Goal: Feedback & Contribution: Contribute content

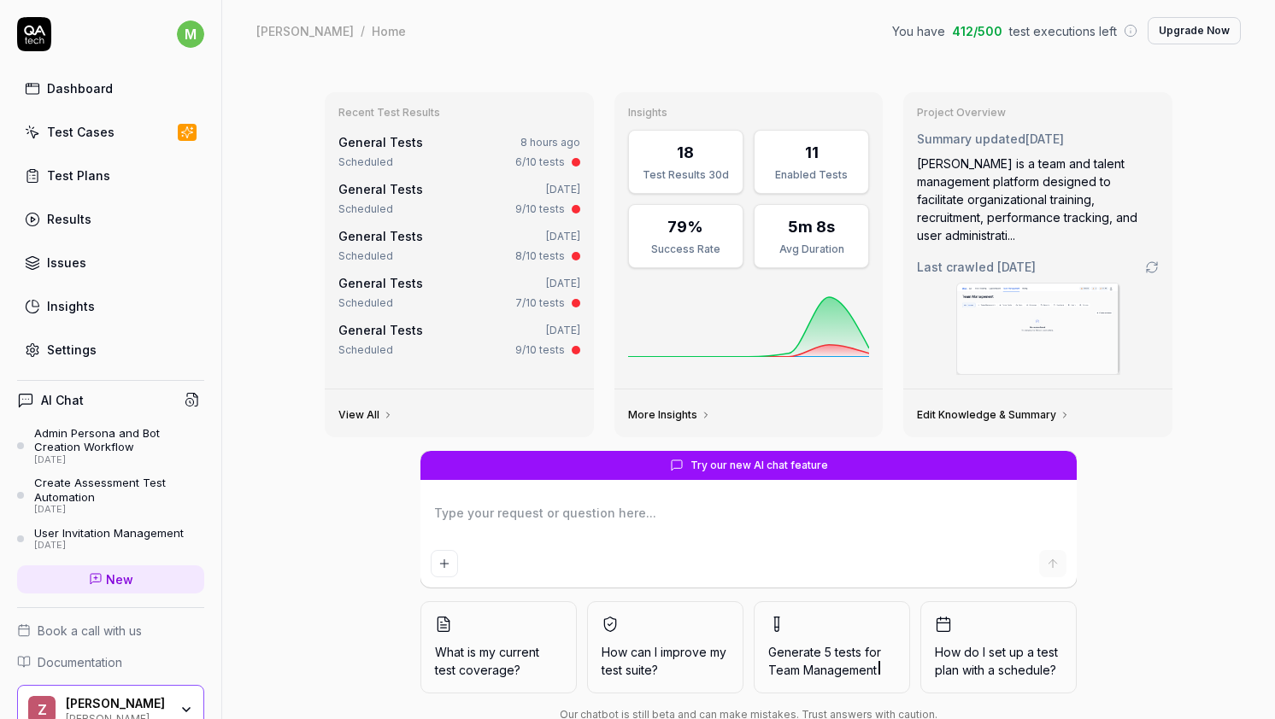
type textarea "*"
click at [386, 150] on div "General Tests" at bounding box center [380, 142] width 85 height 18
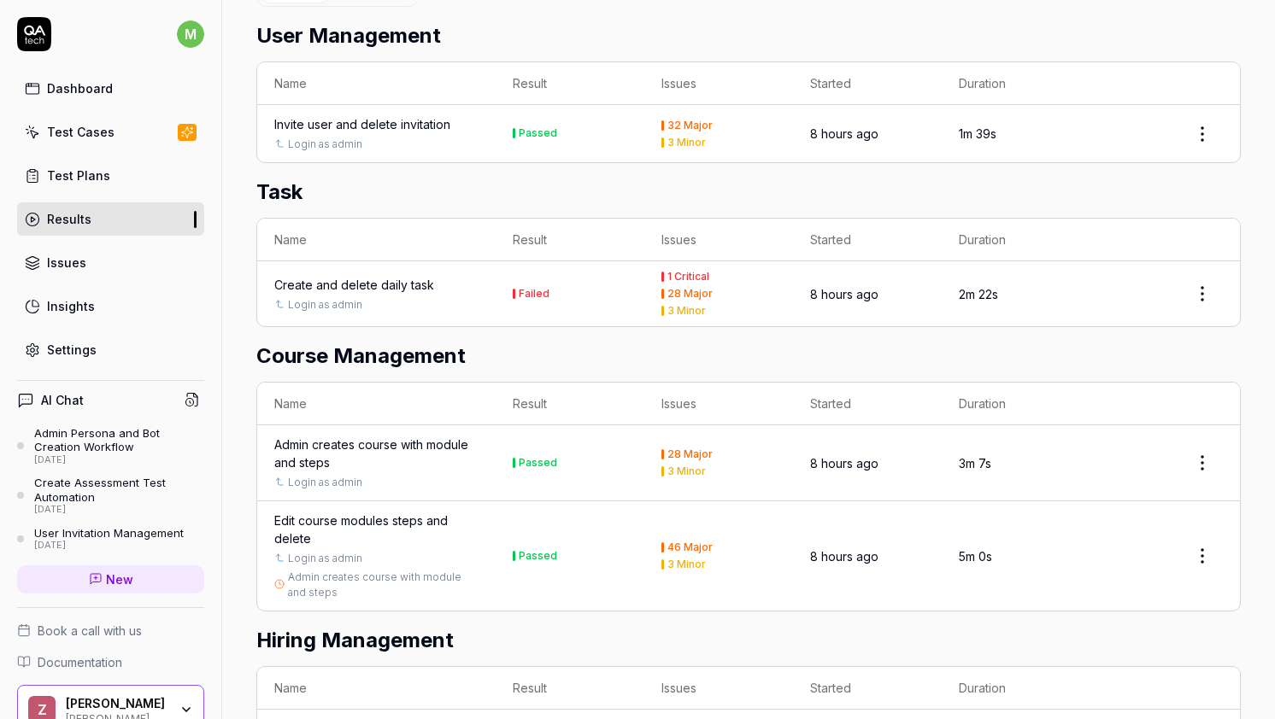
scroll to position [604, 0]
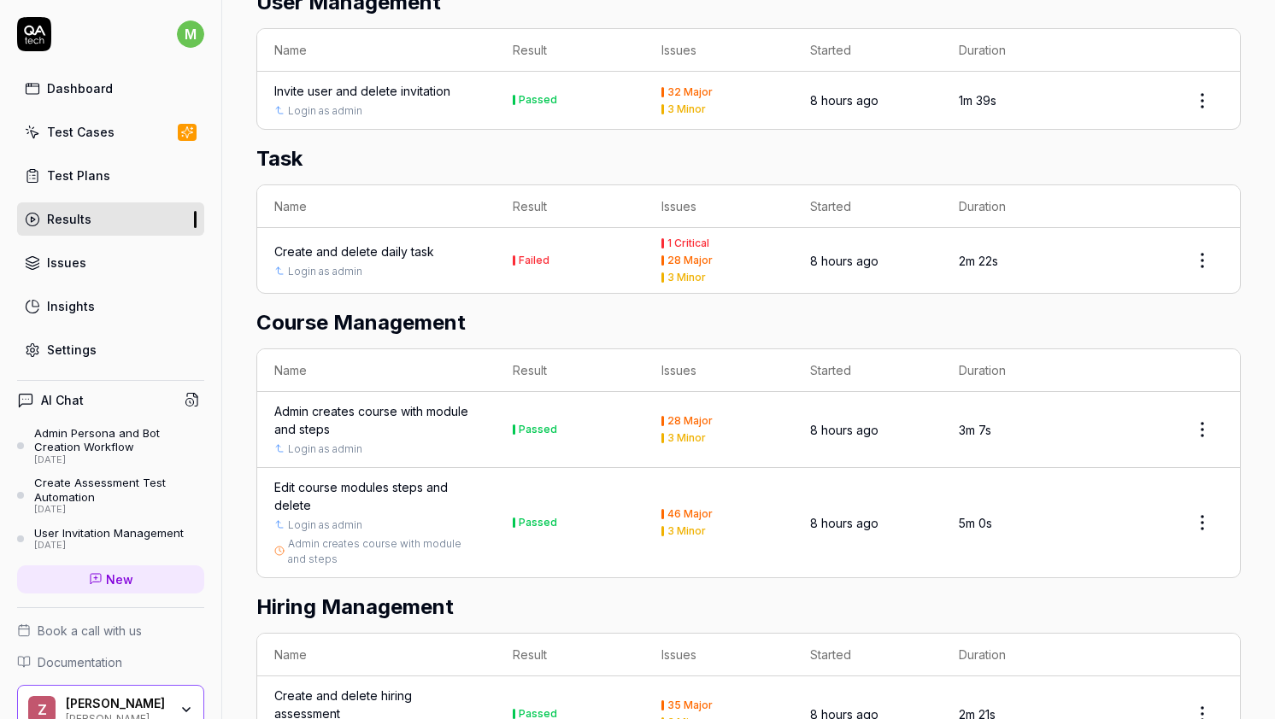
click at [445, 255] on div "Create and delete daily task" at bounding box center [376, 252] width 204 height 18
click at [398, 247] on div "Create and delete daily task" at bounding box center [354, 252] width 160 height 18
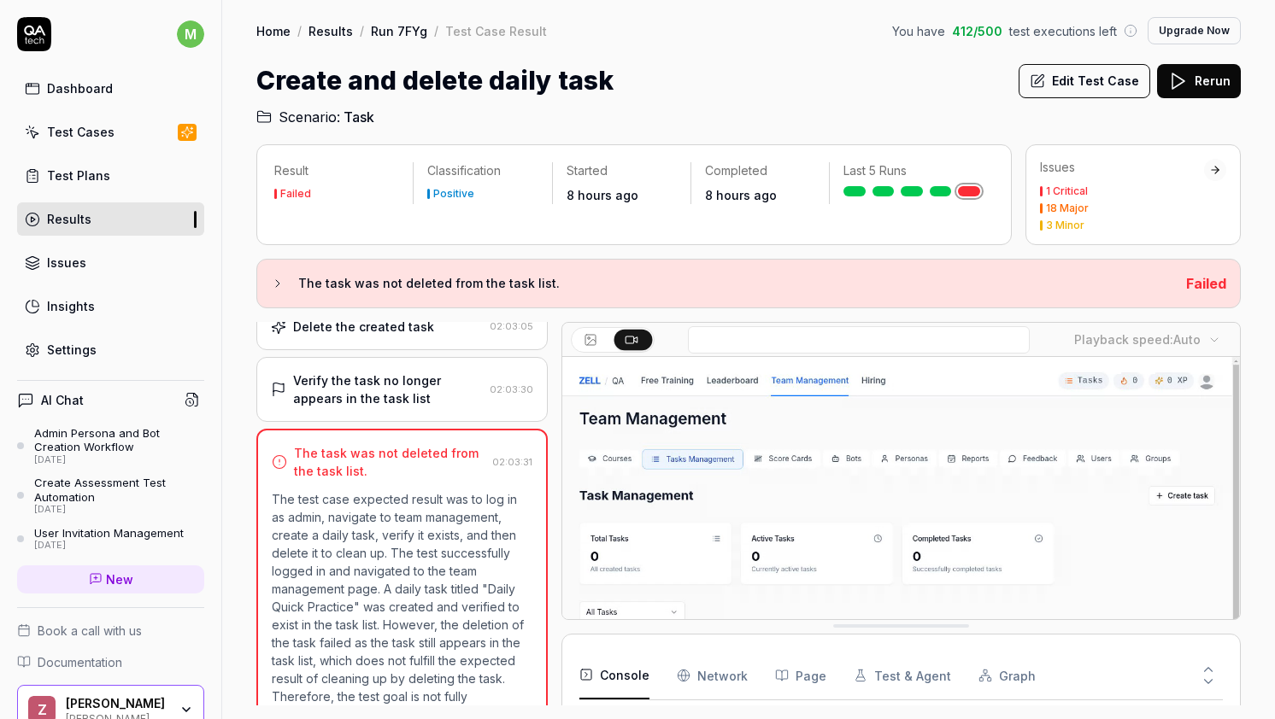
scroll to position [1269, 0]
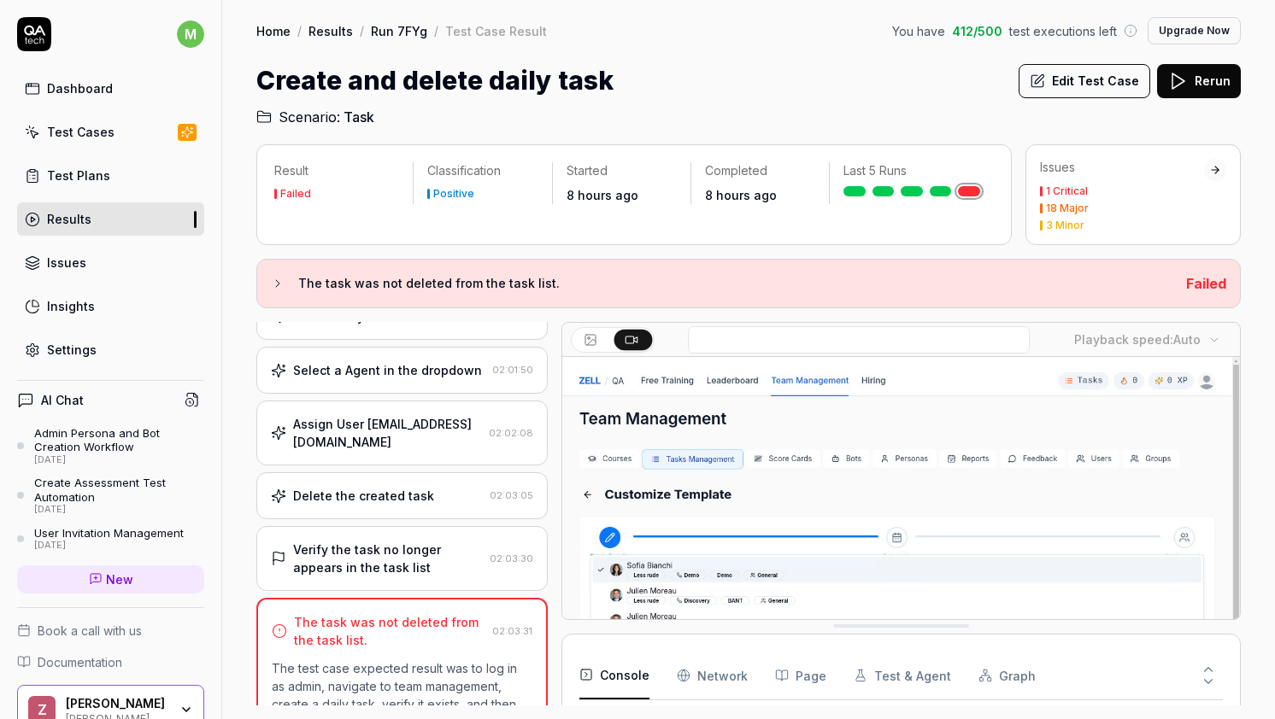
click at [433, 487] on div "Delete the created task" at bounding box center [377, 496] width 212 height 18
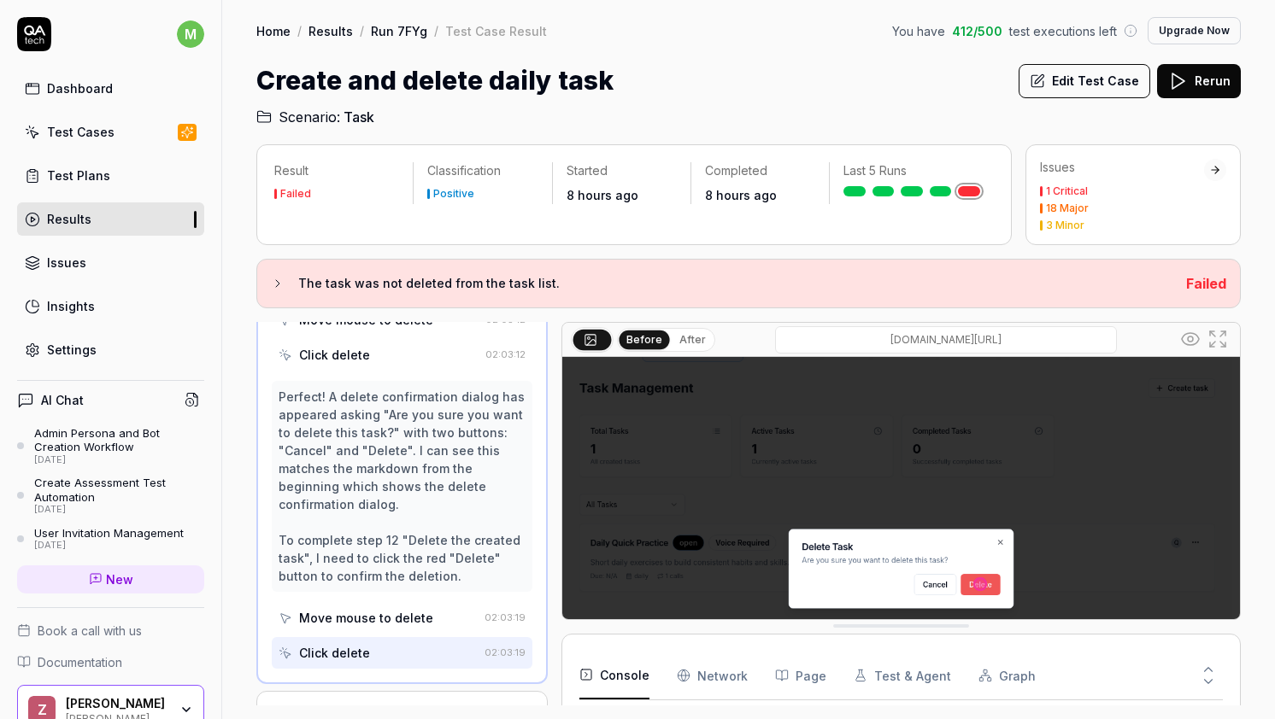
scroll to position [1230, 0]
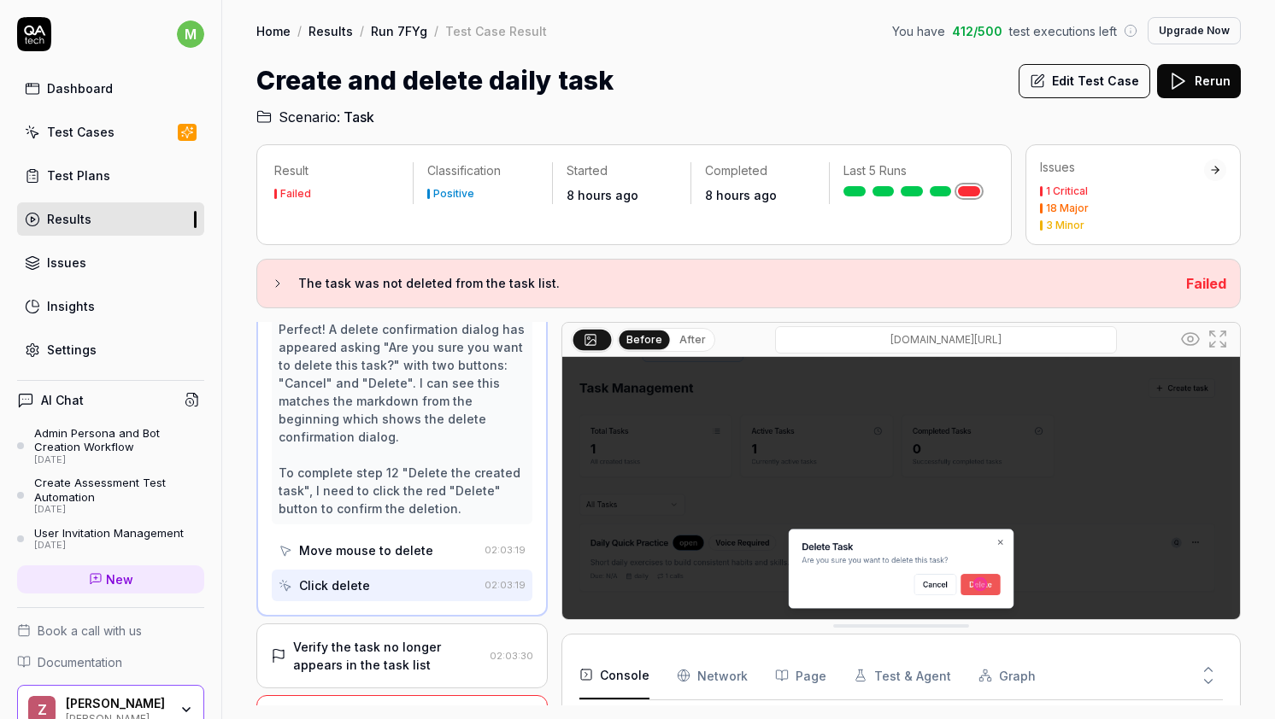
click at [407, 638] on div "Verify the task no longer appears in the task list" at bounding box center [388, 656] width 190 height 36
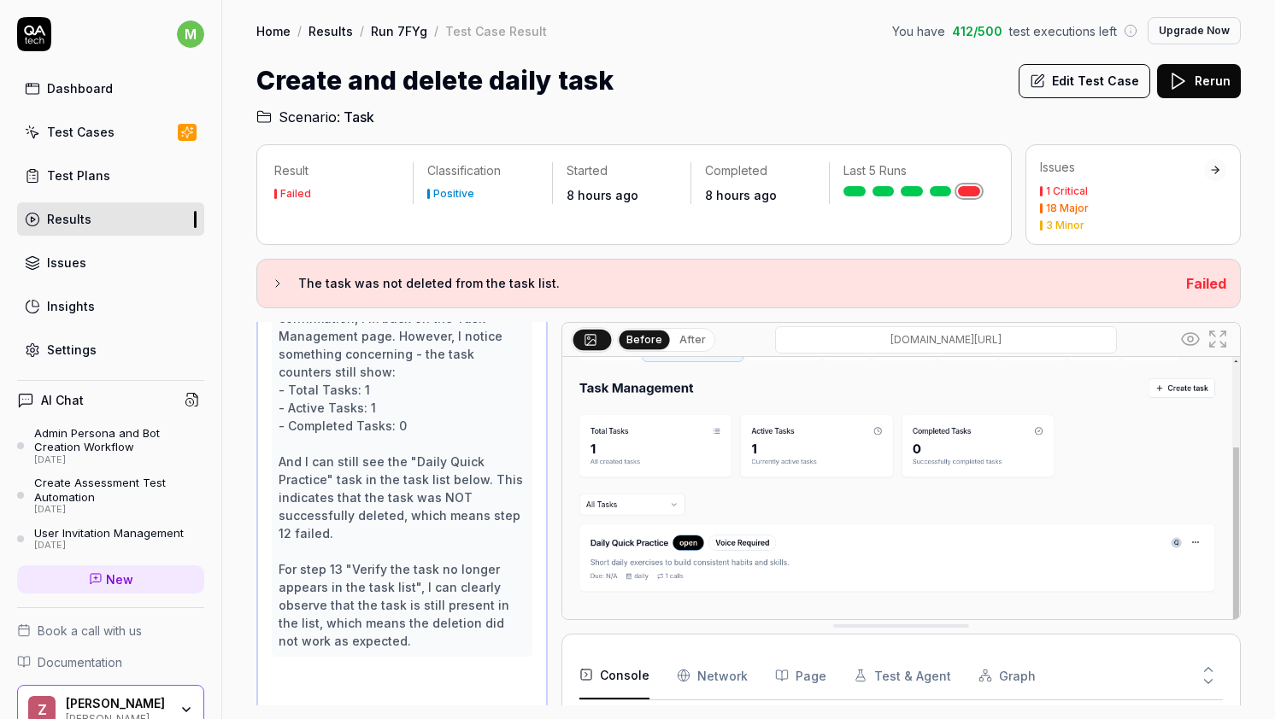
scroll to position [527, 0]
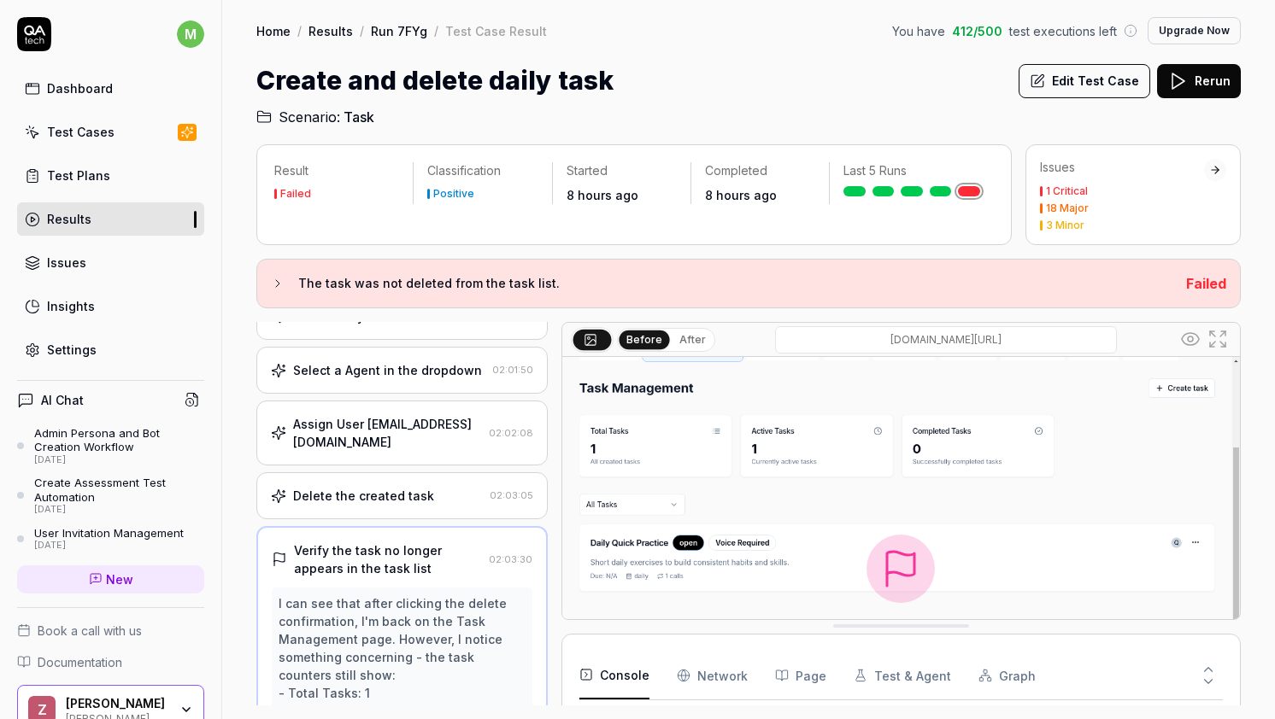
click at [426, 487] on div "Delete the created task" at bounding box center [377, 496] width 212 height 18
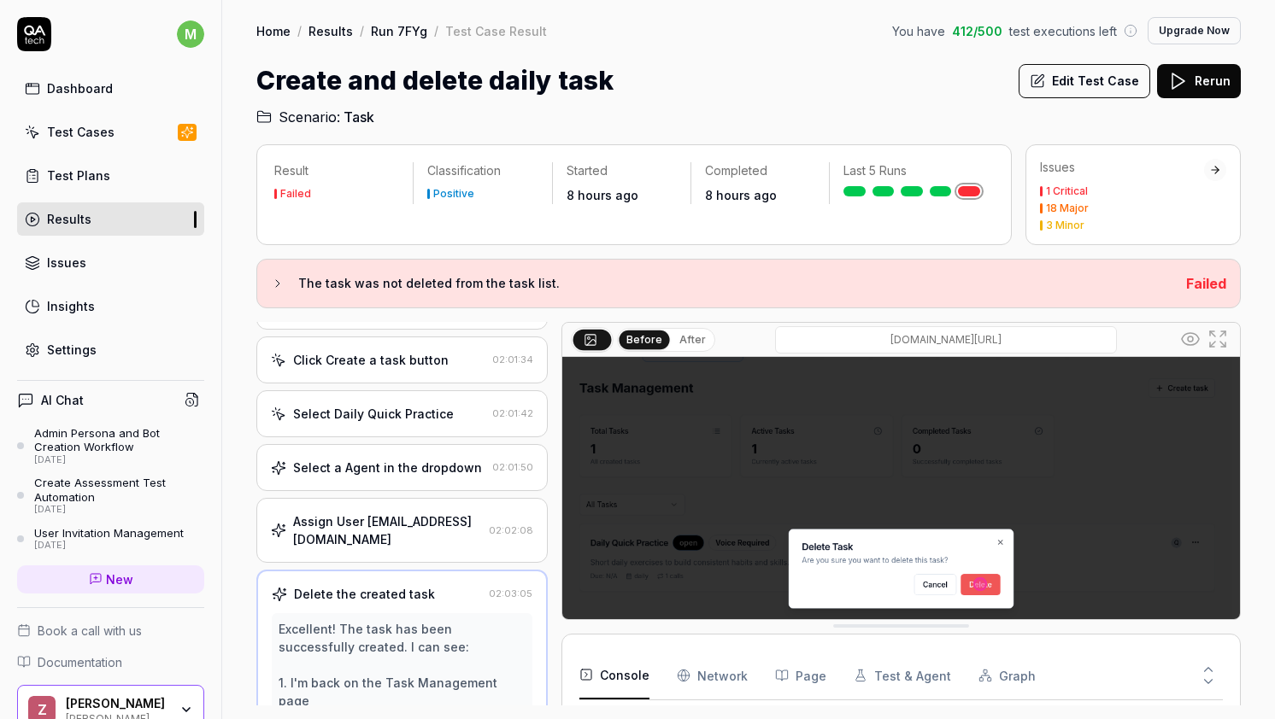
click at [417, 477] on div "Select a Agent in the dropdown 02:01:50" at bounding box center [401, 467] width 291 height 47
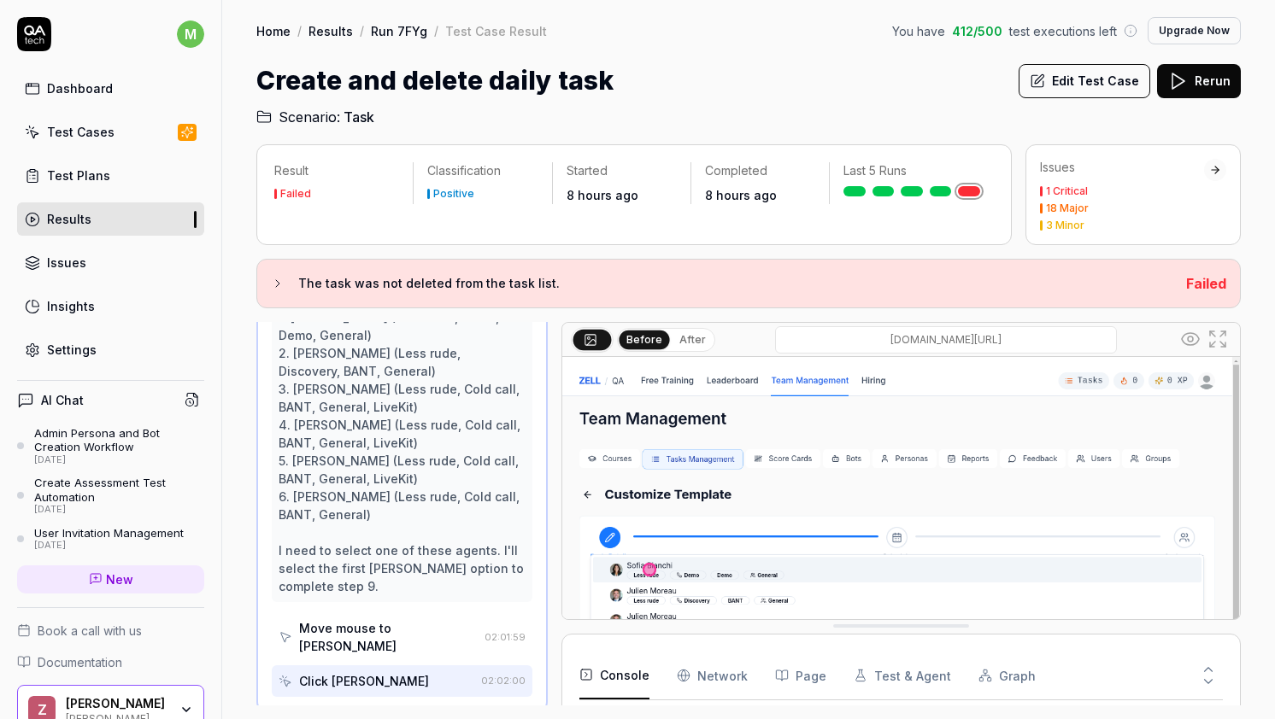
scroll to position [986, 0]
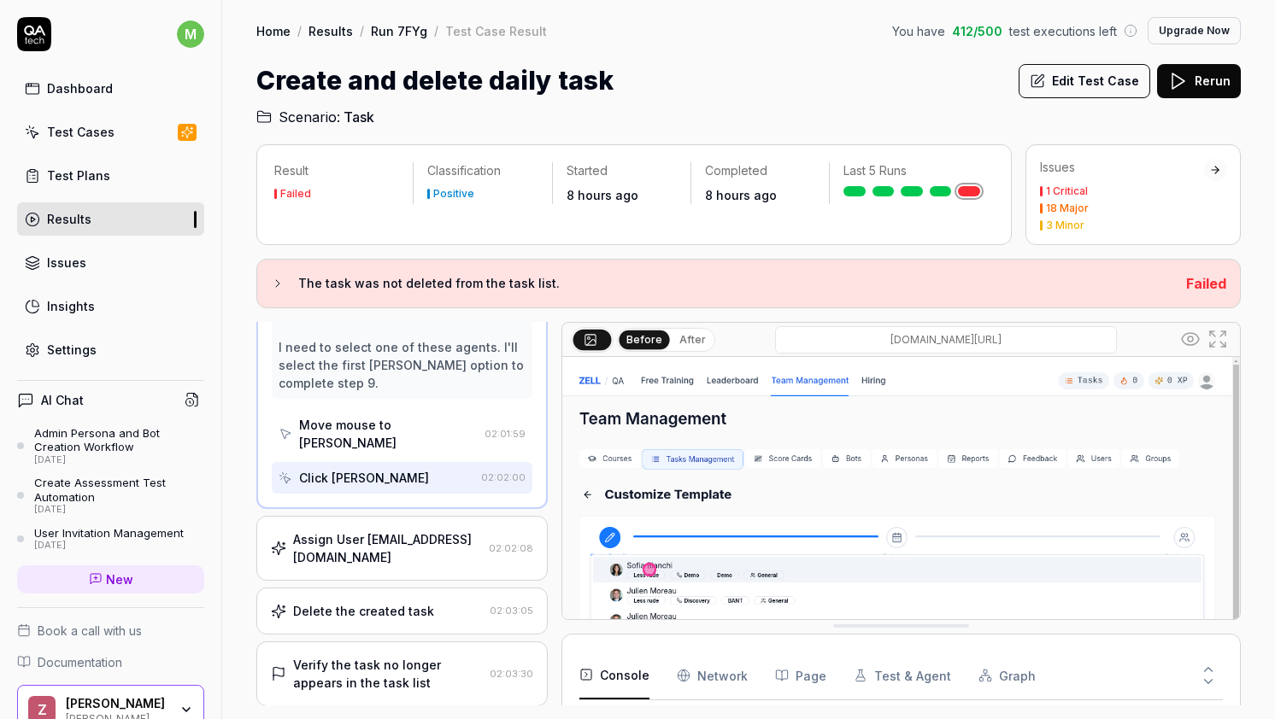
click at [414, 516] on div "Assign User [EMAIL_ADDRESS][DOMAIN_NAME] 02:02:08" at bounding box center [401, 548] width 291 height 65
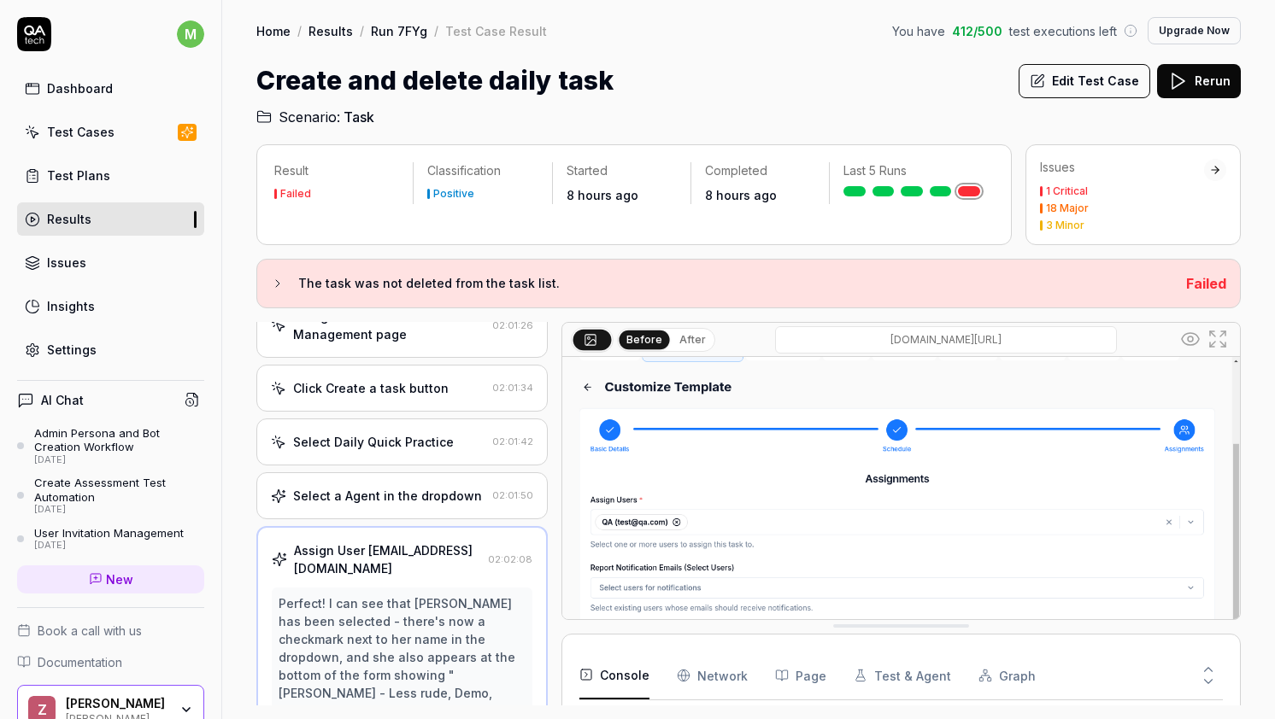
scroll to position [0, 0]
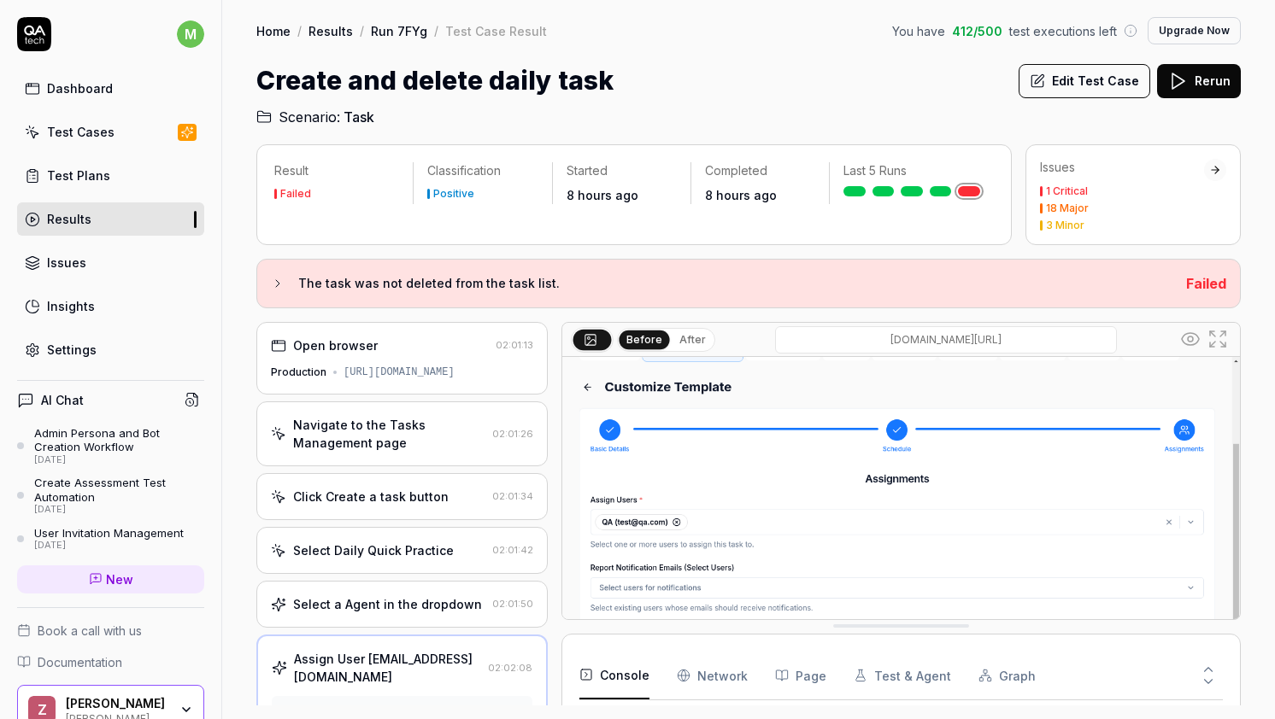
click at [407, 457] on div "Navigate to the Tasks Management page 02:01:26" at bounding box center [401, 434] width 291 height 65
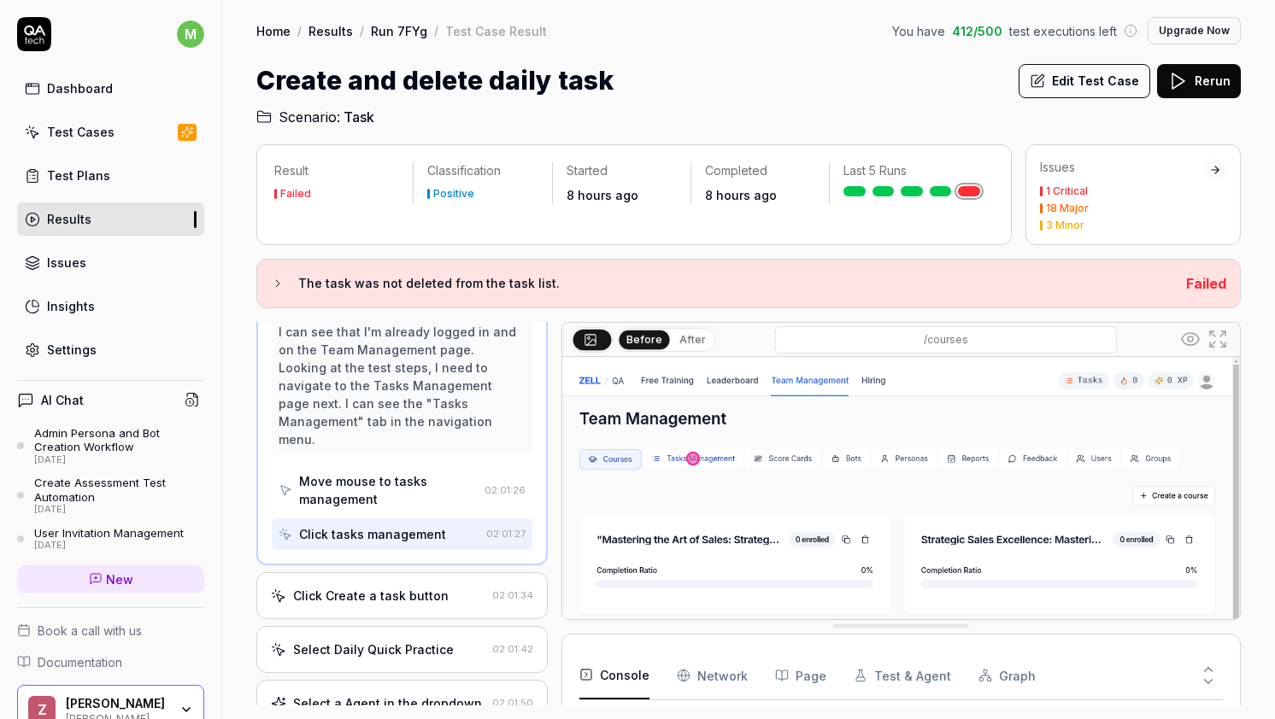
click at [395, 587] on div "Click Create a task button" at bounding box center [371, 596] width 156 height 18
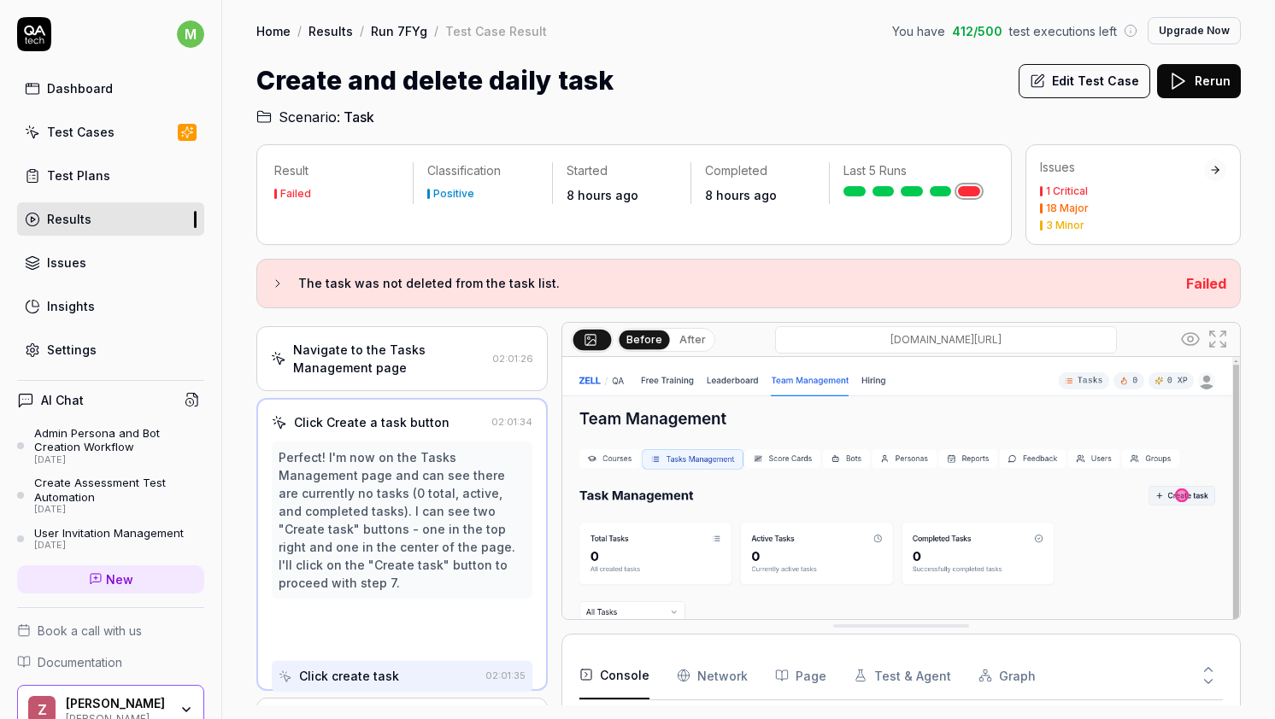
scroll to position [60, 0]
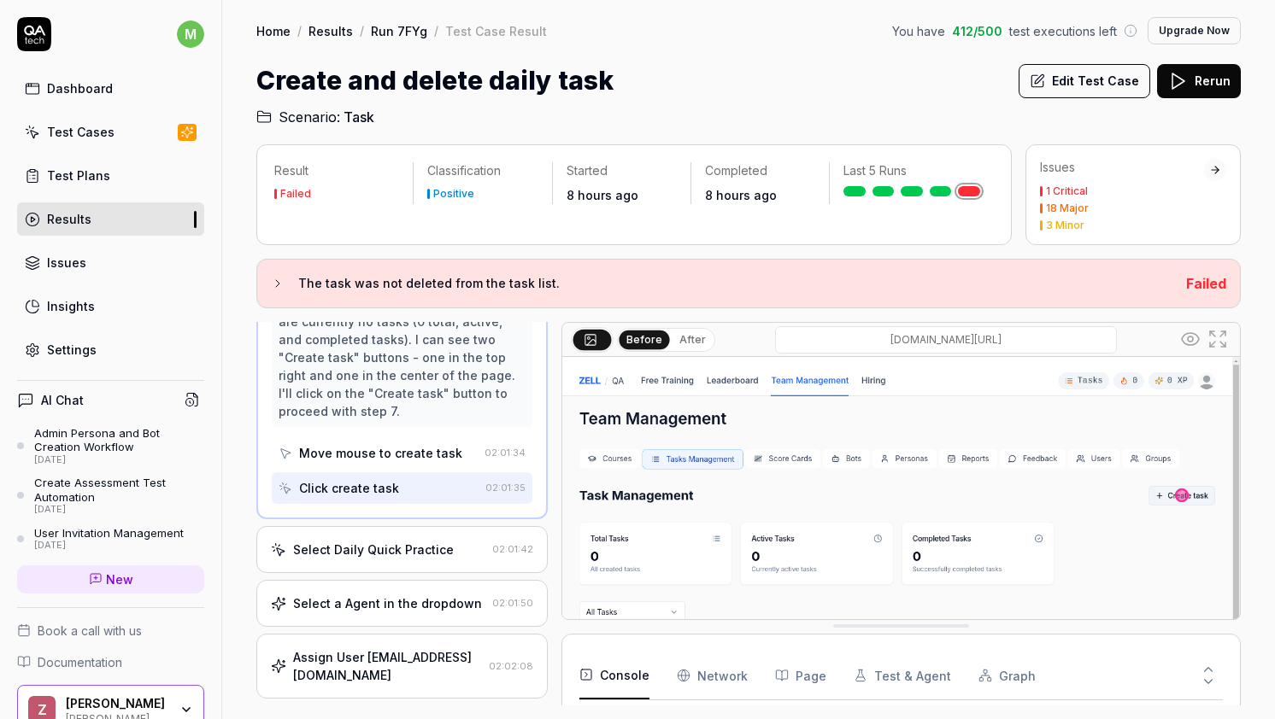
click at [403, 537] on div "Select Daily Quick Practice 02:01:42" at bounding box center [401, 549] width 291 height 47
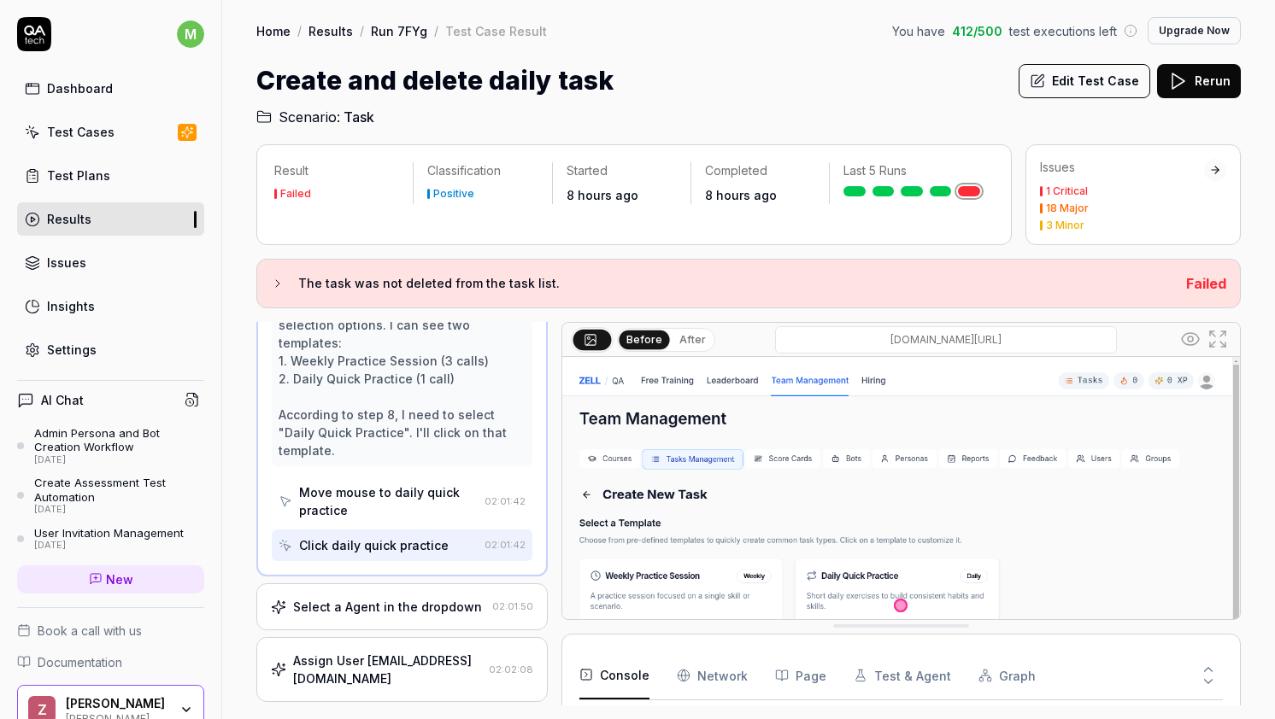
click at [389, 598] on div "Select a Agent in the dropdown" at bounding box center [387, 607] width 189 height 18
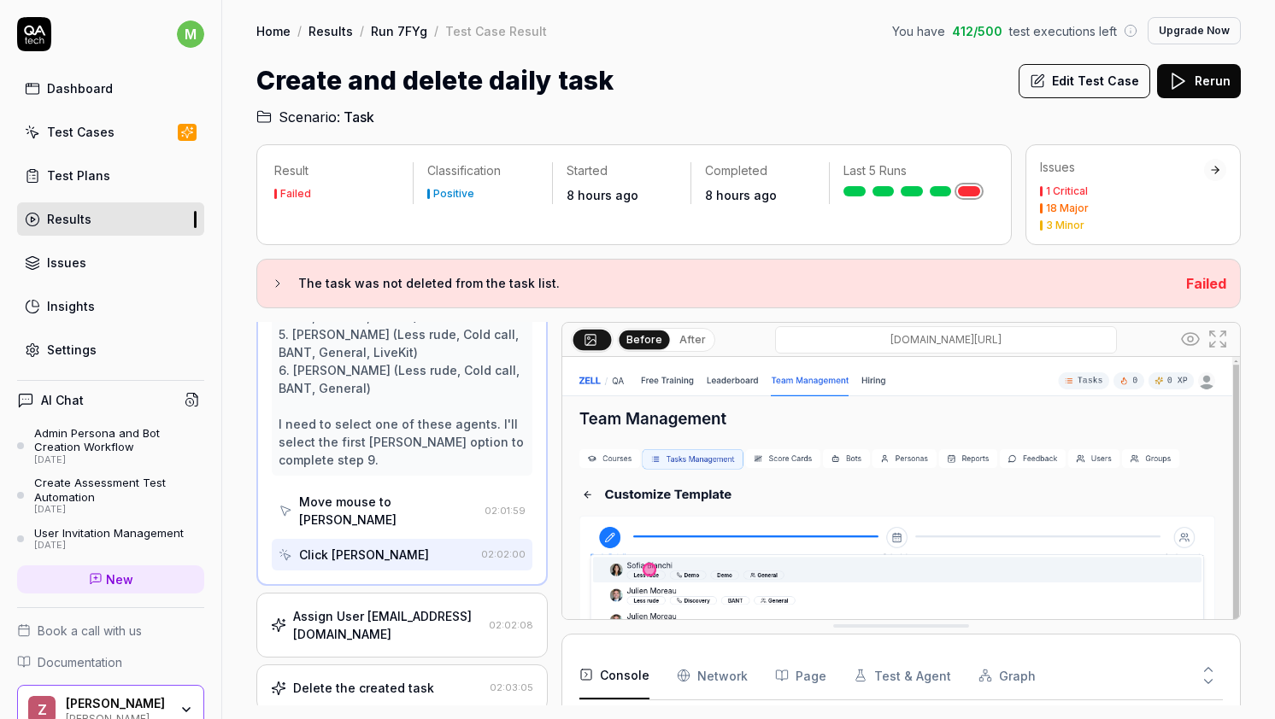
click at [385, 608] on div "Assign User [EMAIL_ADDRESS][DOMAIN_NAME]" at bounding box center [387, 626] width 189 height 36
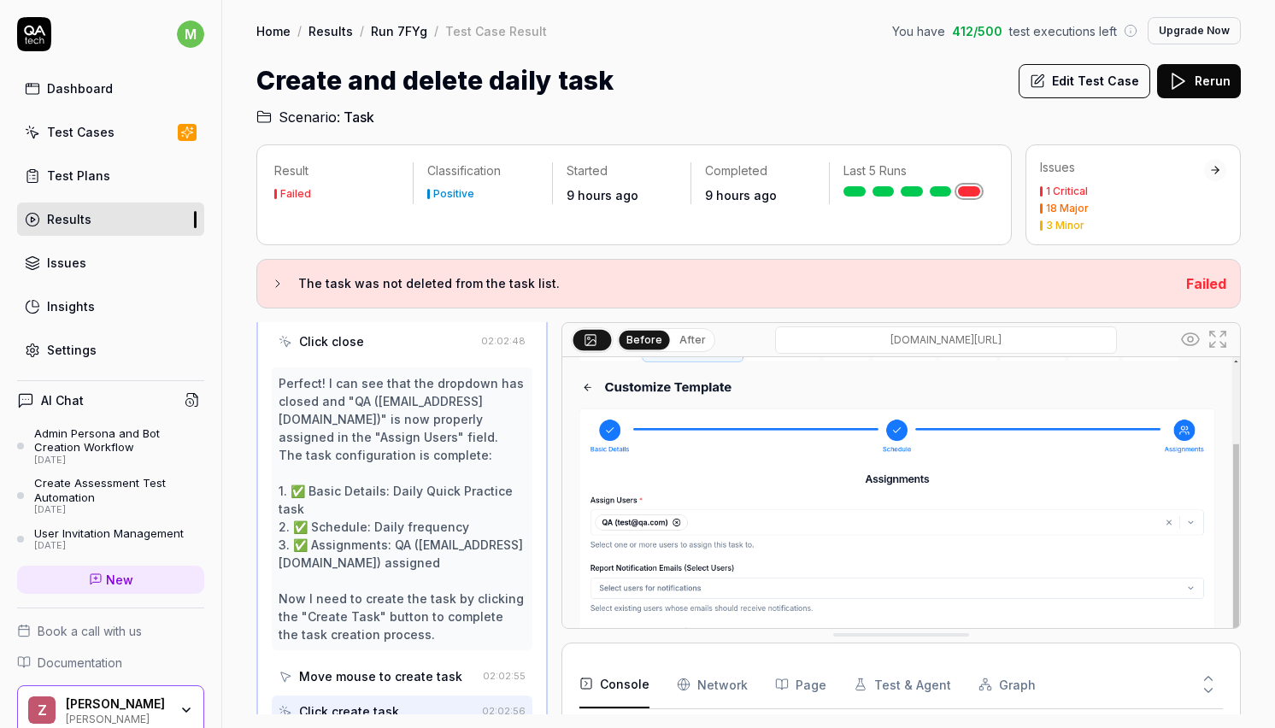
scroll to position [2613, 0]
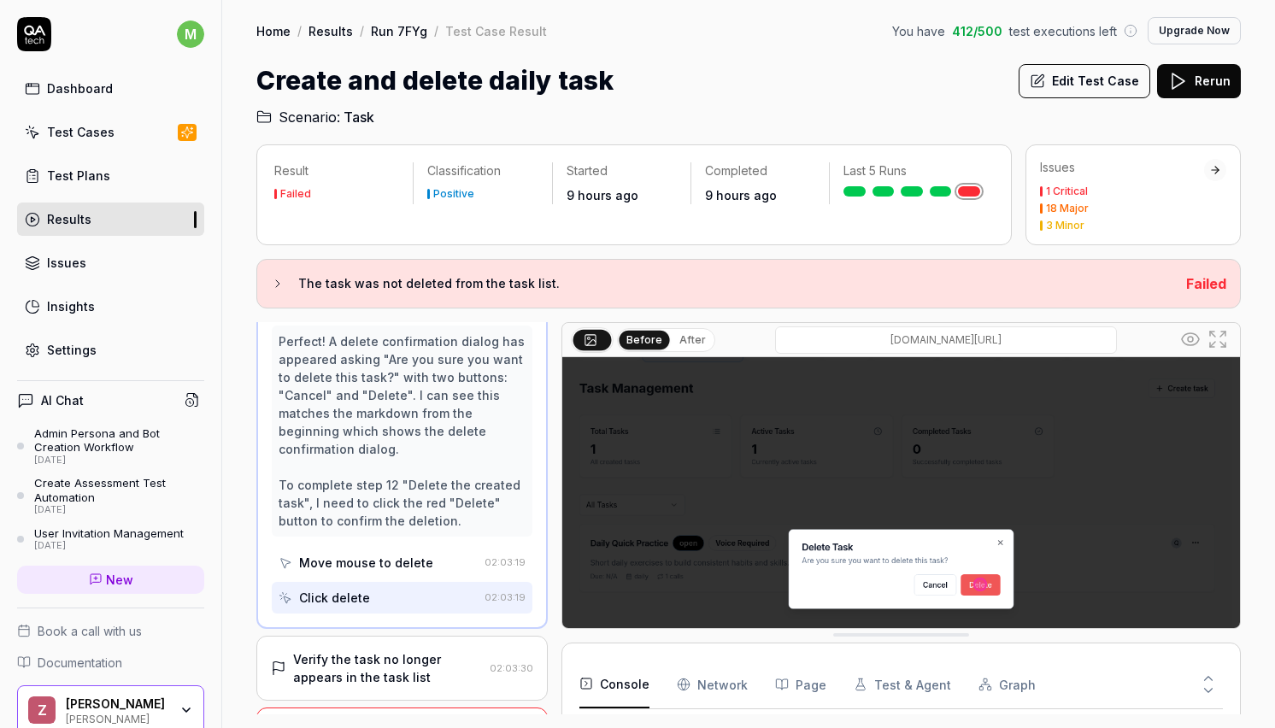
scroll to position [1222, 0]
click at [394, 647] on div "Verify the task no longer appears in the task list" at bounding box center [388, 665] width 190 height 36
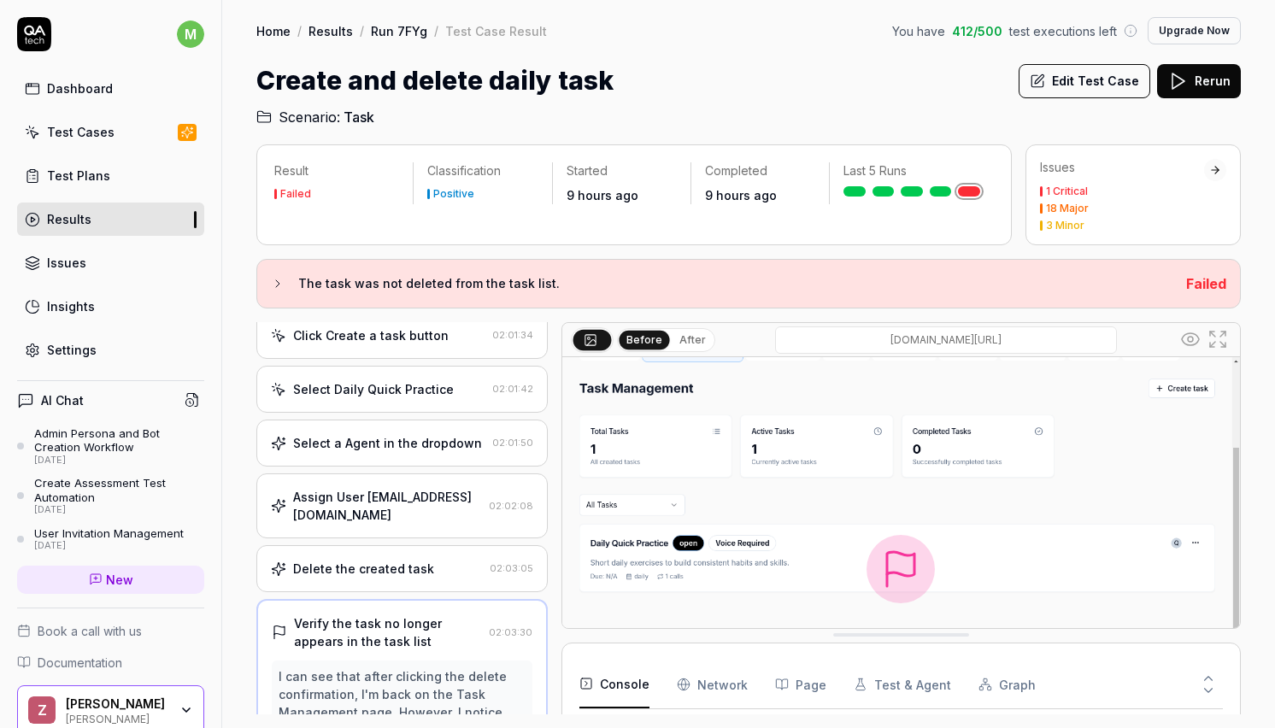
scroll to position [193, 0]
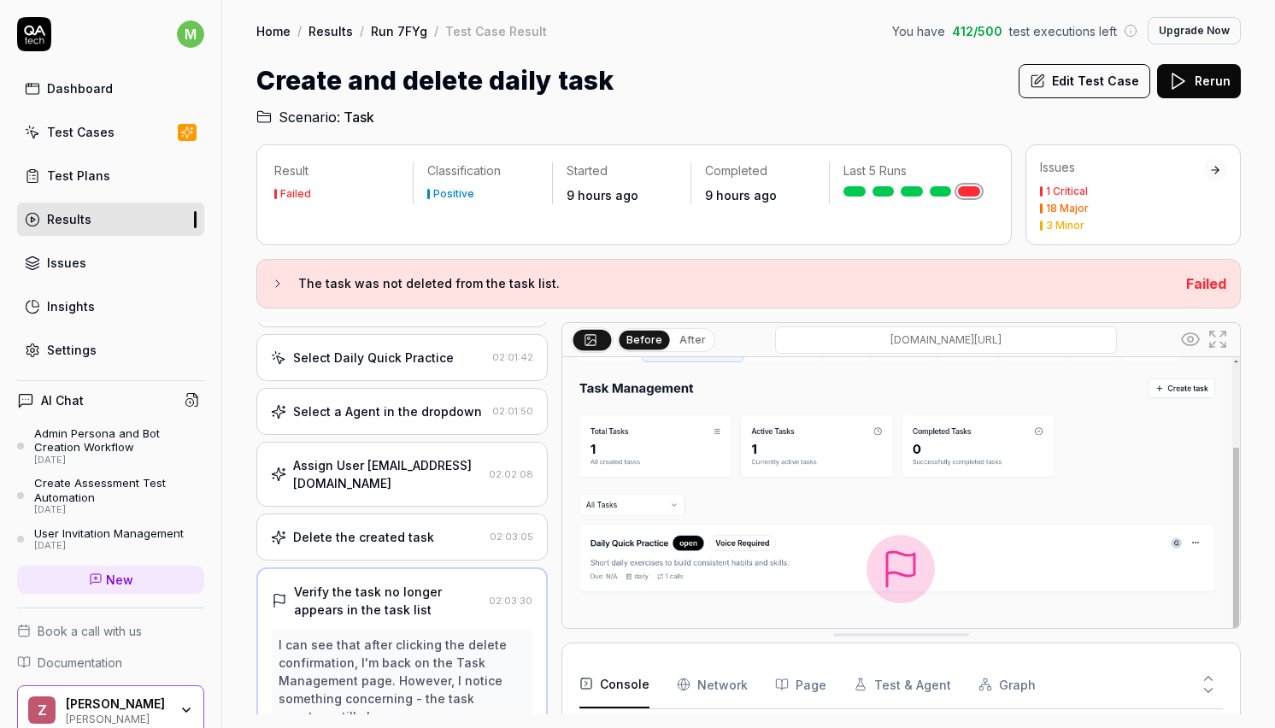
click at [684, 336] on button "After" at bounding box center [692, 340] width 40 height 19
click at [653, 338] on button "Before" at bounding box center [644, 340] width 50 height 19
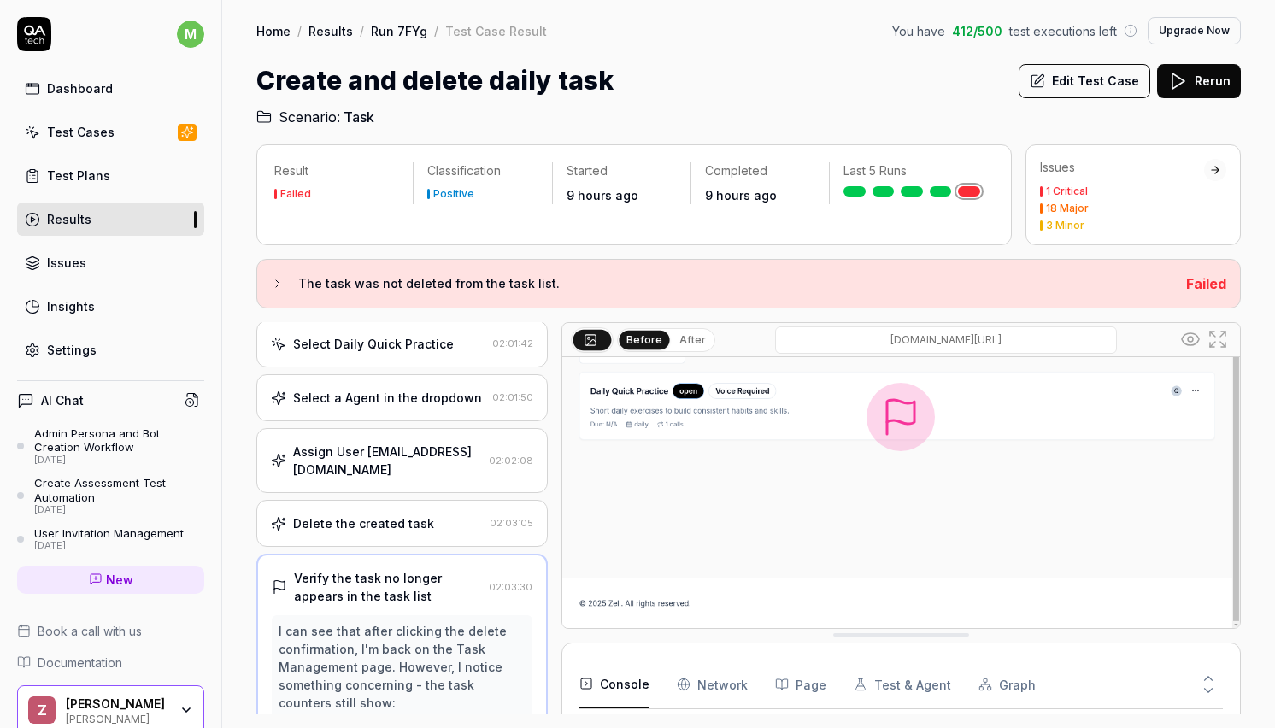
scroll to position [479, 0]
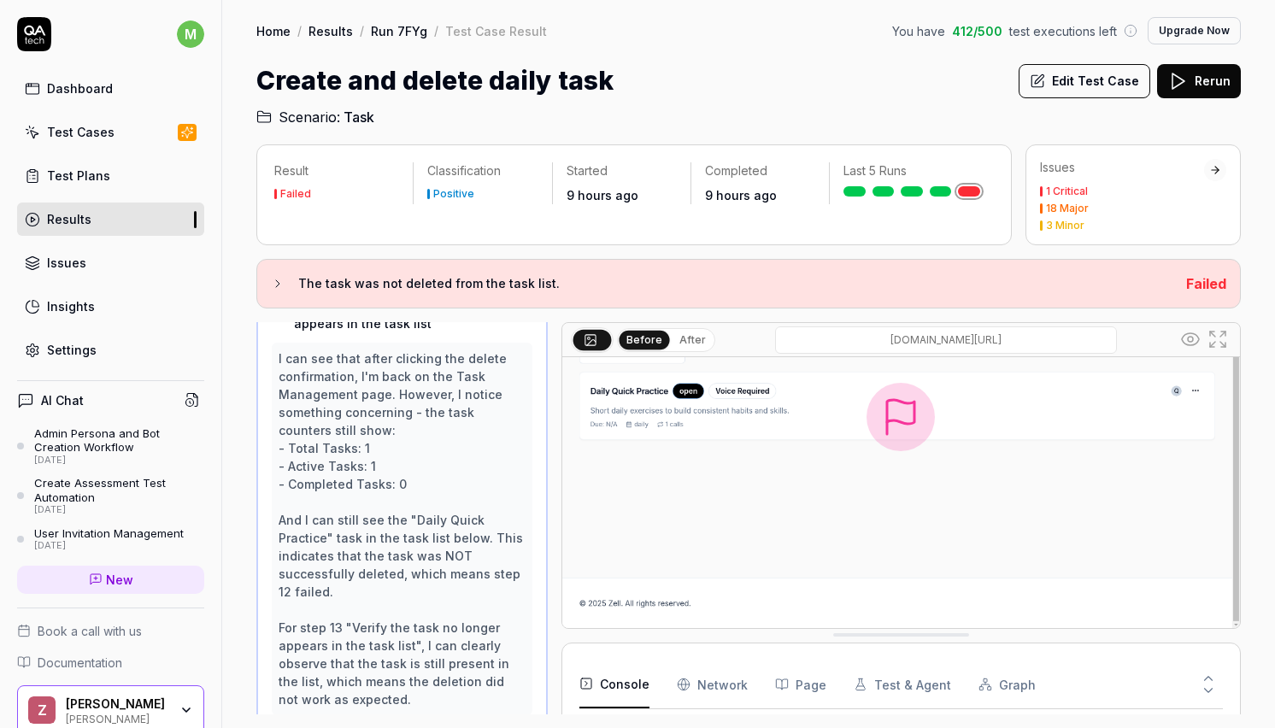
click at [145, 210] on link "Results" at bounding box center [110, 219] width 187 height 33
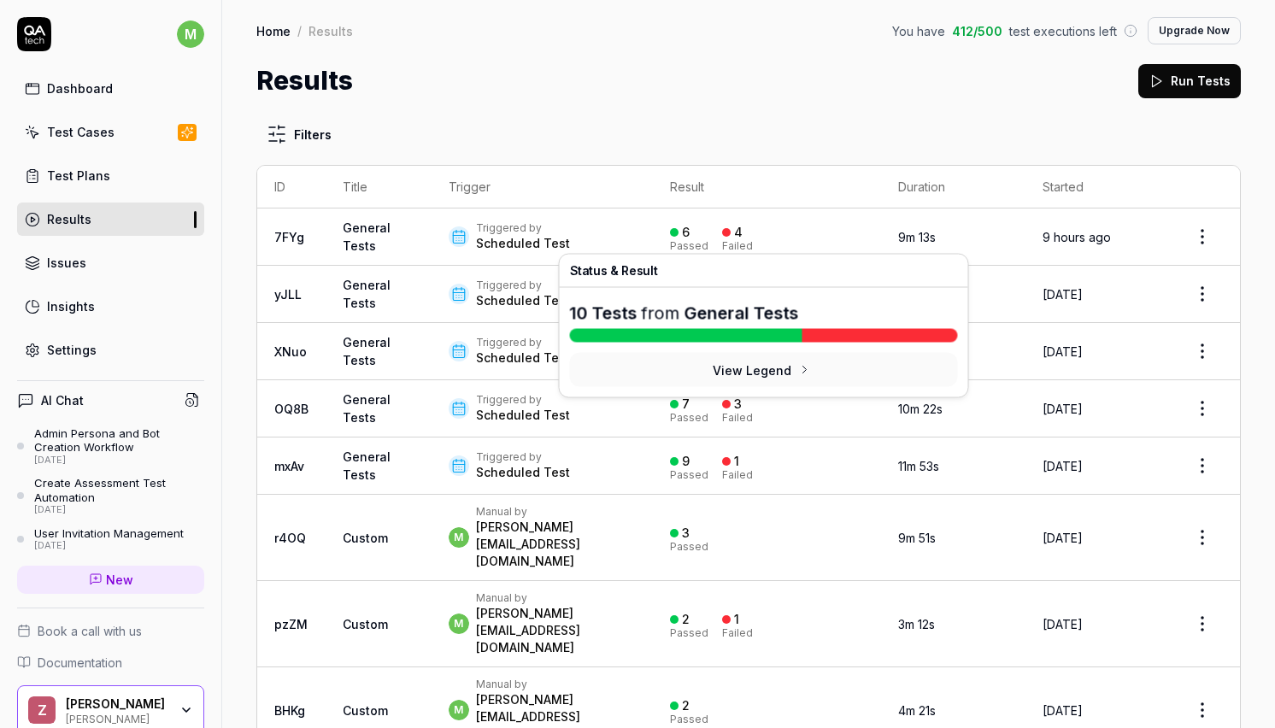
click at [737, 234] on div "4" at bounding box center [738, 232] width 9 height 15
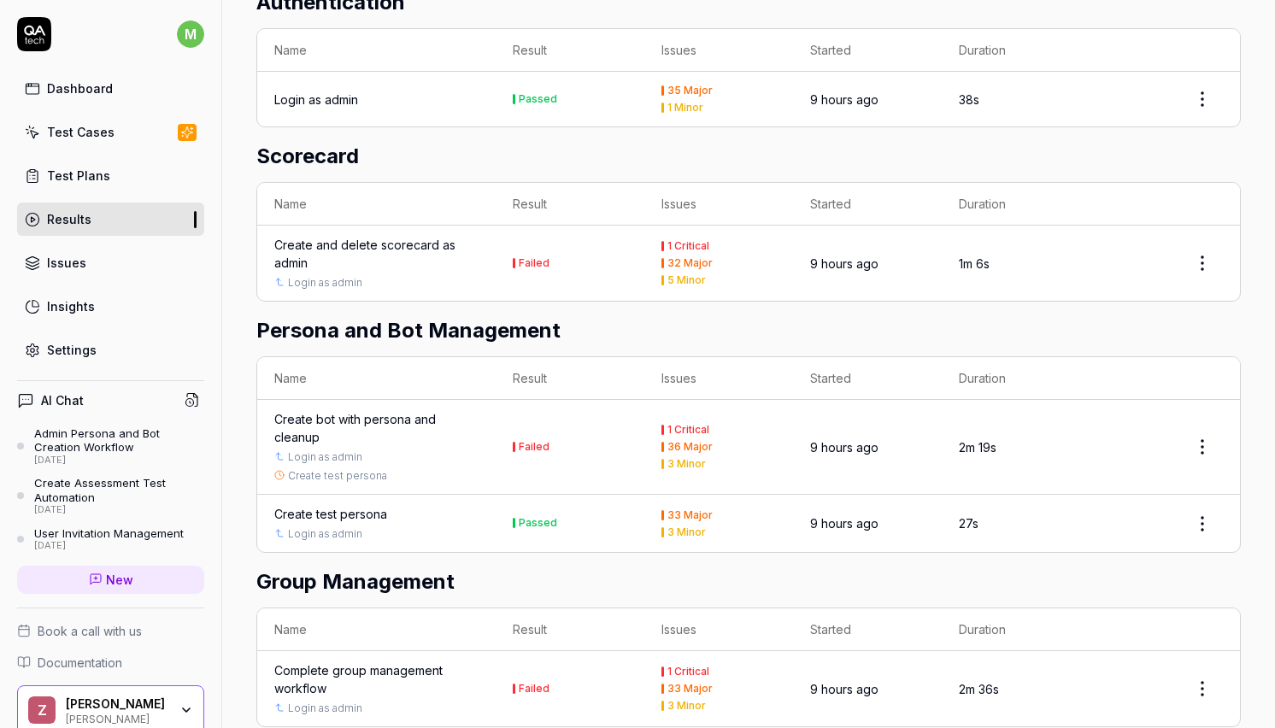
scroll to position [1389, 0]
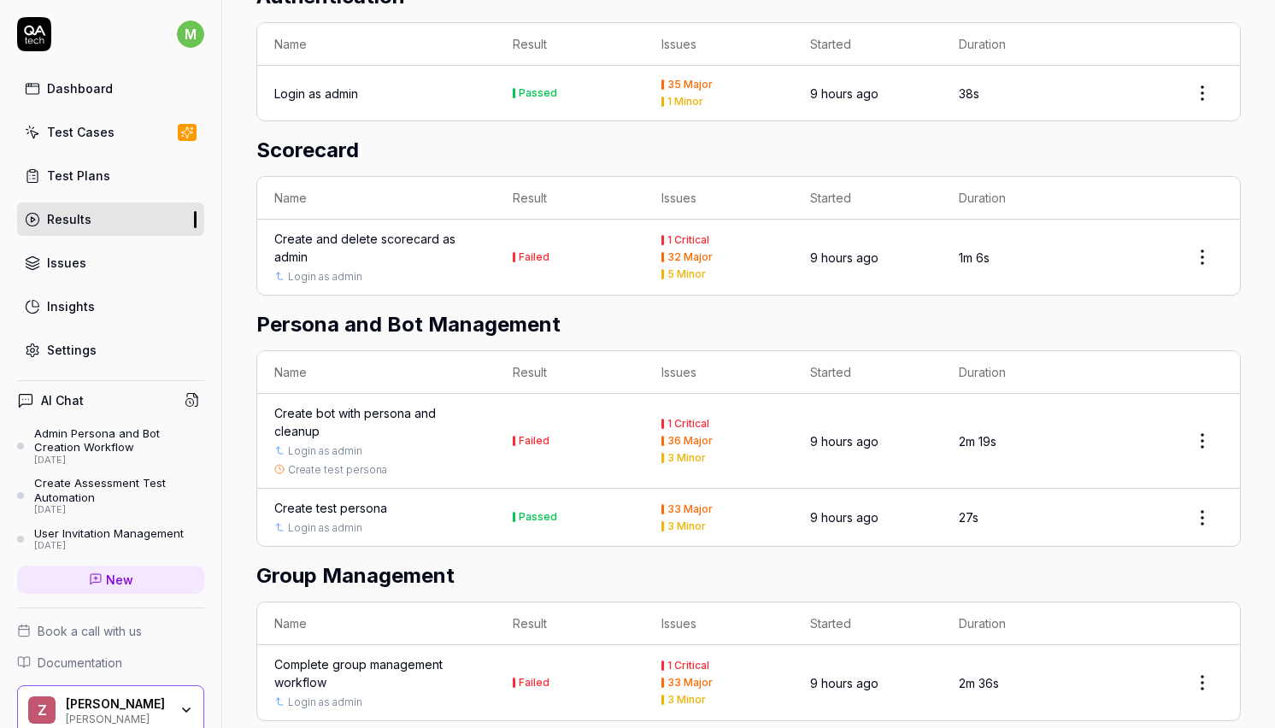
click at [360, 235] on div "Create and delete scorecard as admin" at bounding box center [376, 248] width 204 height 36
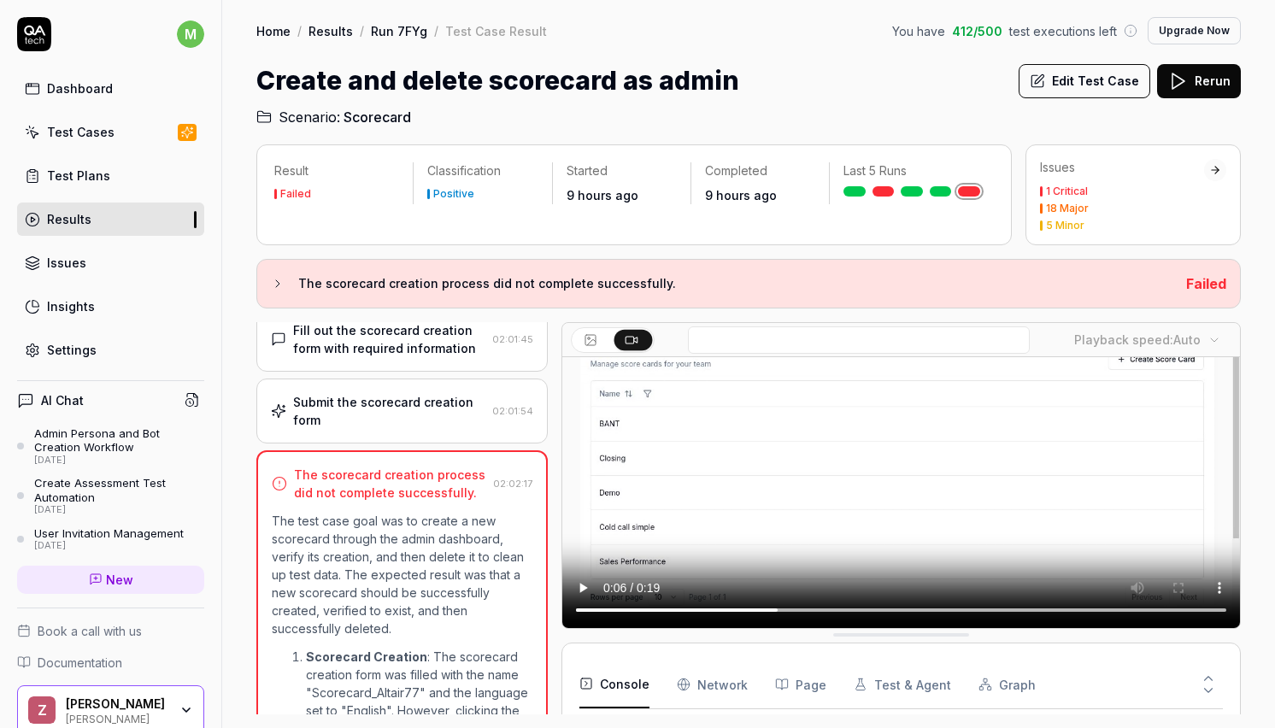
scroll to position [548, 0]
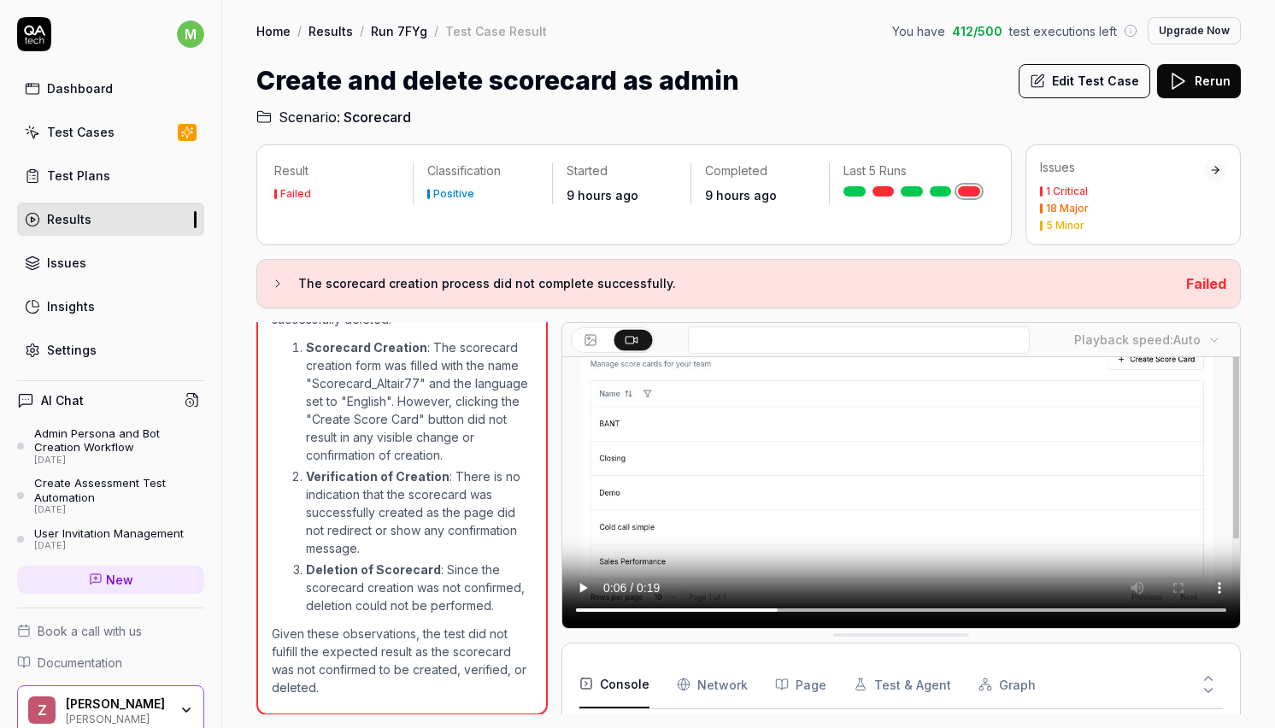
click at [1089, 89] on button "Edit Test Case" at bounding box center [1084, 81] width 132 height 34
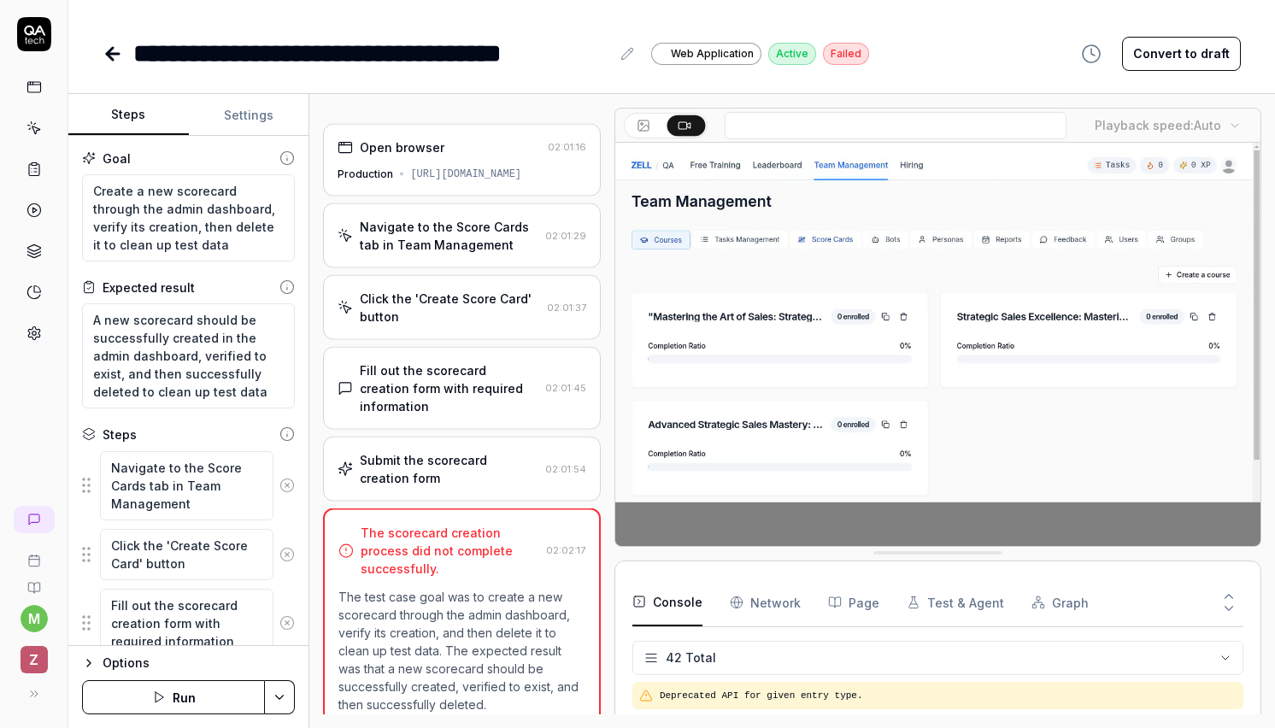
scroll to position [1525, 0]
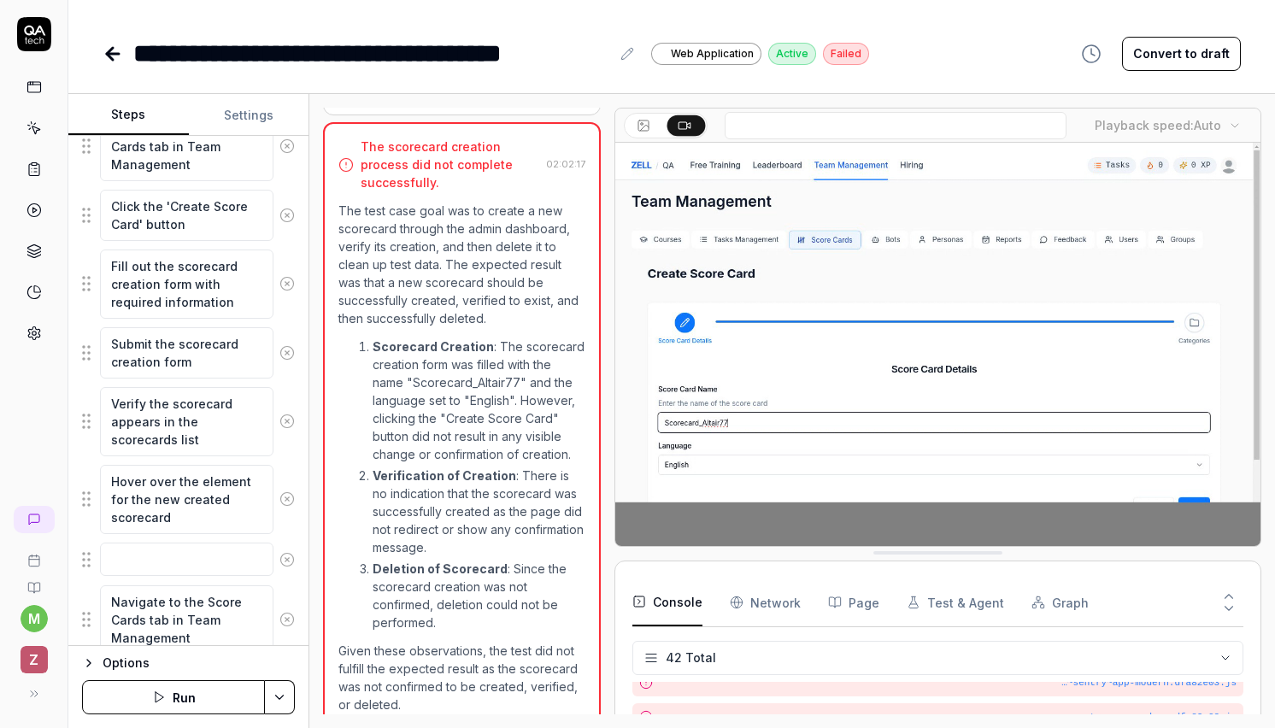
scroll to position [343, 0]
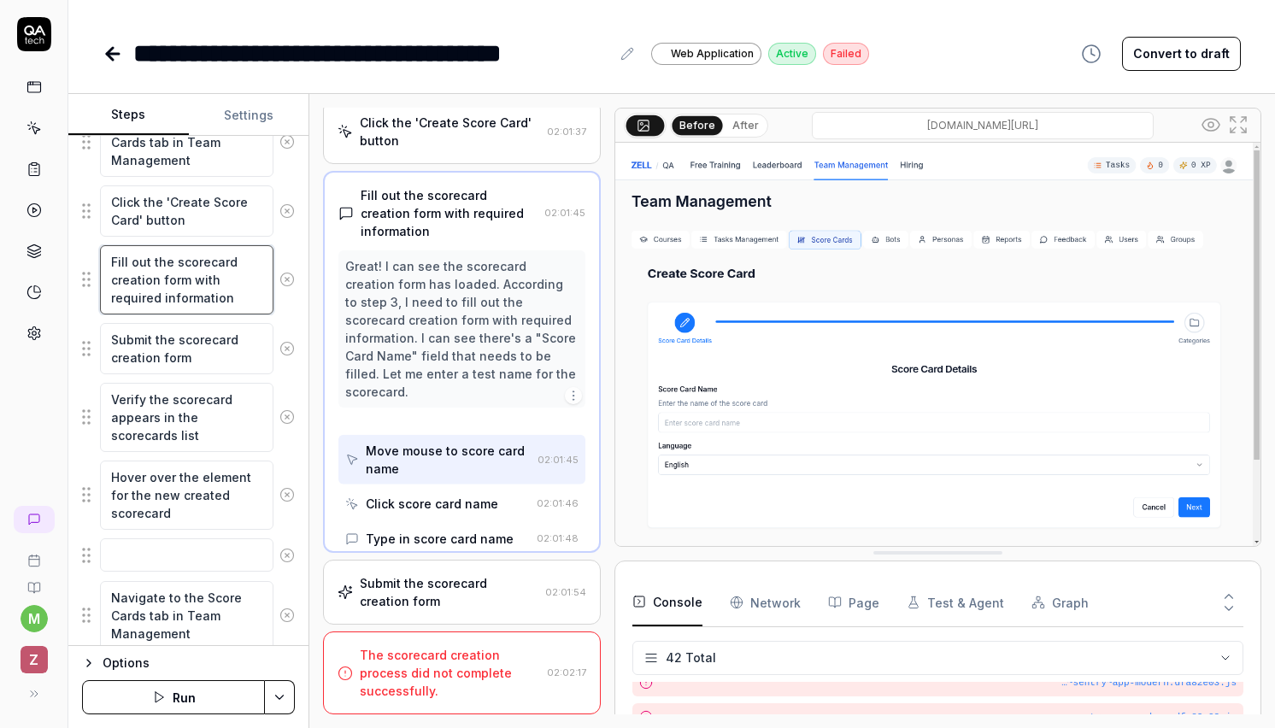
click at [219, 299] on textarea "Fill out the scorecard creation form with required information" at bounding box center [186, 279] width 173 height 69
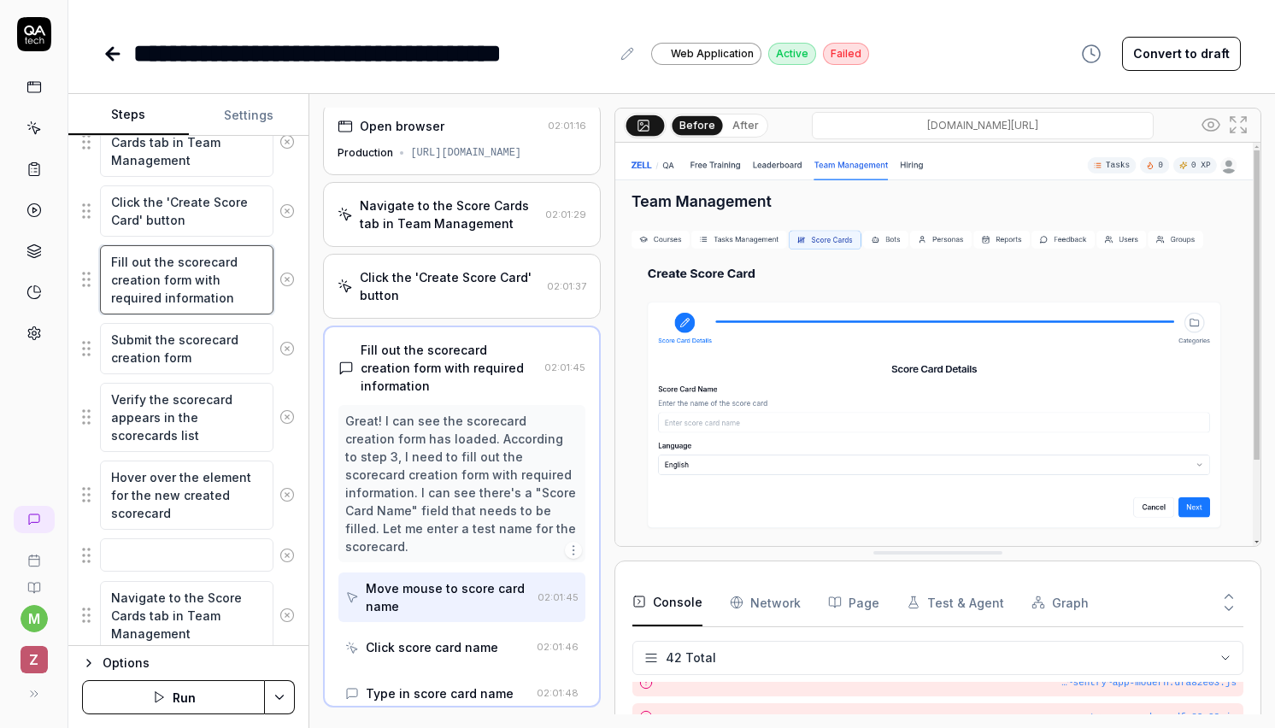
scroll to position [0, 0]
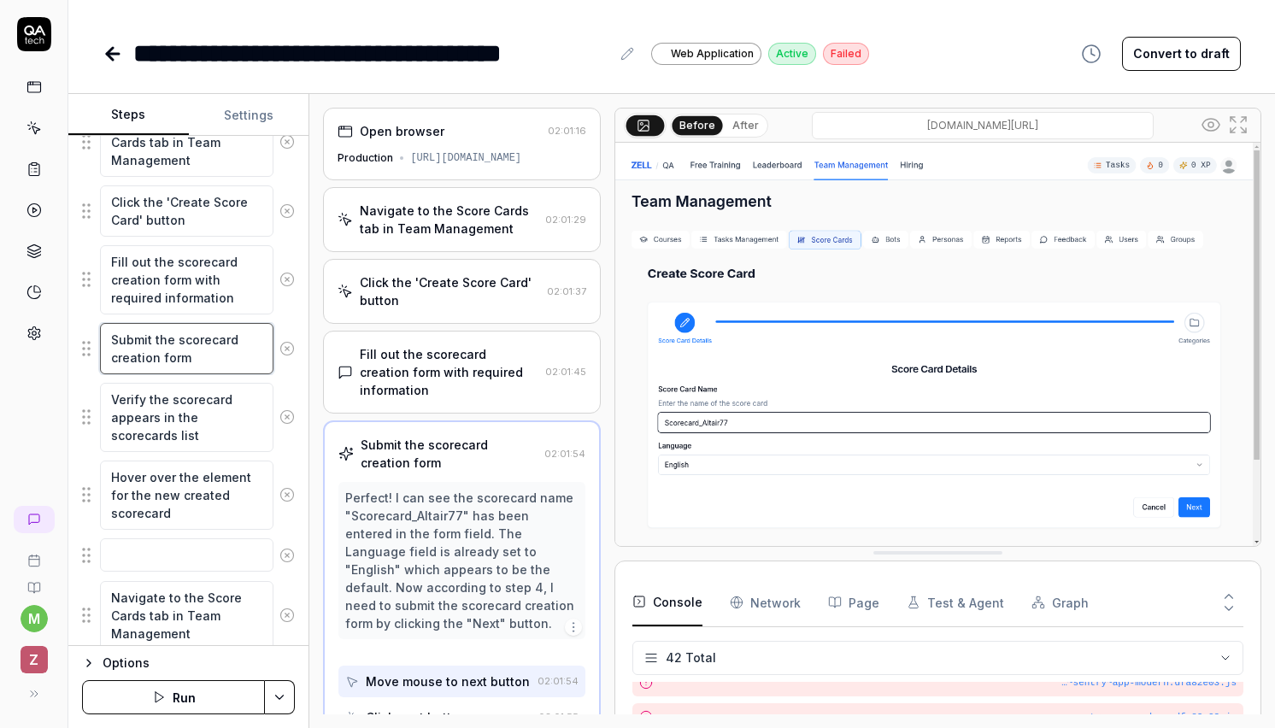
click at [205, 358] on textarea "Submit the scorecard creation form" at bounding box center [186, 348] width 173 height 51
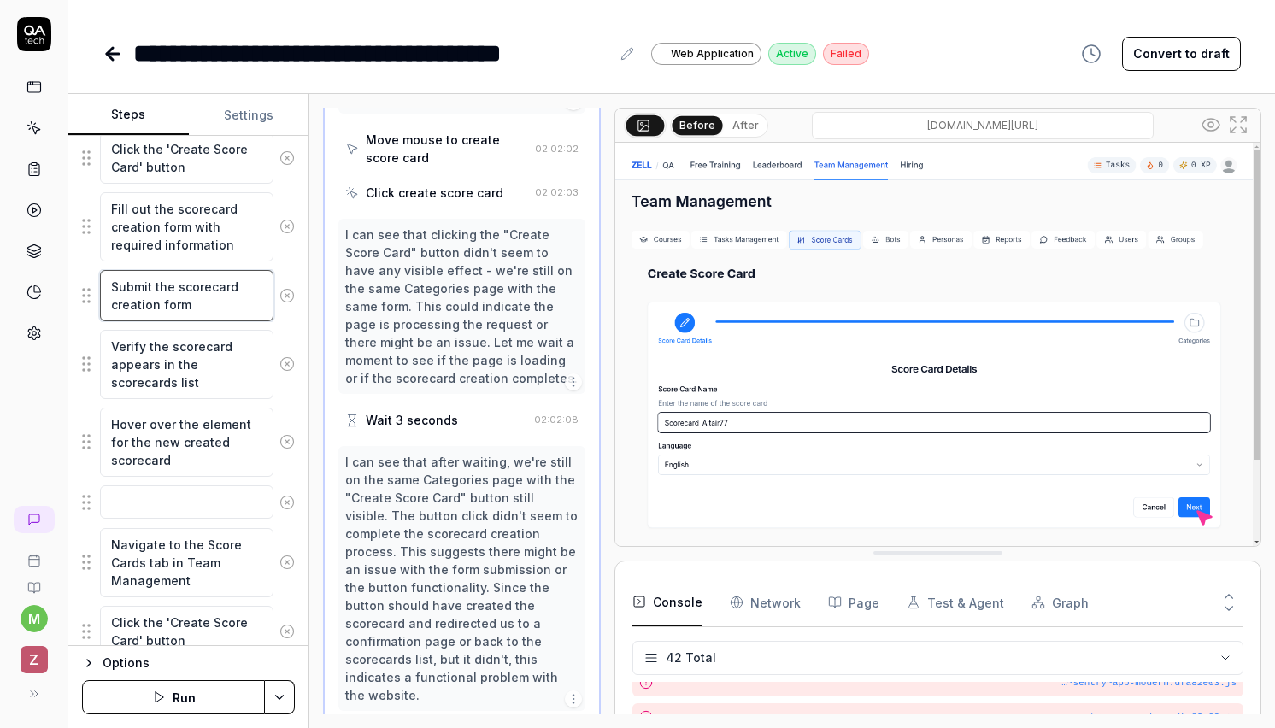
scroll to position [408, 0]
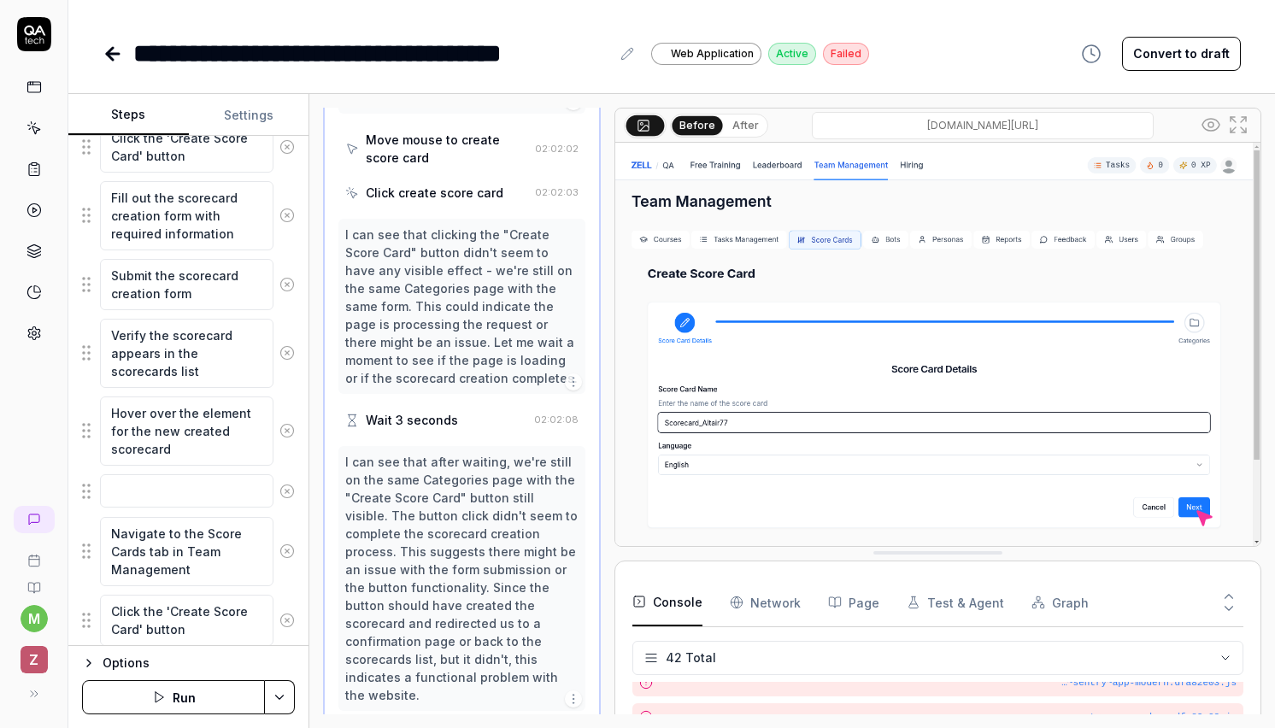
click at [287, 490] on icon at bounding box center [287, 491] width 4 height 4
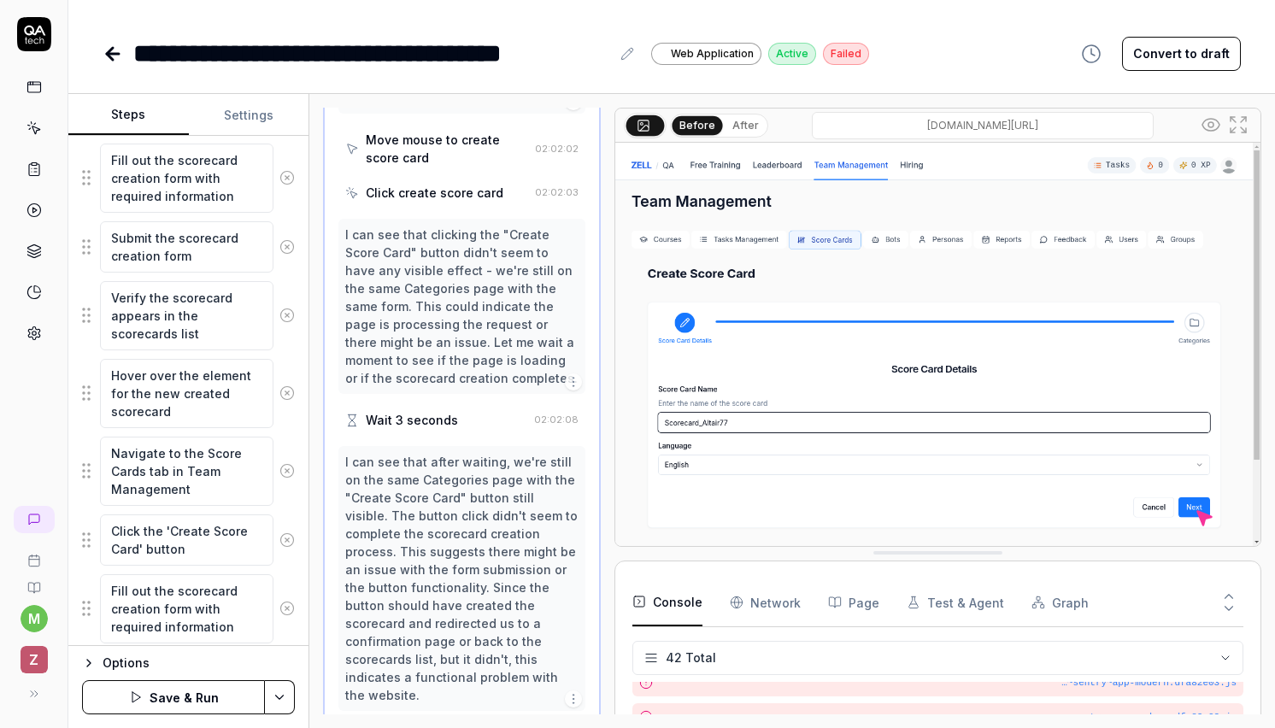
scroll to position [405, 0]
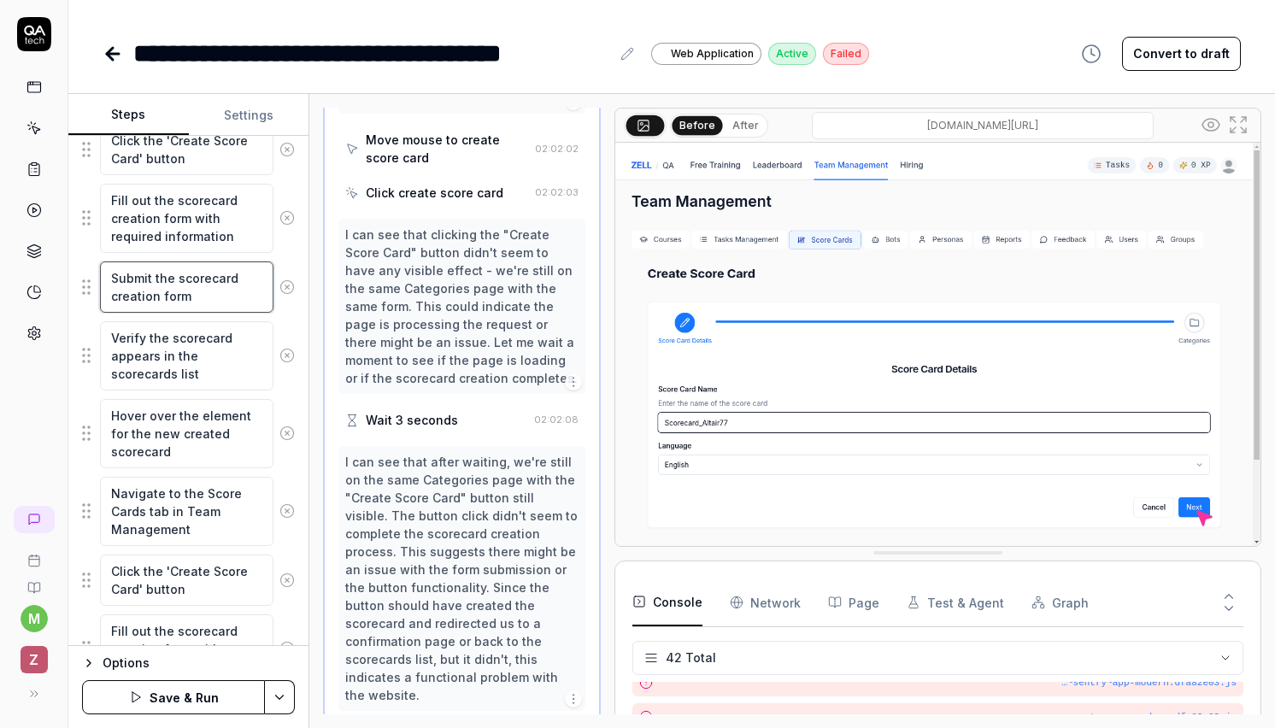
click at [216, 282] on textarea "Submit the scorecard creation form" at bounding box center [186, 286] width 173 height 51
click at [203, 345] on textarea "Verify the scorecard appears in the scorecards list" at bounding box center [186, 355] width 173 height 69
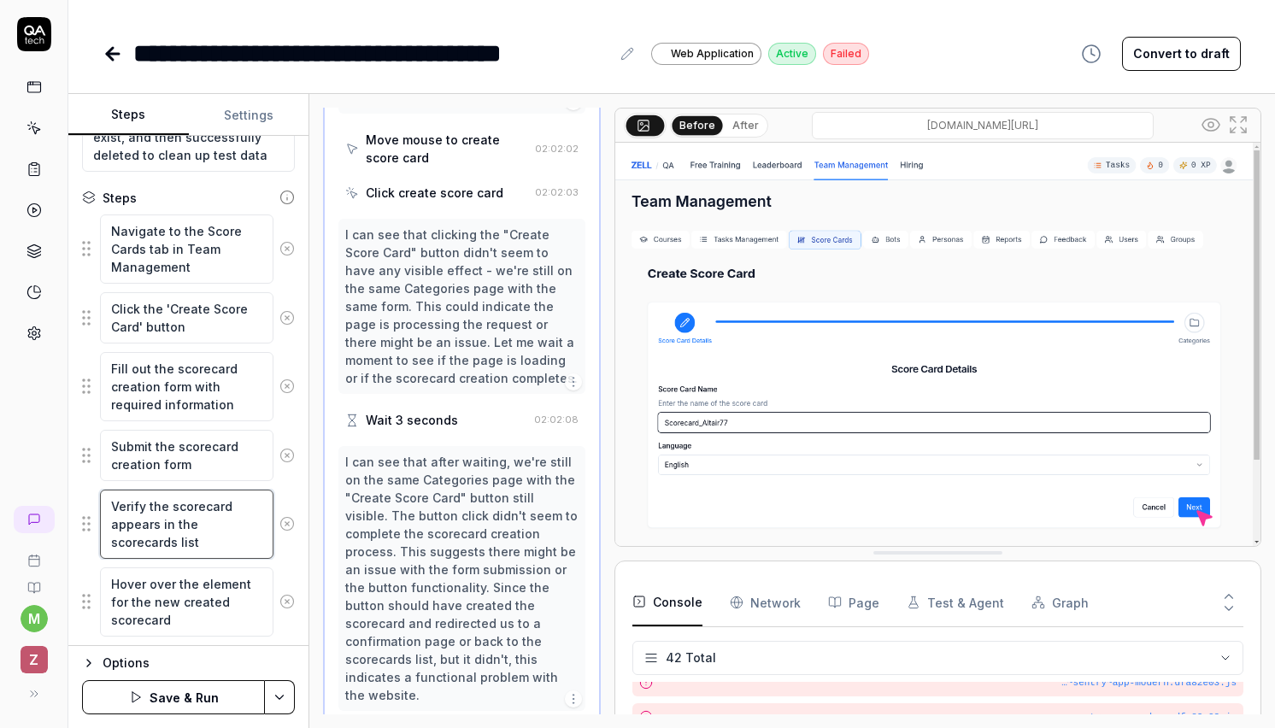
scroll to position [232, 0]
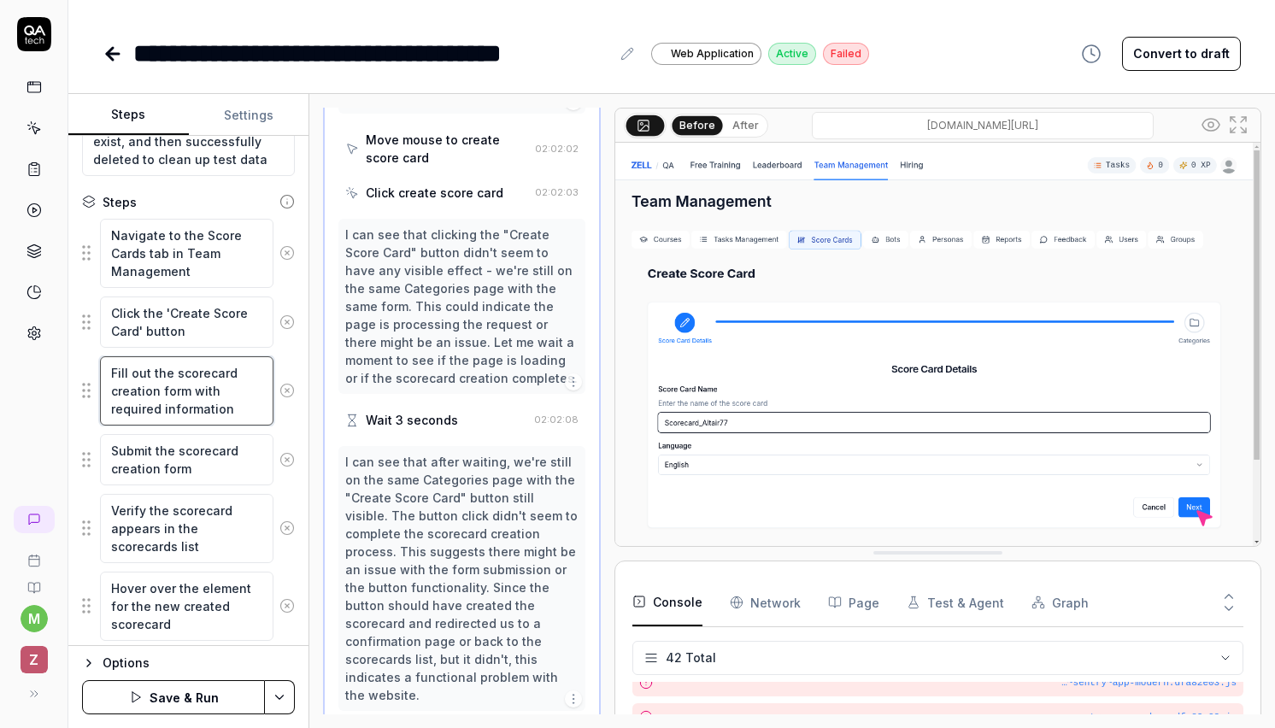
click at [197, 392] on textarea "Fill out the scorecard creation form with required information" at bounding box center [186, 390] width 173 height 69
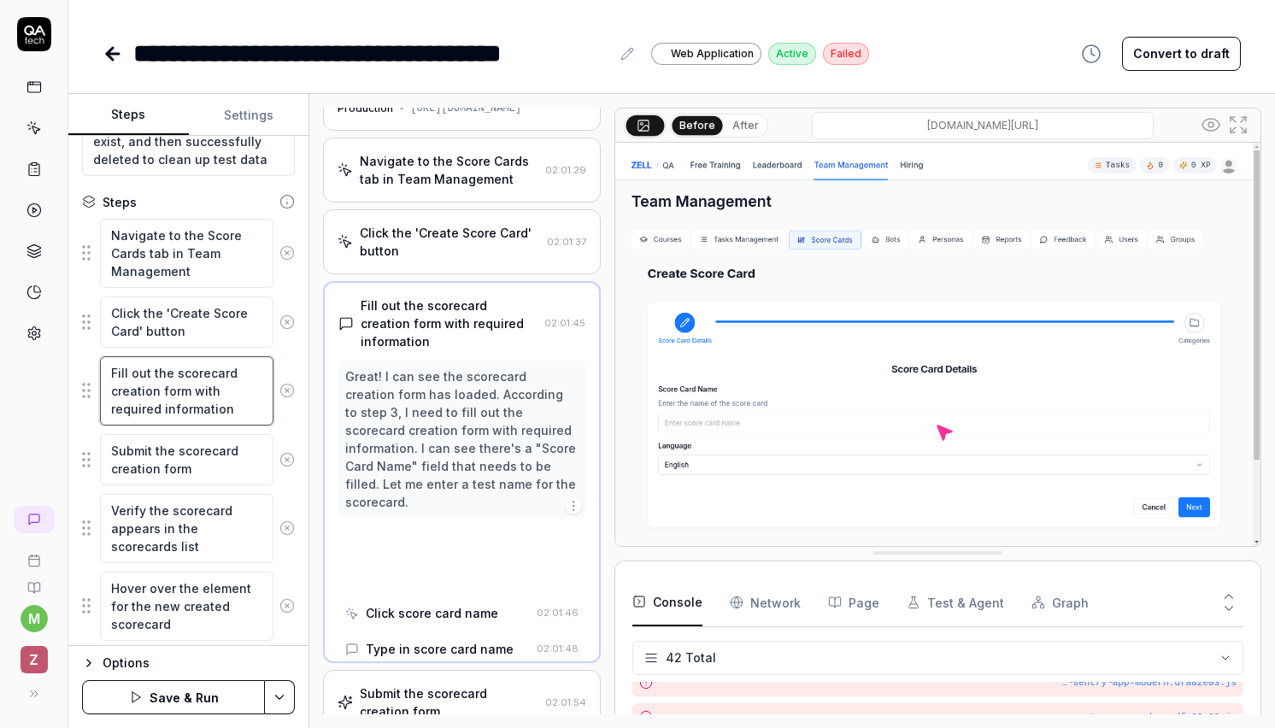
scroll to position [0, 0]
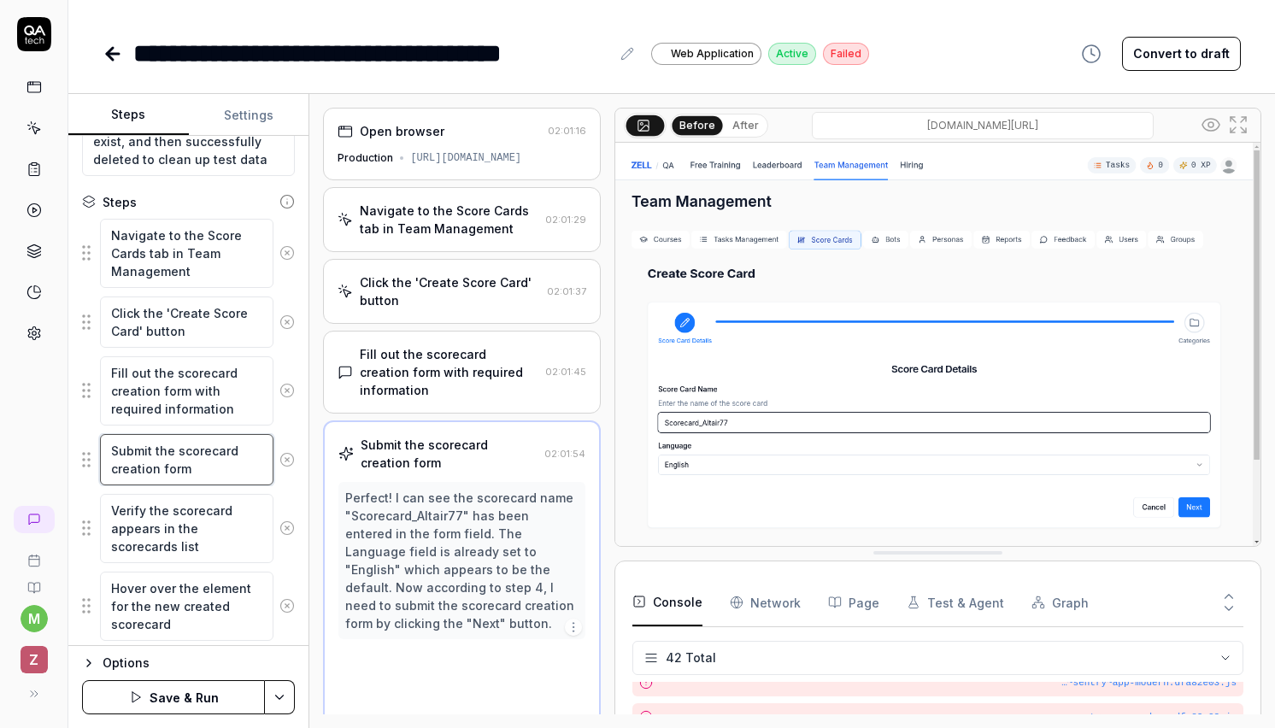
click at [211, 461] on textarea "Submit the scorecard creation form" at bounding box center [186, 459] width 173 height 51
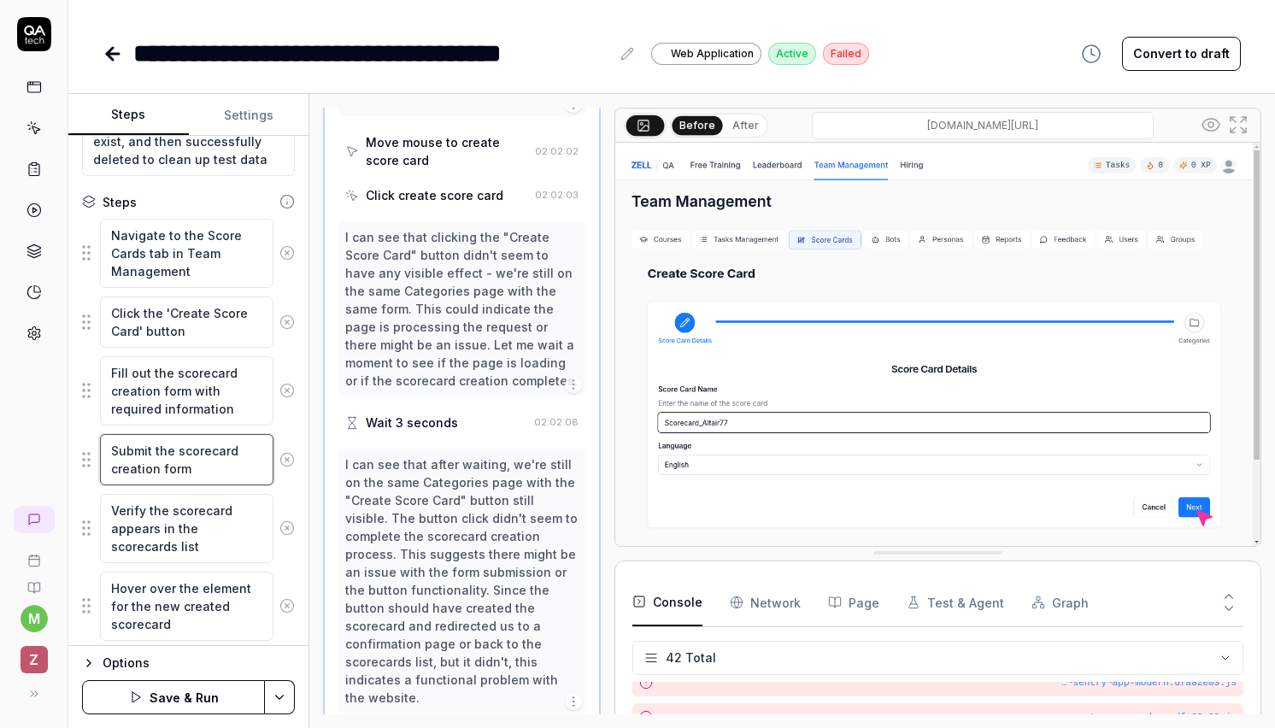
scroll to position [842, 0]
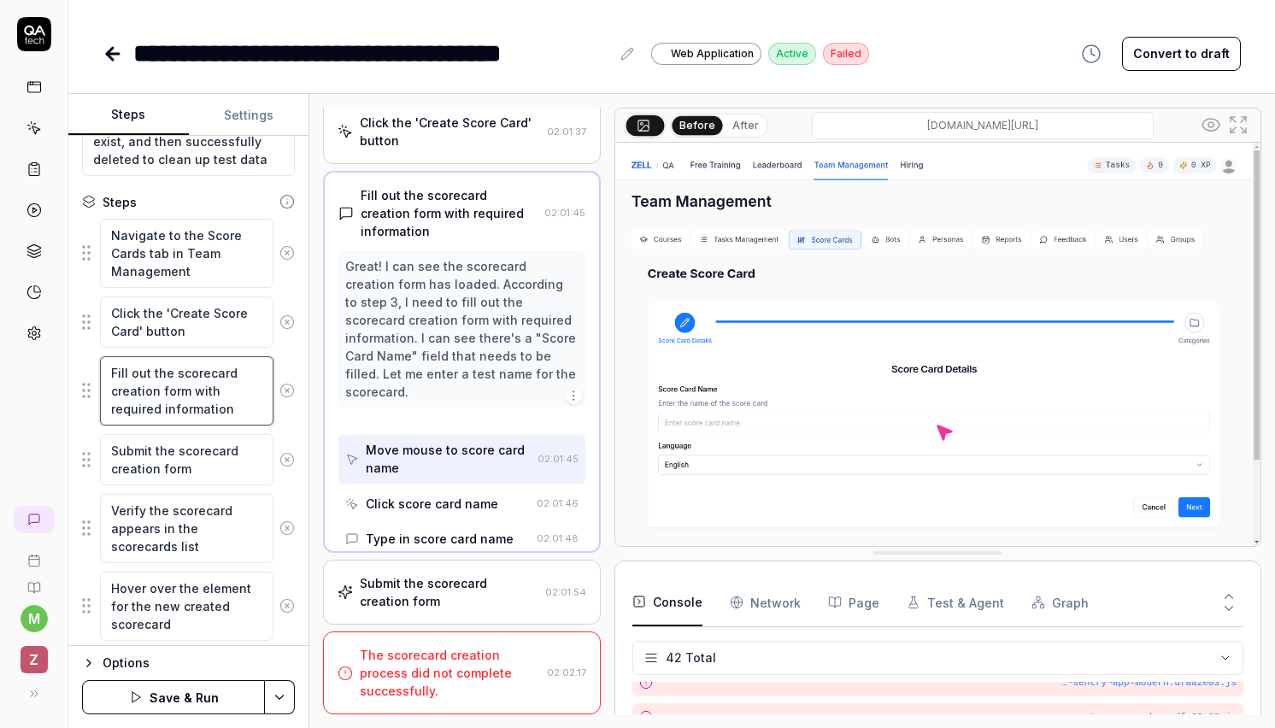
click at [208, 402] on textarea "Fill out the scorecard creation form with required information" at bounding box center [186, 390] width 173 height 69
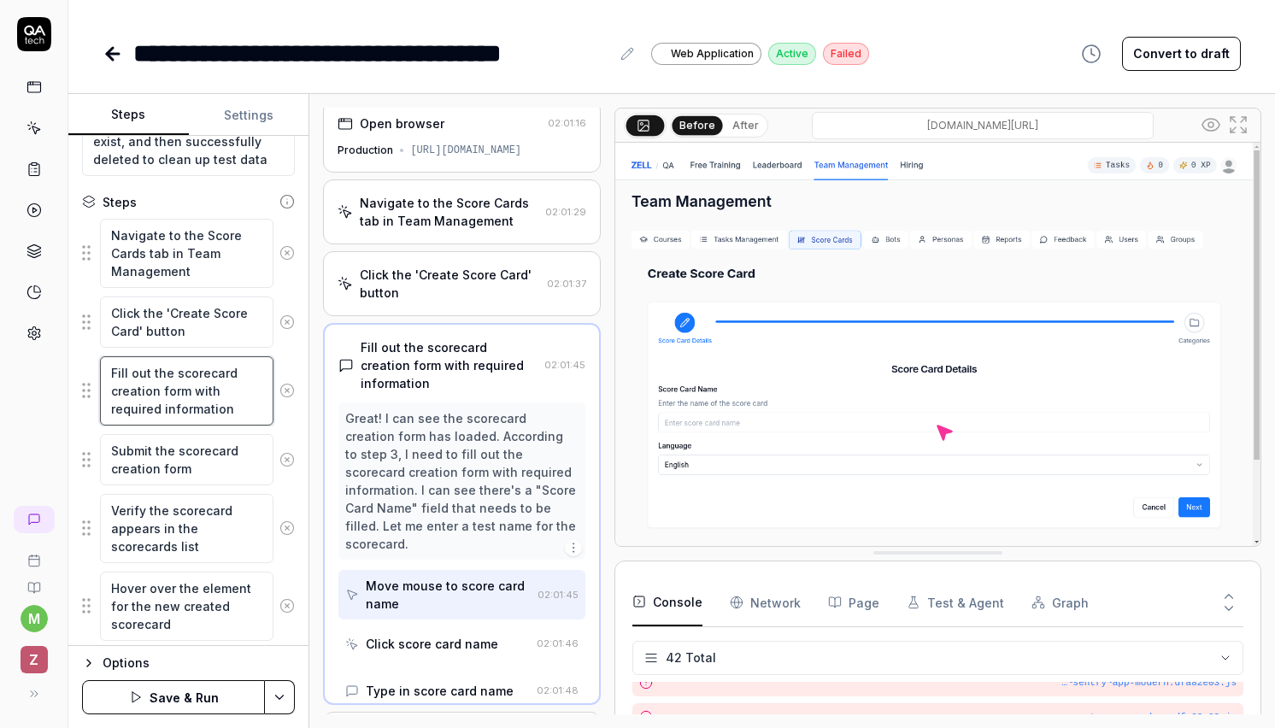
scroll to position [0, 0]
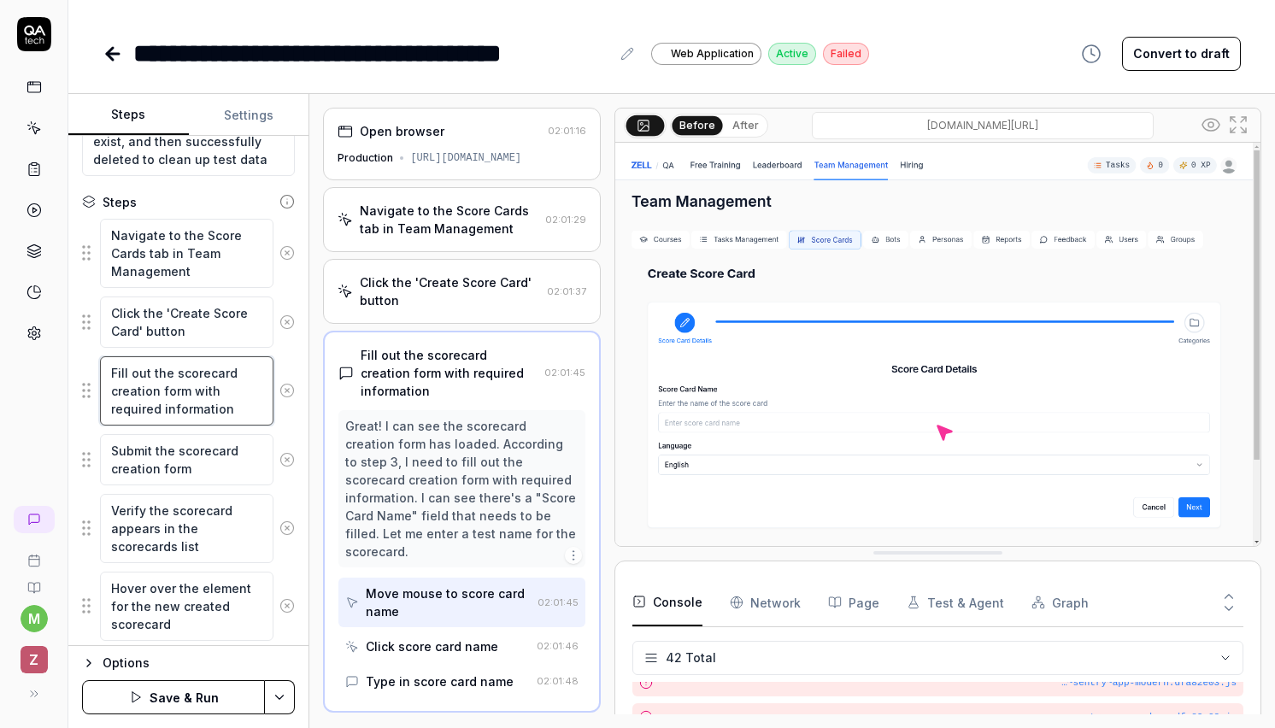
drag, startPoint x: 240, startPoint y: 408, endPoint x: 97, endPoint y: 367, distance: 149.5
click at [97, 367] on div "Fill out the scorecard creation form with required information" at bounding box center [188, 390] width 213 height 71
click at [150, 391] on textarea "Fill out the scorecard creation form with required information" at bounding box center [186, 390] width 173 height 69
click at [146, 461] on textarea "Submit the scorecard creation form" at bounding box center [186, 459] width 173 height 51
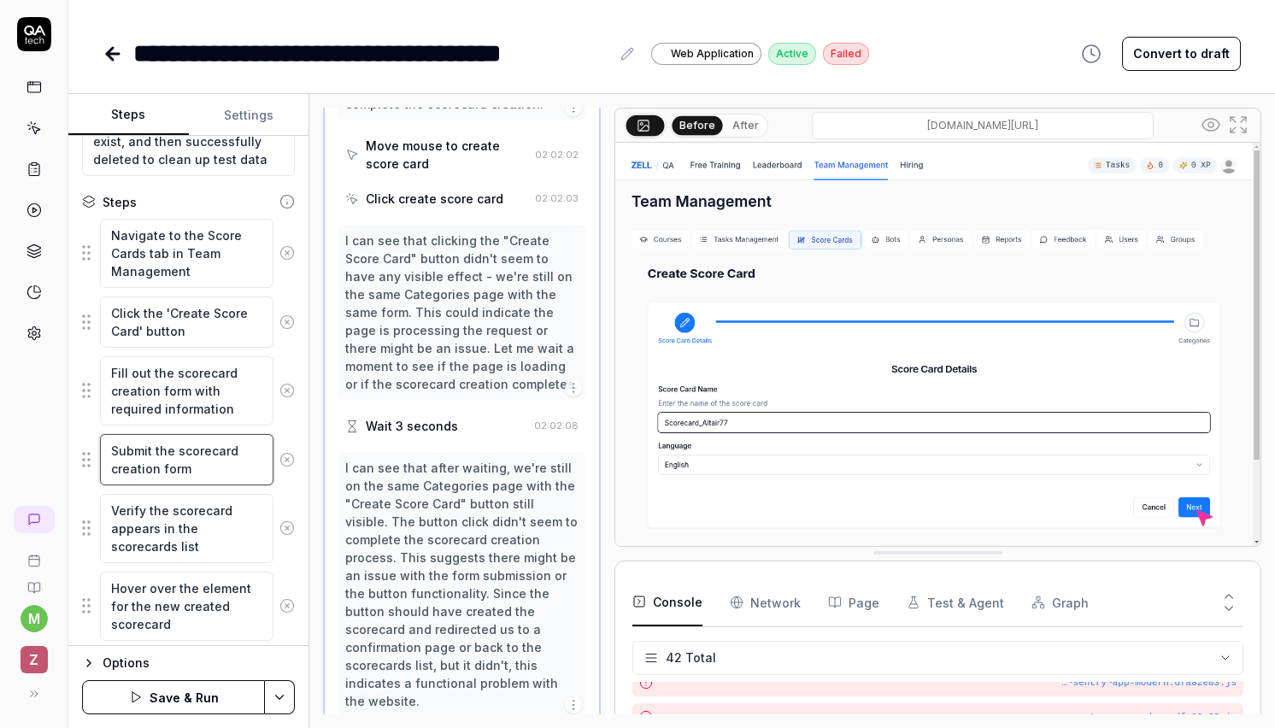
scroll to position [842, 0]
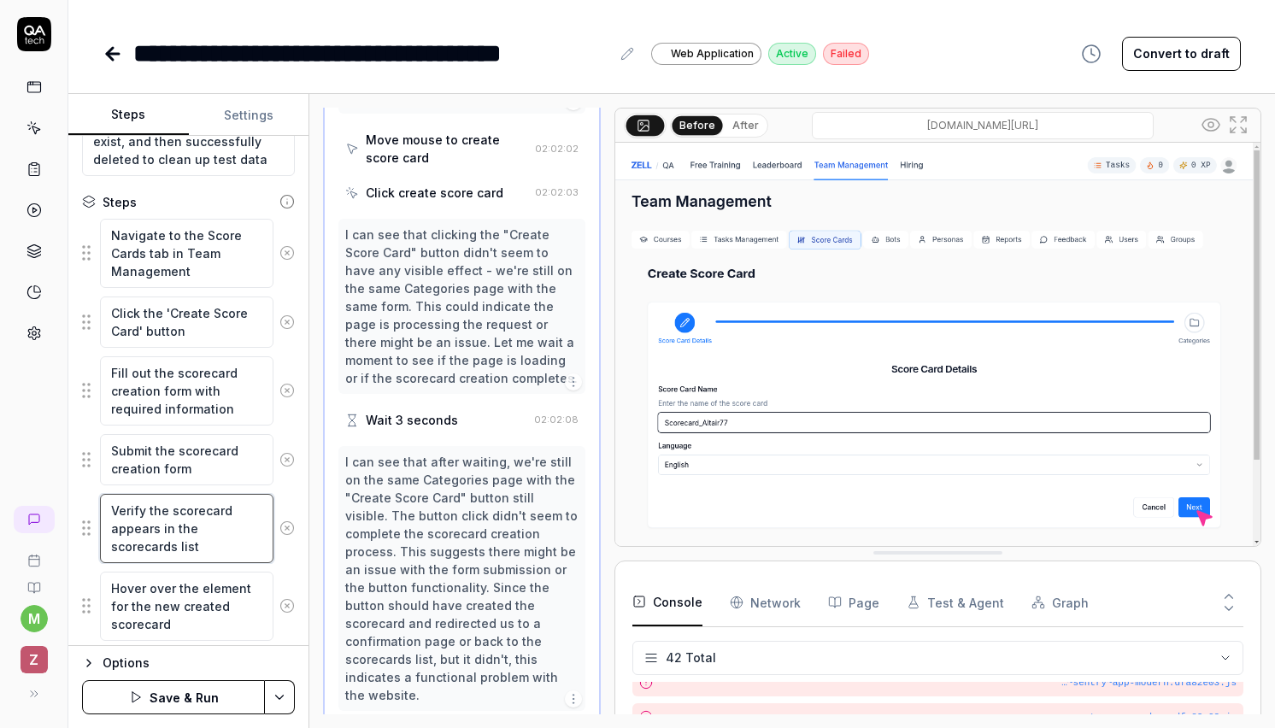
click at [156, 511] on textarea "Verify the scorecard appears in the scorecards list" at bounding box center [186, 528] width 173 height 69
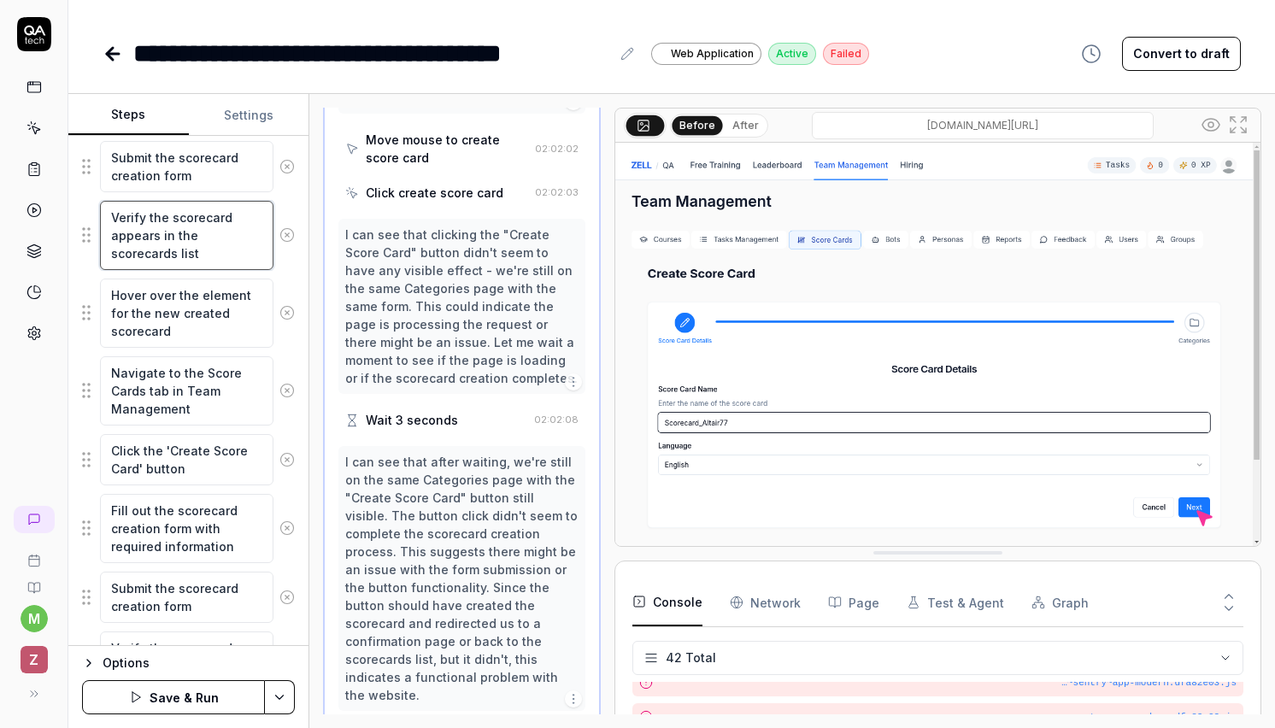
scroll to position [566, 0]
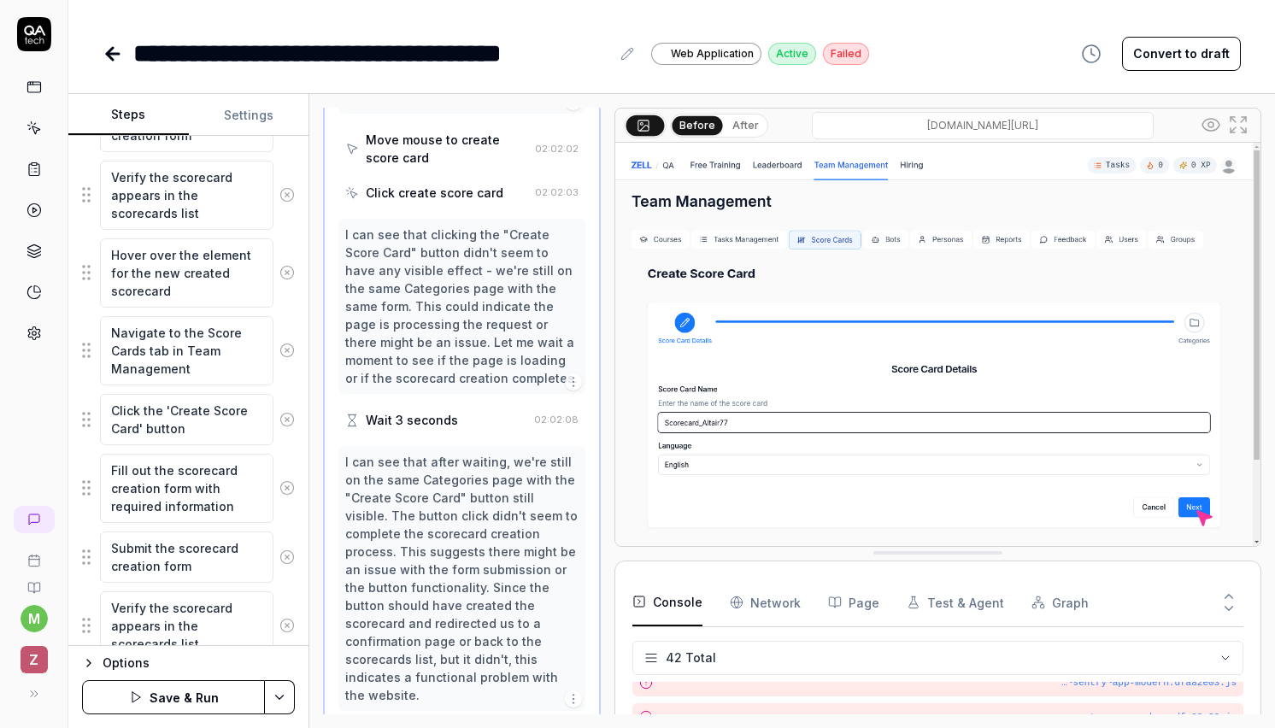
click at [285, 347] on icon at bounding box center [286, 350] width 15 height 15
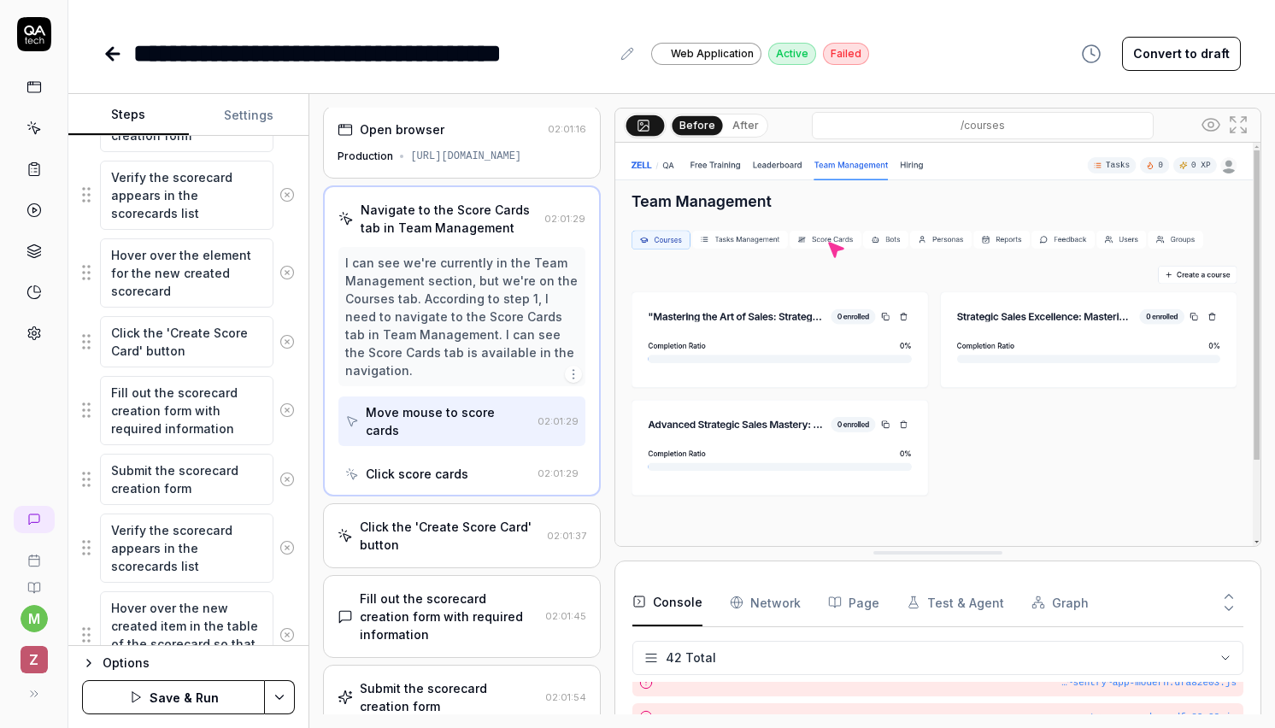
scroll to position [0, 0]
click at [285, 345] on icon at bounding box center [286, 341] width 15 height 15
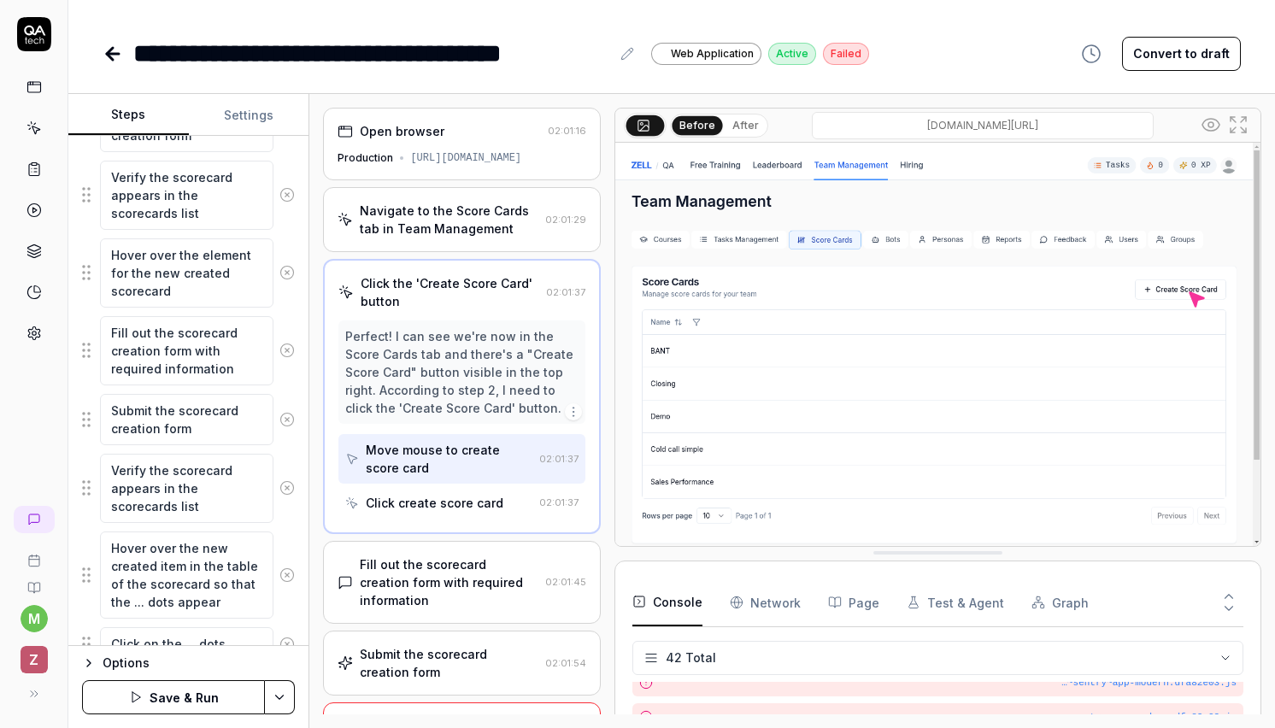
click at [286, 352] on icon at bounding box center [286, 350] width 15 height 15
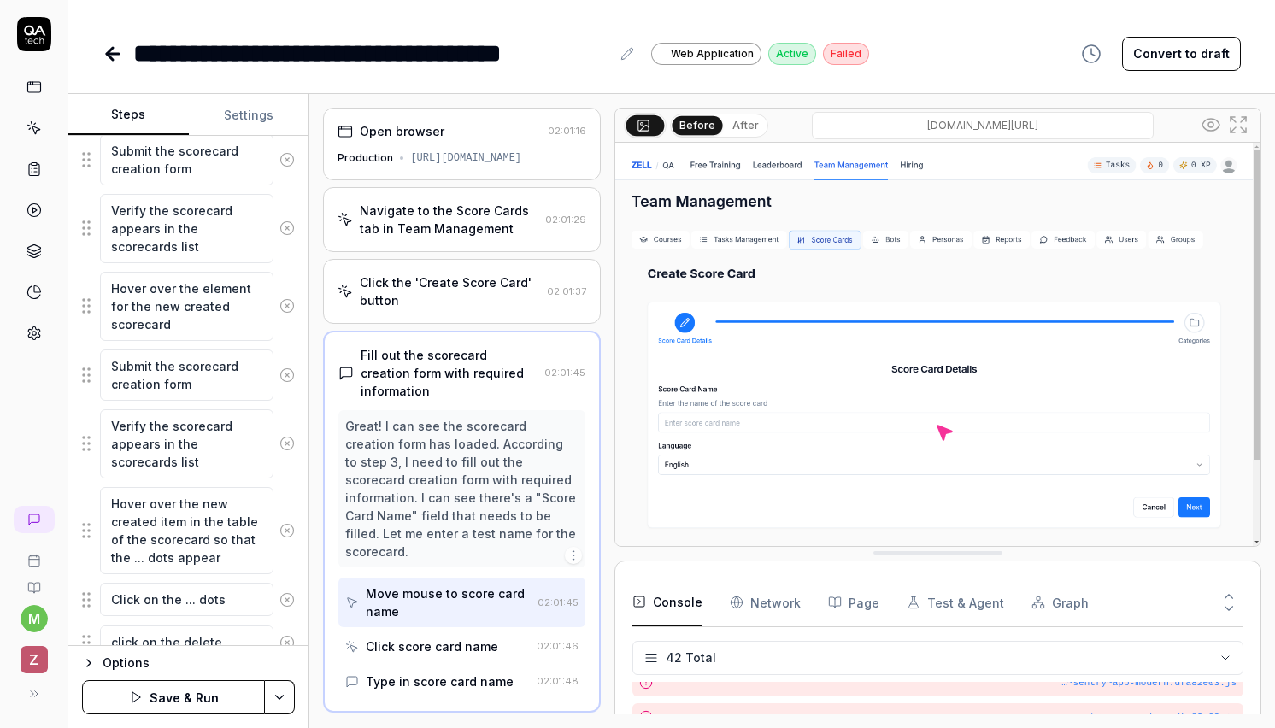
scroll to position [539, 0]
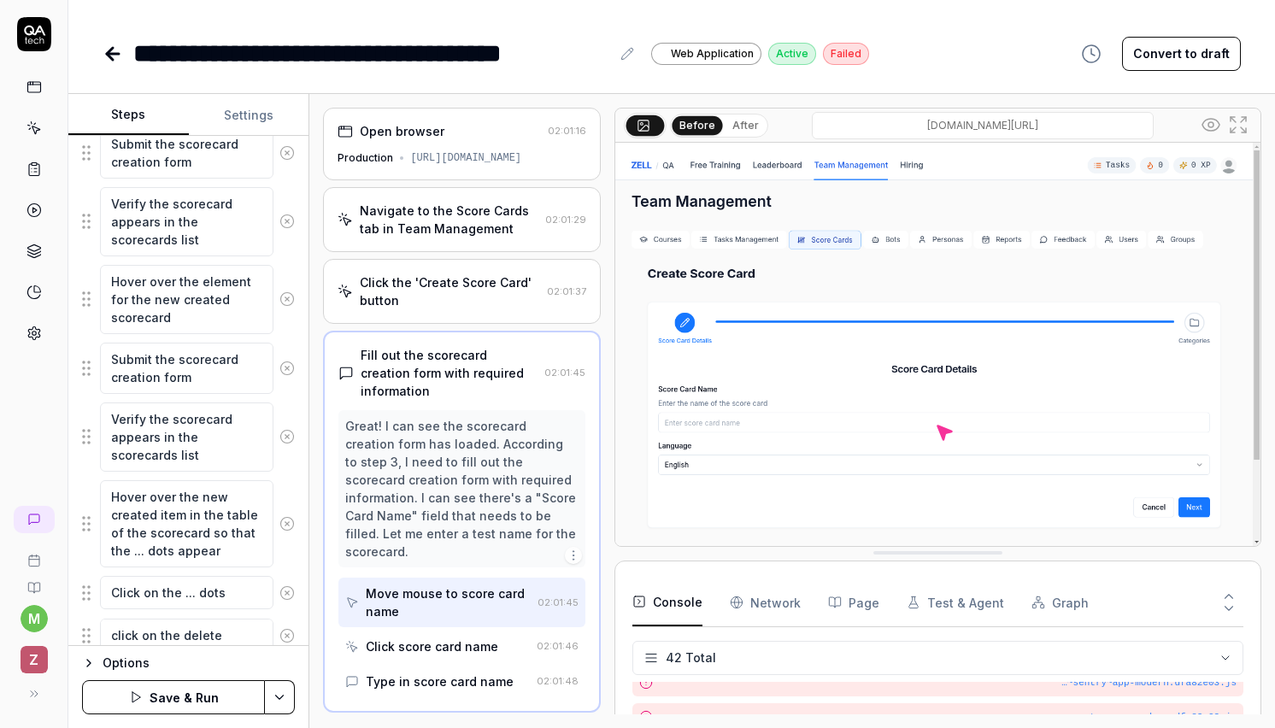
click at [283, 371] on icon at bounding box center [286, 368] width 15 height 15
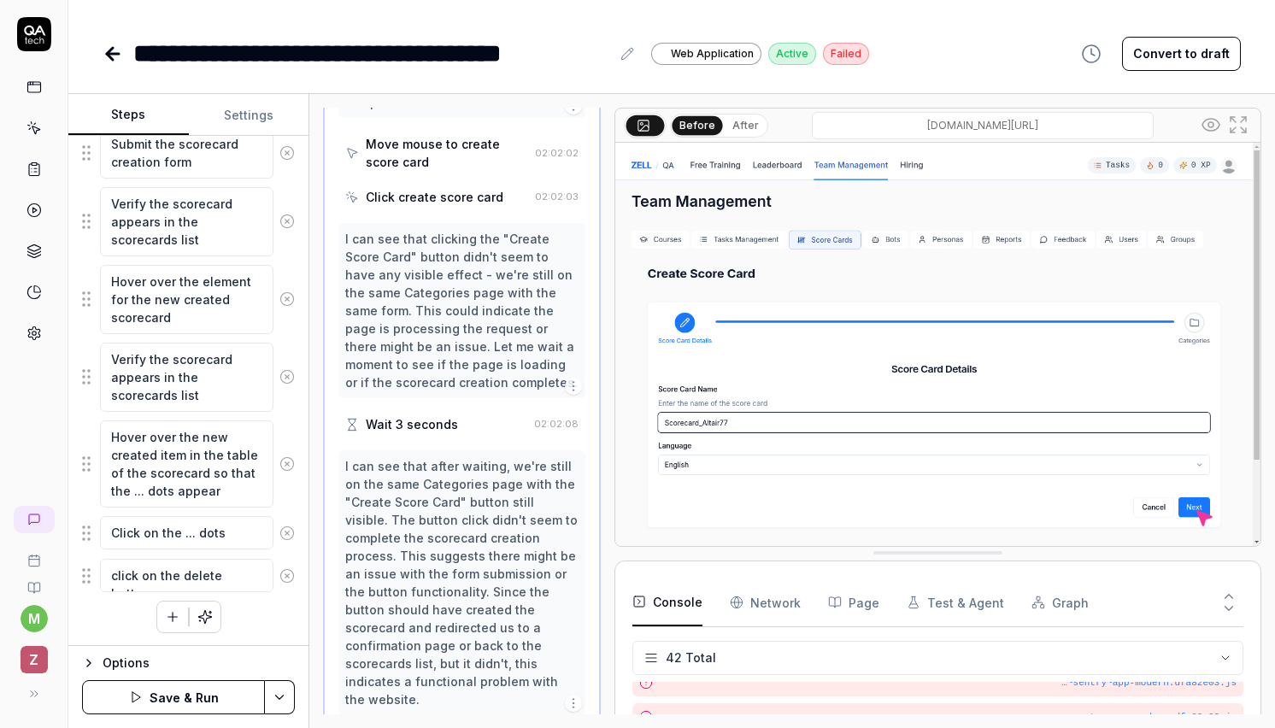
scroll to position [842, 0]
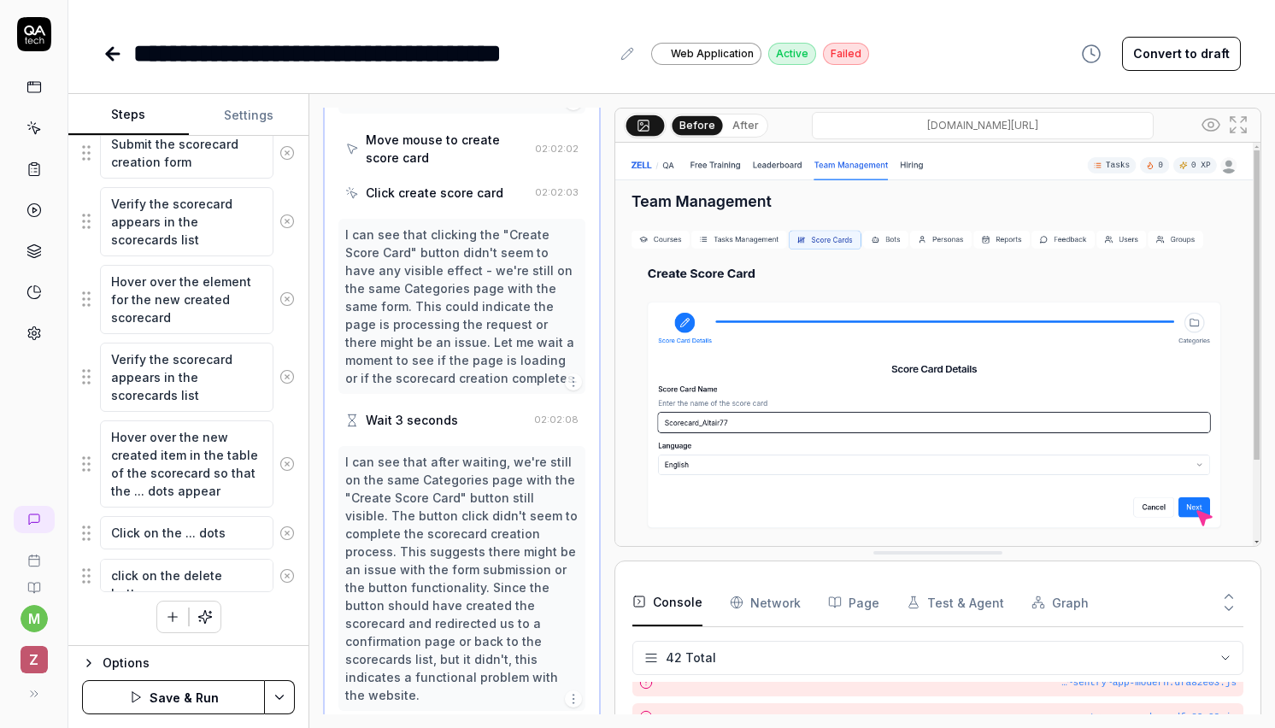
click at [282, 374] on icon at bounding box center [286, 376] width 15 height 15
click at [290, 373] on icon at bounding box center [286, 375] width 15 height 15
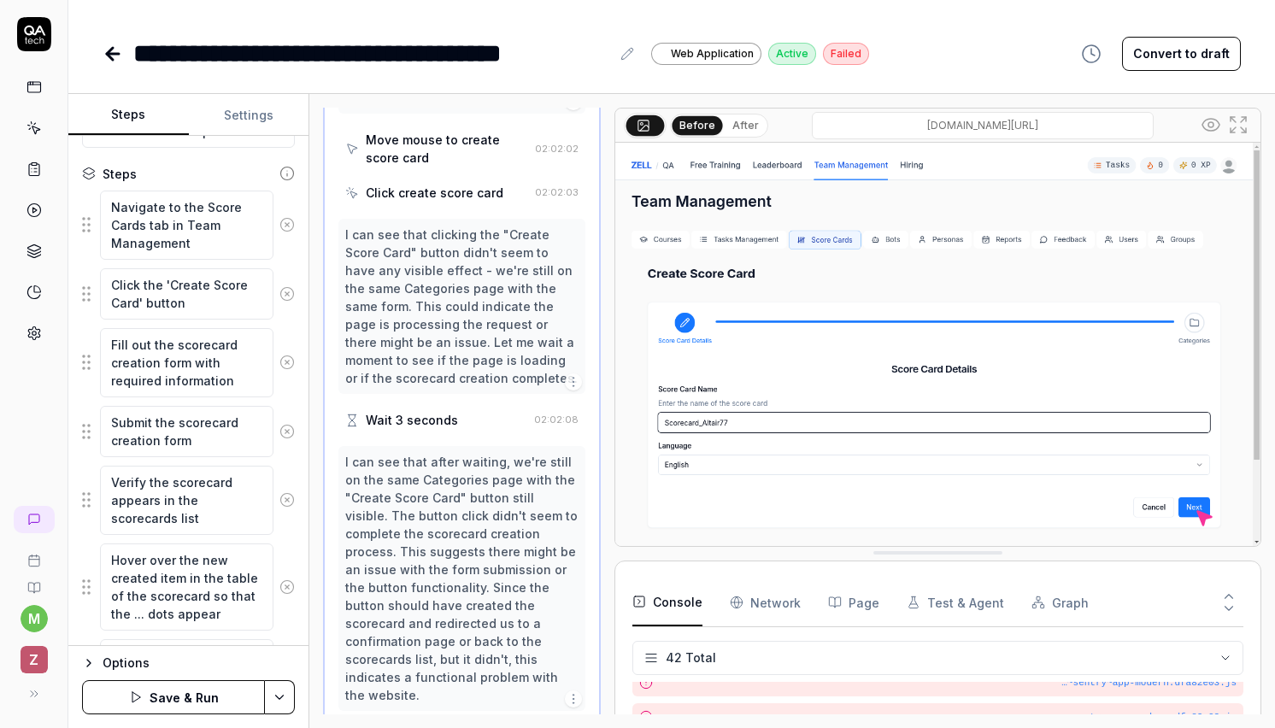
scroll to position [261, 0]
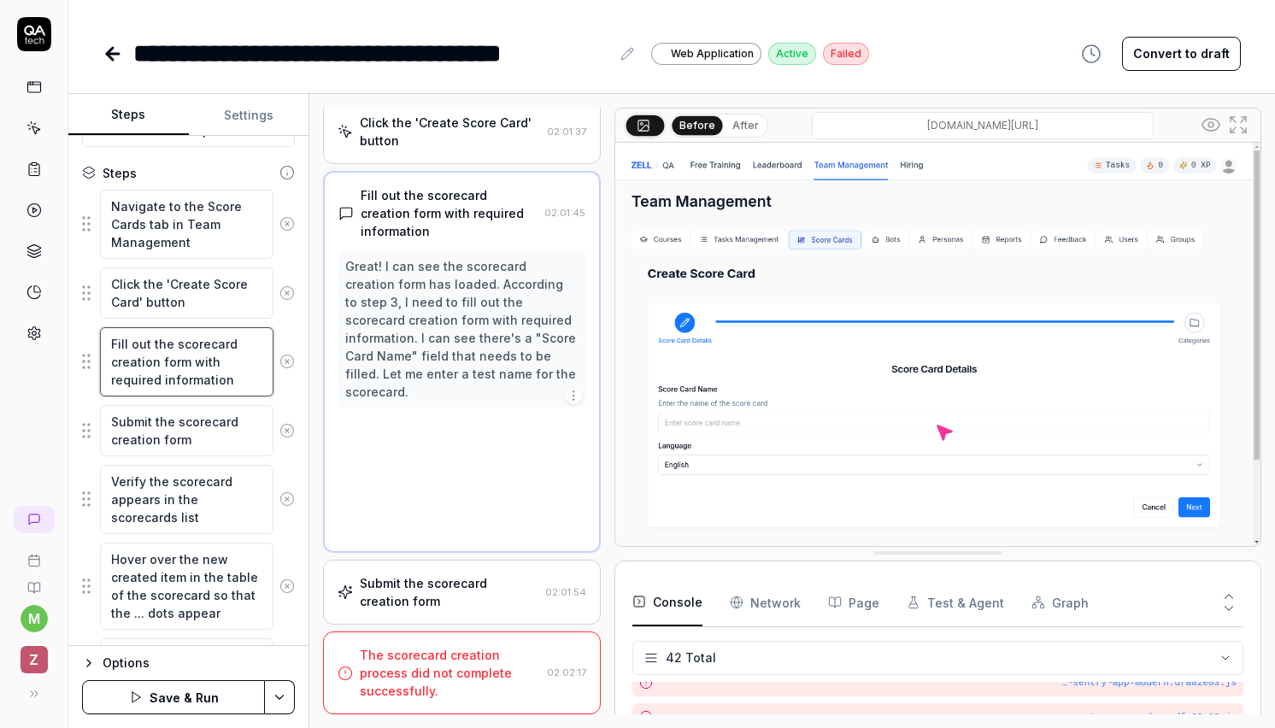
click at [232, 382] on textarea "Fill out the scorecard creation form with required information" at bounding box center [186, 361] width 173 height 69
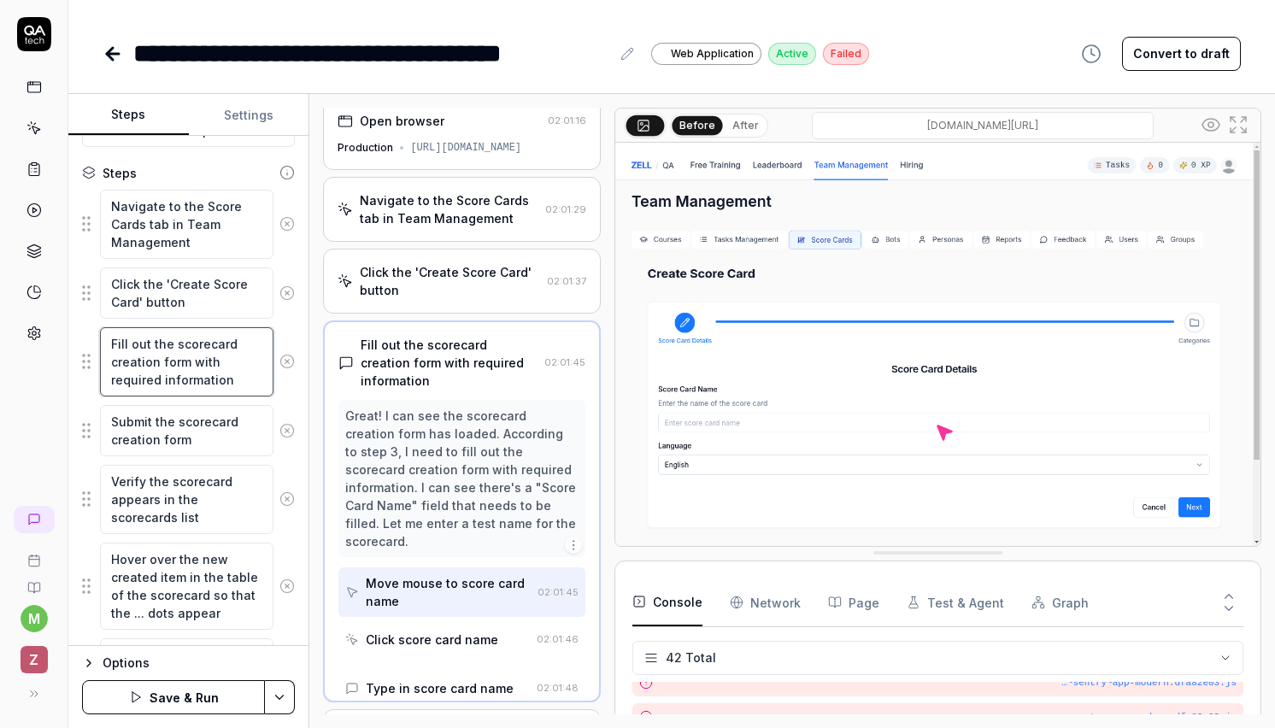
scroll to position [0, 0]
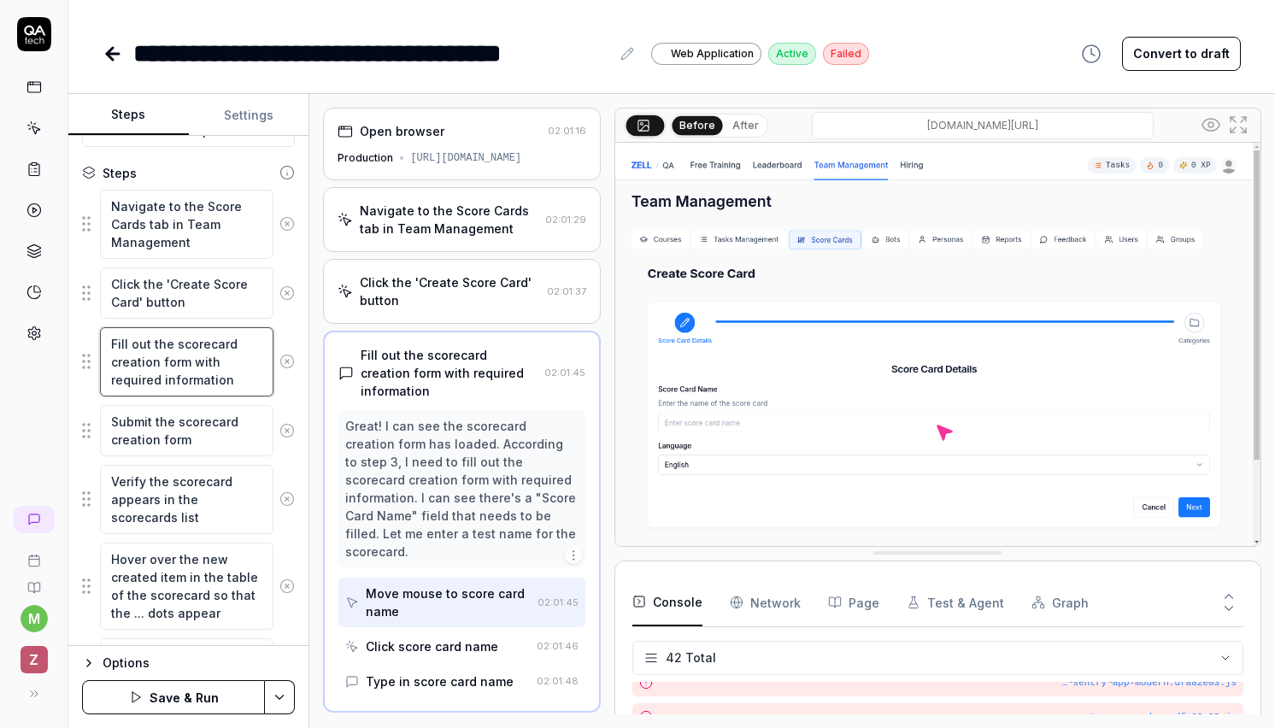
drag, startPoint x: 239, startPoint y: 383, endPoint x: 97, endPoint y: 340, distance: 148.1
click at [97, 340] on div "Fill out the scorecard creation form with required information" at bounding box center [188, 361] width 213 height 71
type textarea "*"
type textarea "G"
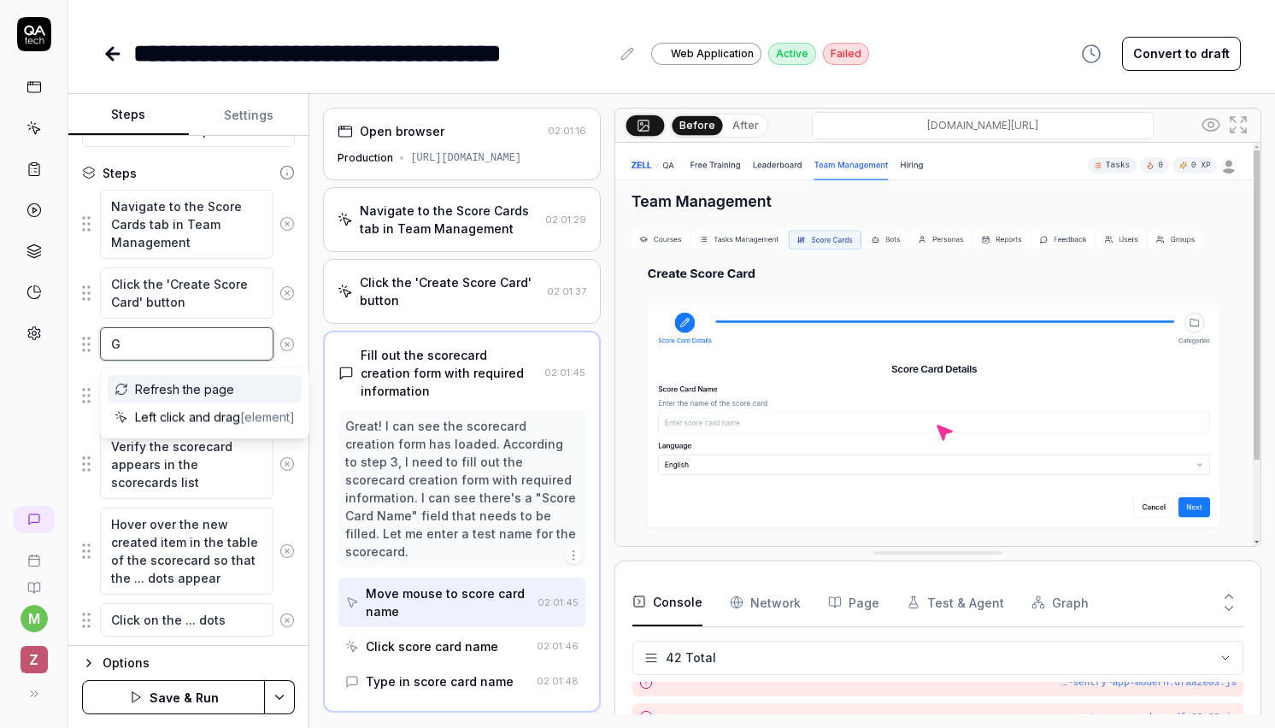
type textarea "*"
type textarea "Gi"
type textarea "*"
type textarea "Giv"
type textarea "*"
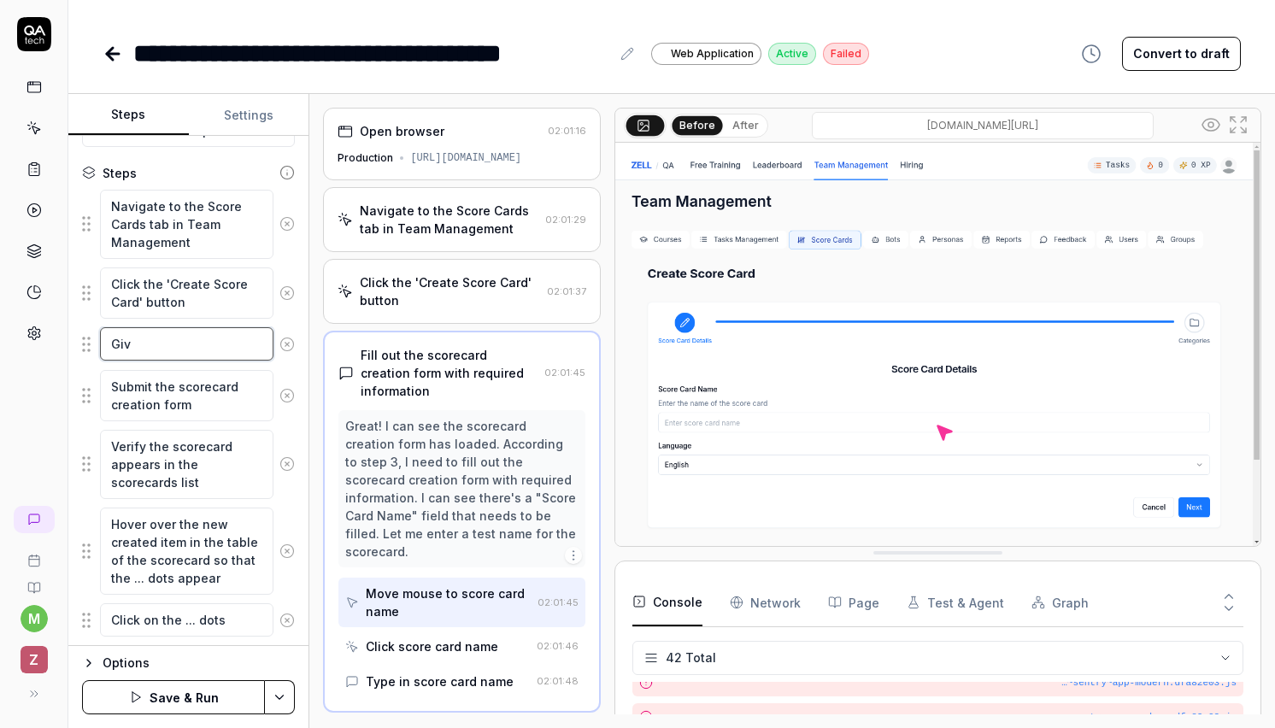
type textarea "Give"
type textarea "*"
type textarea "Give"
type textarea "*"
type textarea "Give i"
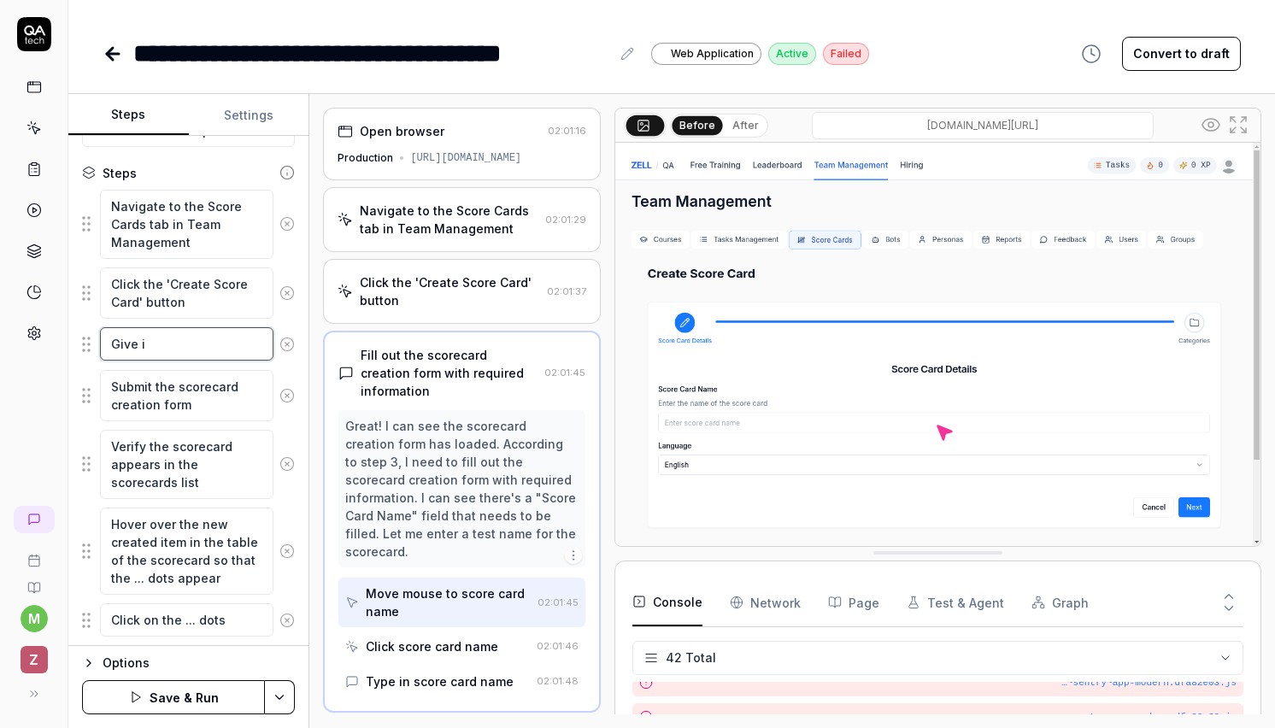
type textarea "*"
type textarea "Give it"
type textarea "*"
type textarea "Give it"
type textarea "*"
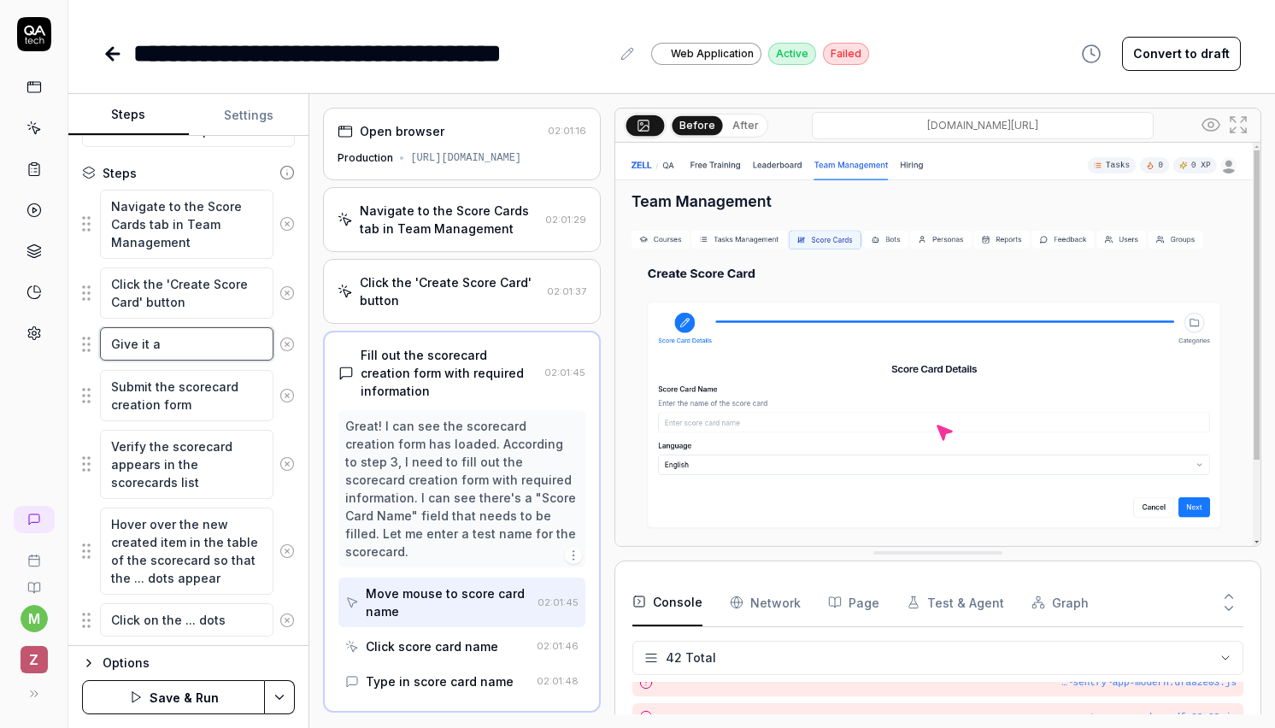
type textarea "Give it a"
type textarea "*"
type textarea "Give it a u"
type textarea "*"
type textarea "Give it a un"
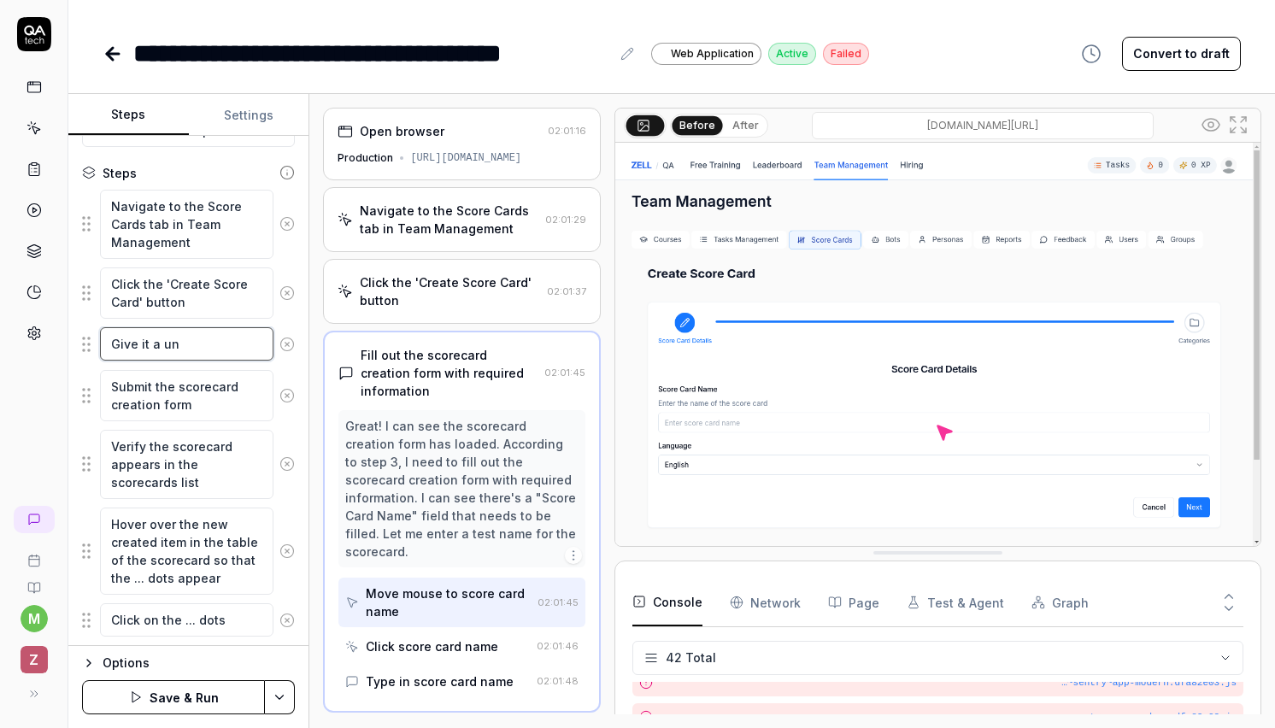
type textarea "*"
type textarea "Give it a uni"
type textarea "*"
type textarea "Give it a uniq"
type textarea "*"
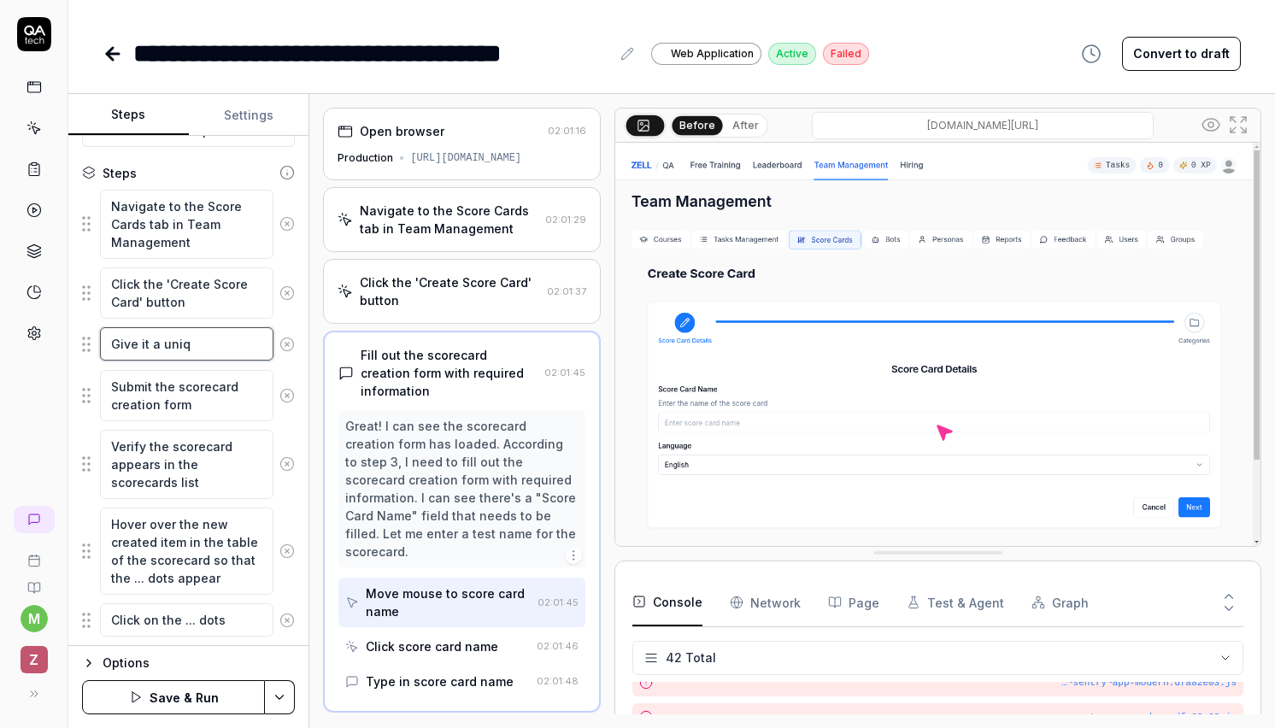
type textarea "Give it a uniqu"
type textarea "*"
type textarea "Give it a unique"
type textarea "*"
type textarea "Give it a unique"
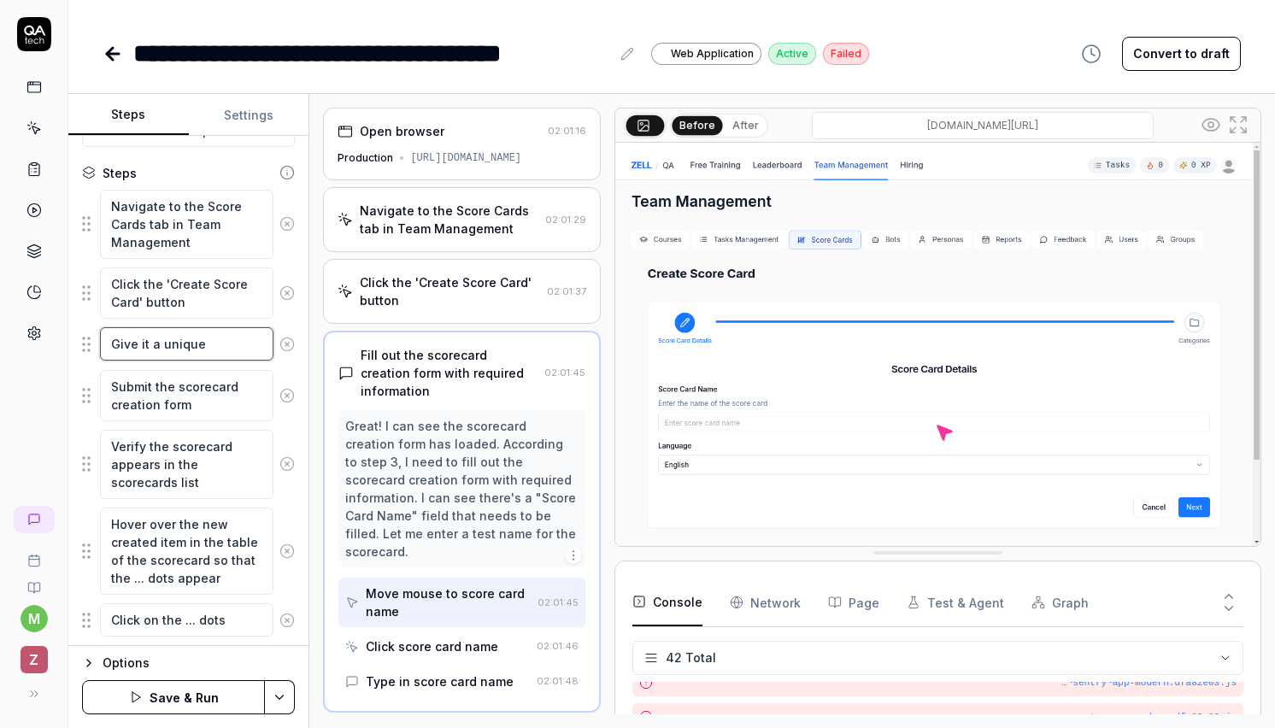
type textarea "*"
type textarea "Give it a unique n"
type textarea "*"
type textarea "Give it a unique na"
type textarea "*"
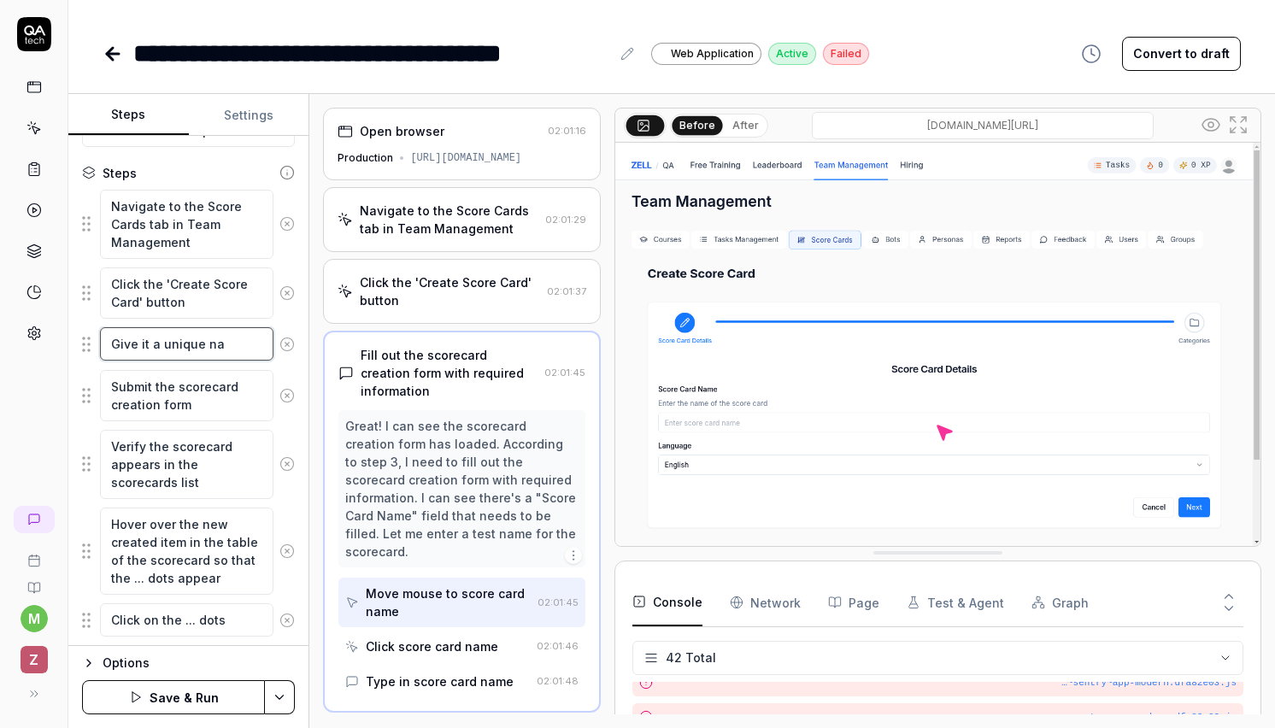
type textarea "Give it a unique nam"
type textarea "*"
type textarea "Give it a unique name"
click at [275, 365] on fieldset "Navigate to the Score Cards tab in Team Management Click the 'Create Score Card…" at bounding box center [188, 435] width 213 height 492
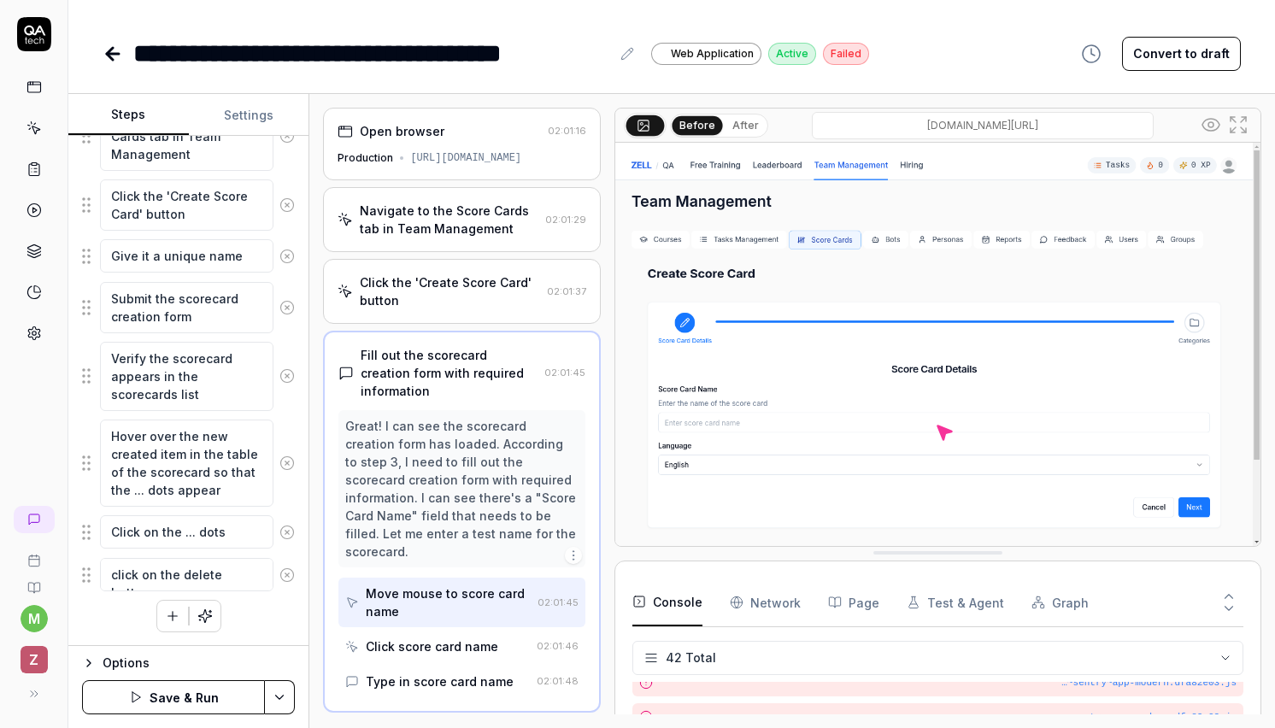
click at [171, 625] on button "button" at bounding box center [172, 616] width 31 height 31
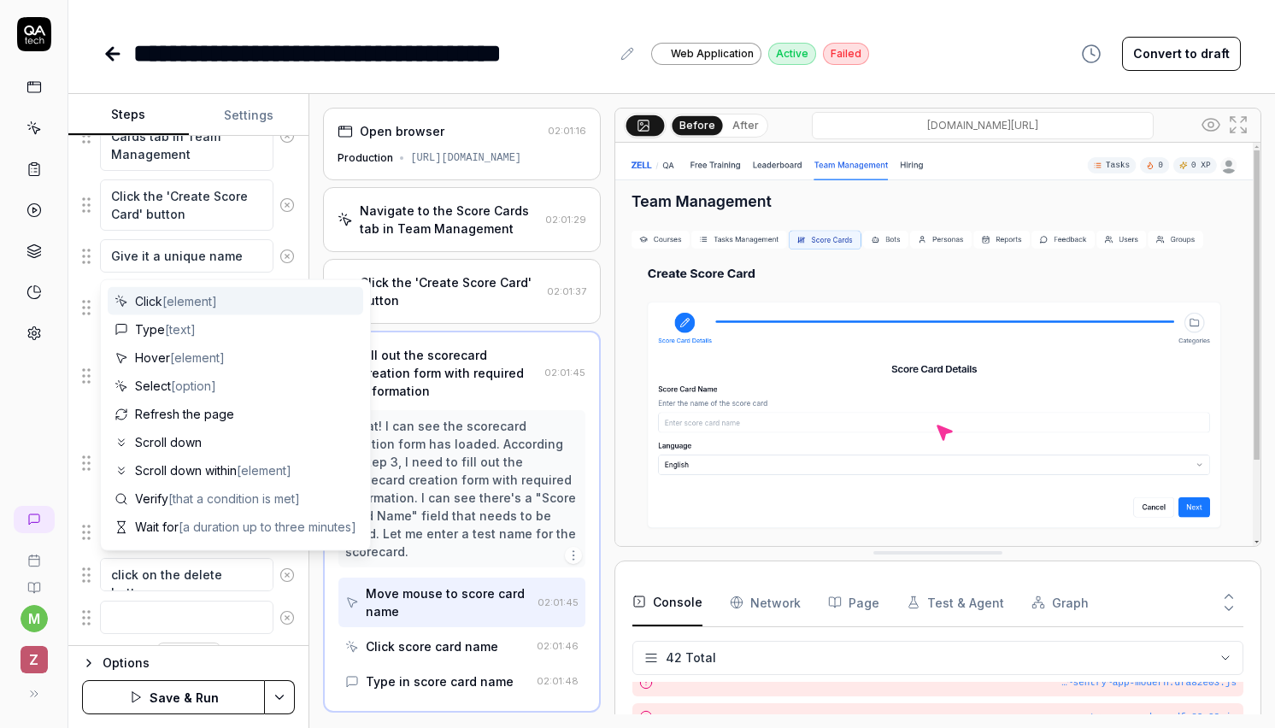
scroll to position [392, 0]
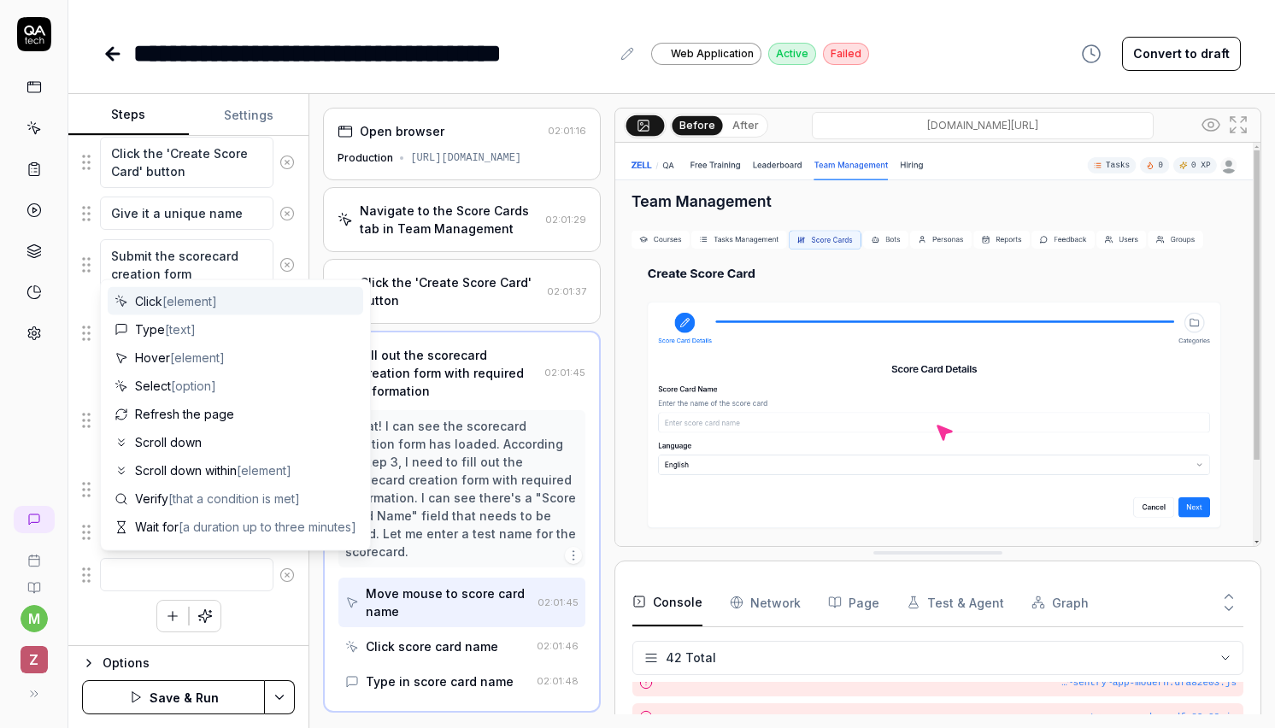
type textarea "*"
type textarea "G"
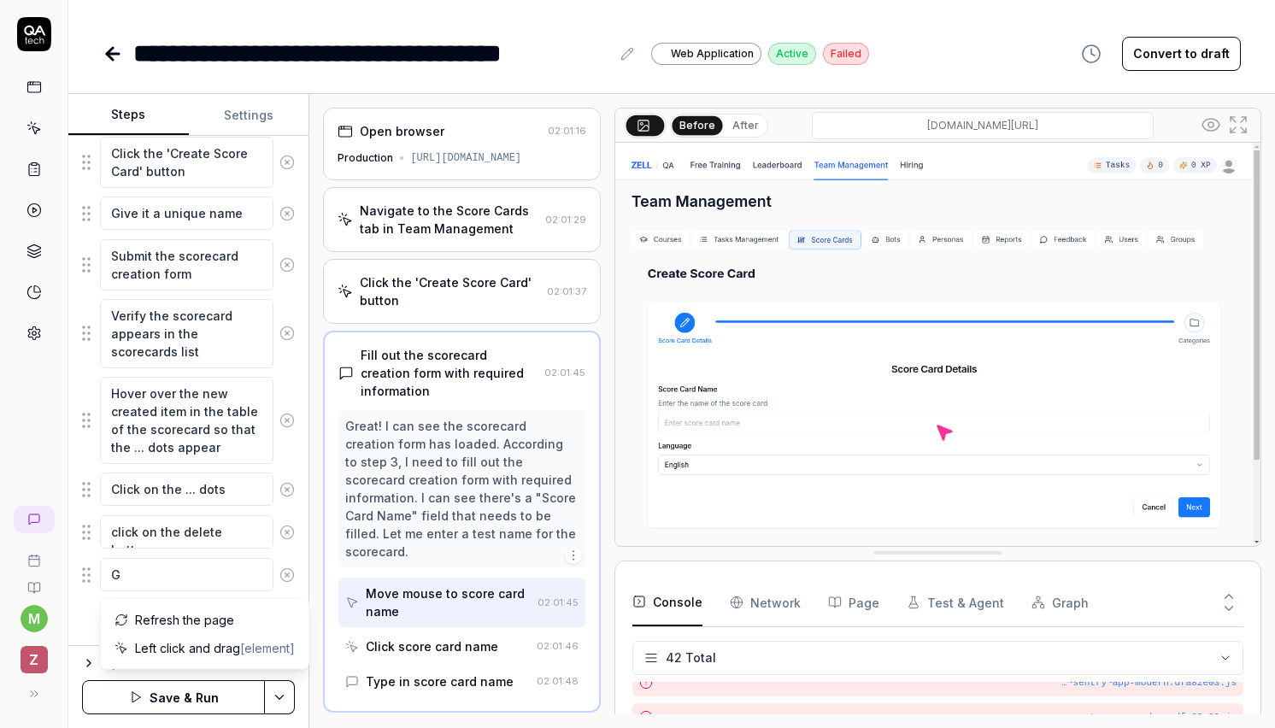
type textarea "*"
type textarea "Go"
type textarea "*"
type textarea "G"
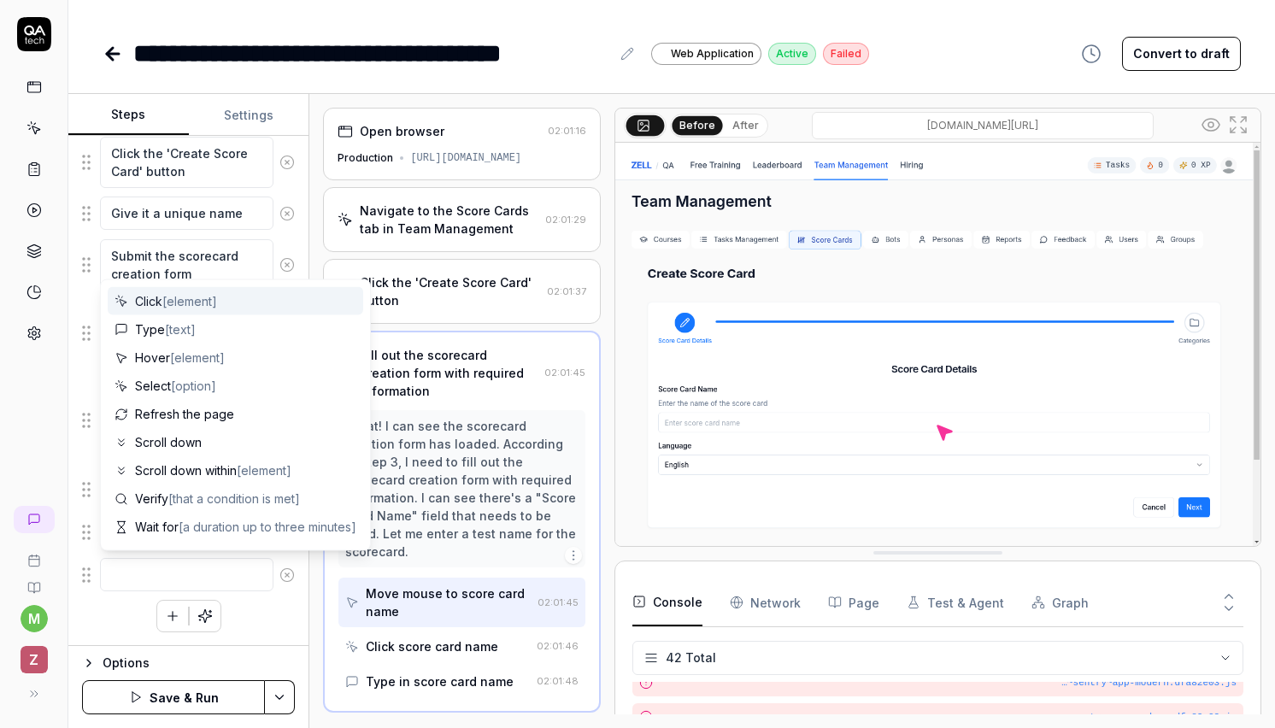
type textarea "*"
type textarea "C"
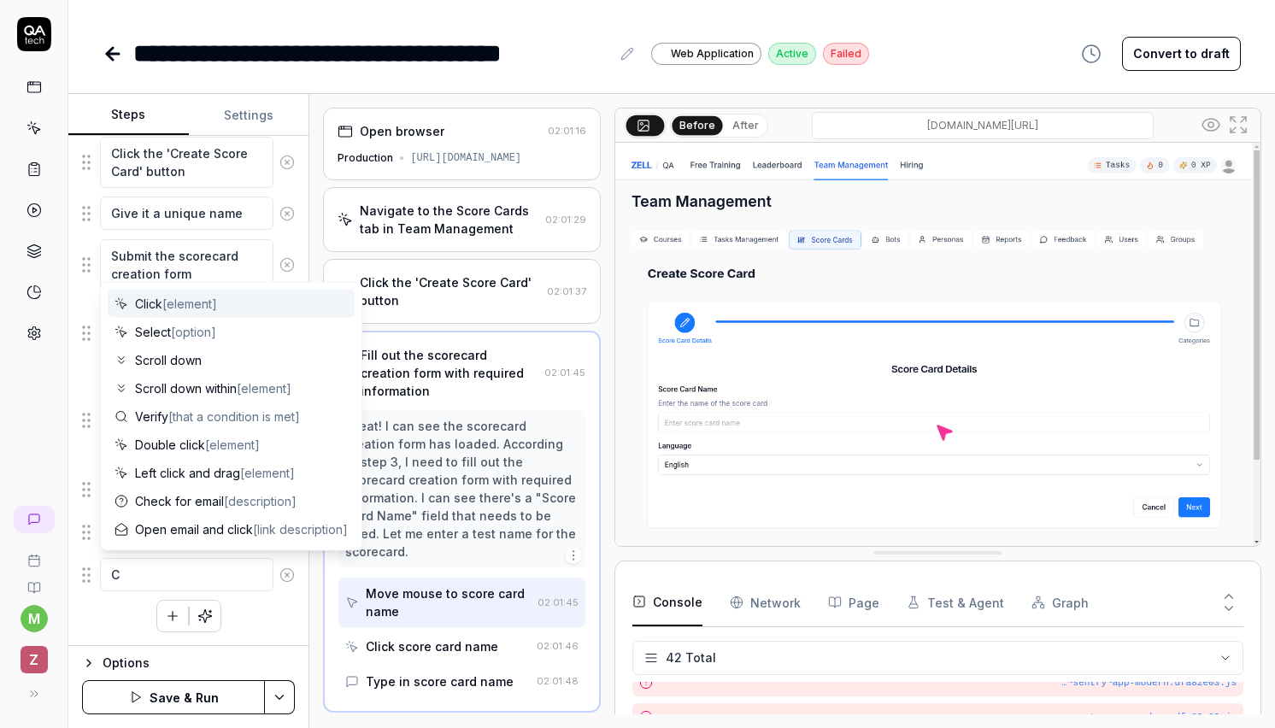
type textarea "*"
type textarea "Cl"
type textarea "*"
type textarea "Cli"
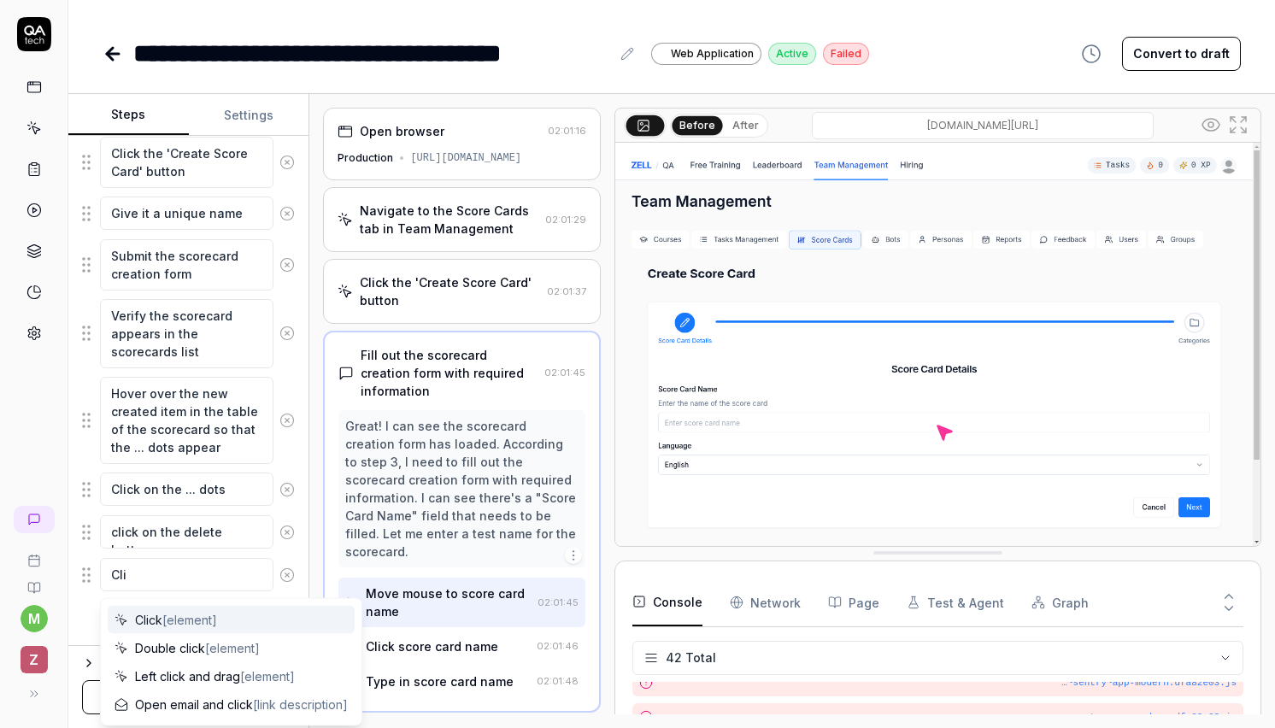
type textarea "*"
type textarea "Clic"
type textarea "*"
type textarea "Click"
type textarea "*"
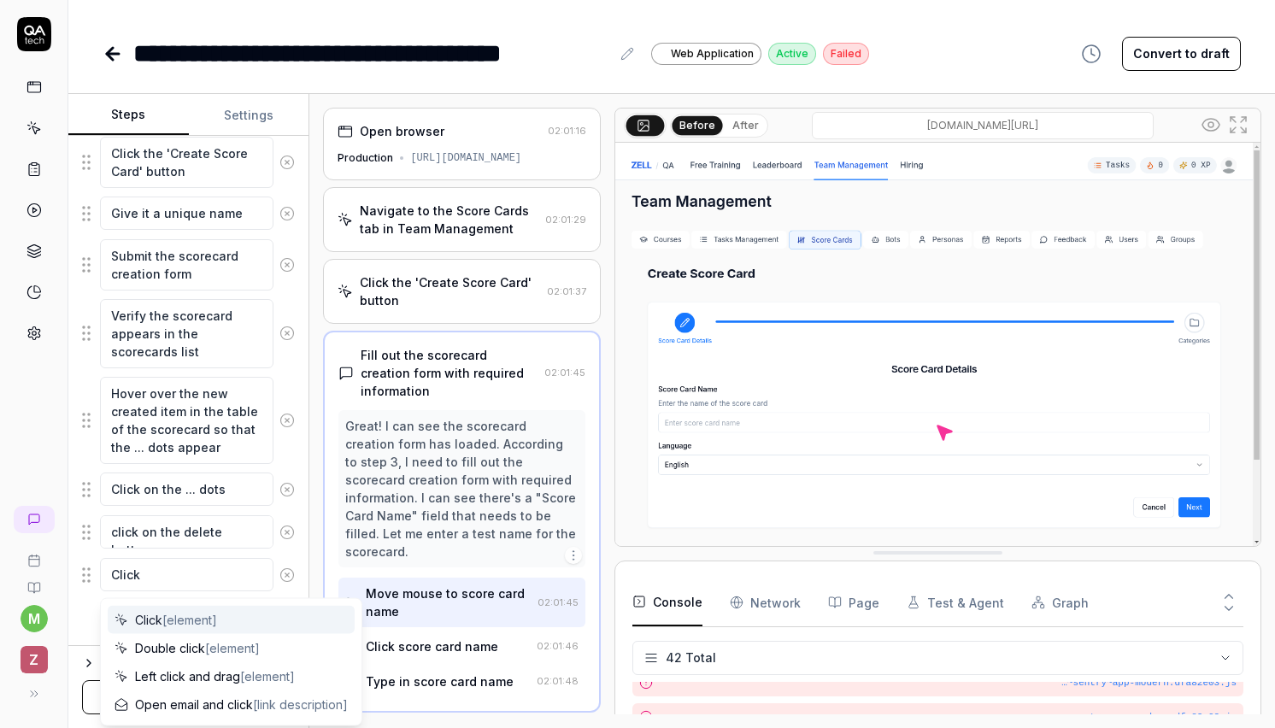
type textarea "Click"
type textarea "*"
type textarea "Click n"
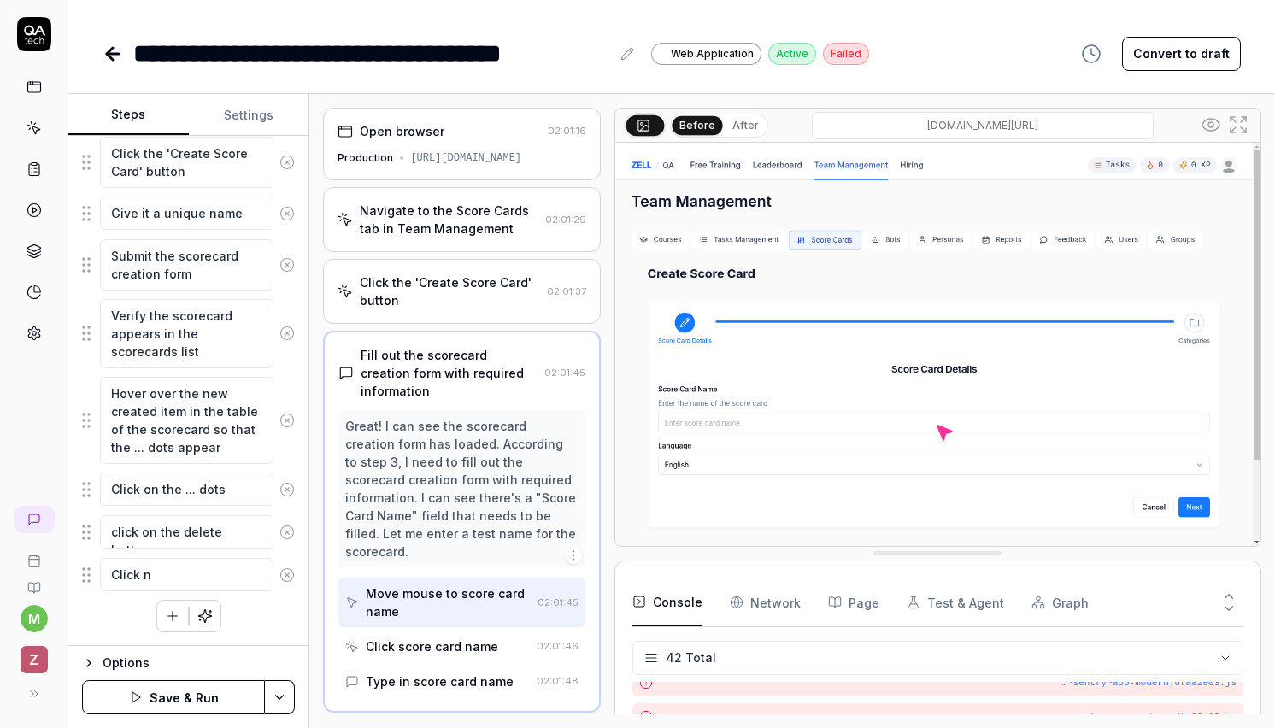
type textarea "*"
type textarea "Click ne"
type textarea "*"
type textarea "Click nex"
type textarea "*"
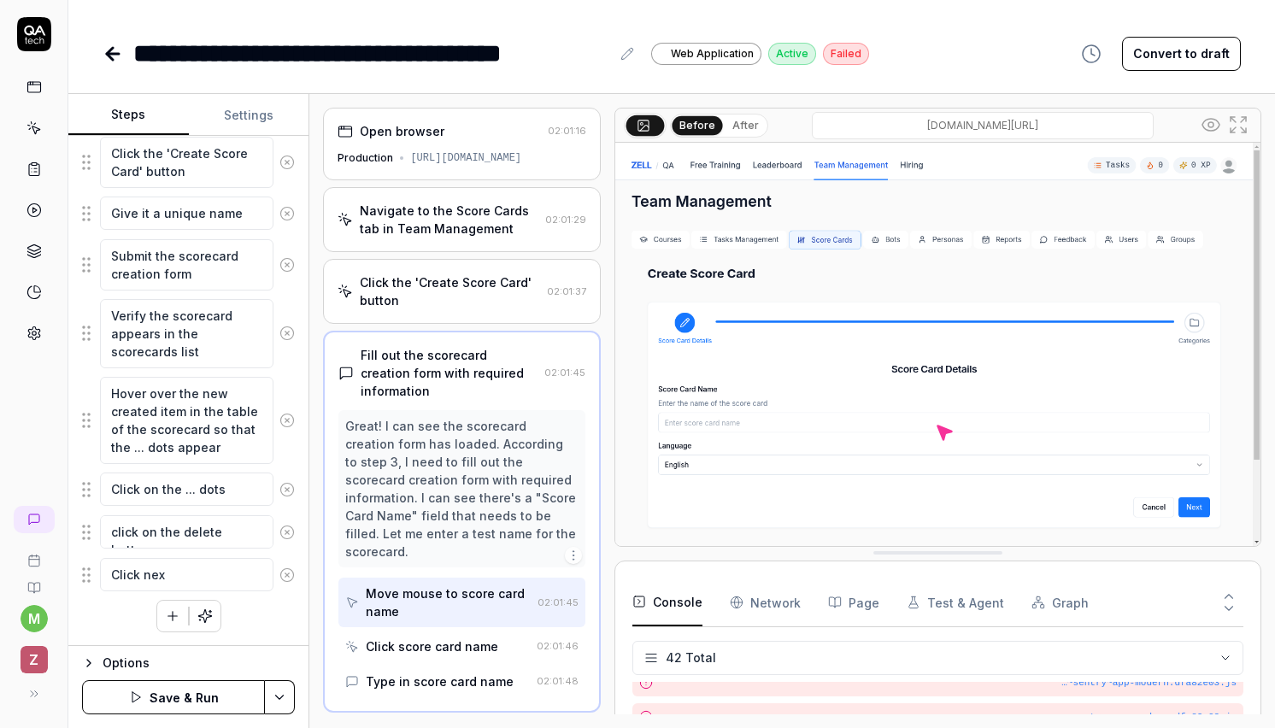
type textarea "Click next"
type textarea "*"
type textarea "Click next"
type textarea "*"
type textarea "Click next o"
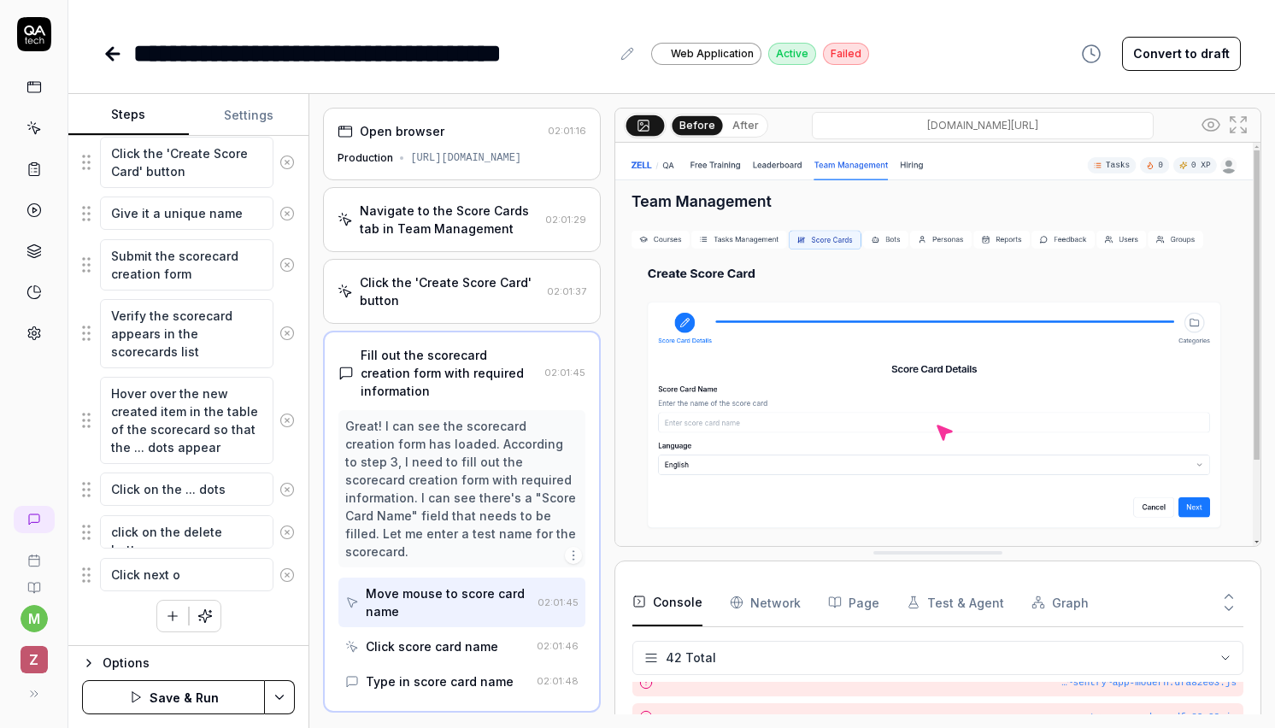
type textarea "*"
type textarea "Click next on"
type textarea "*"
type textarea "Click next on"
type textarea "*"
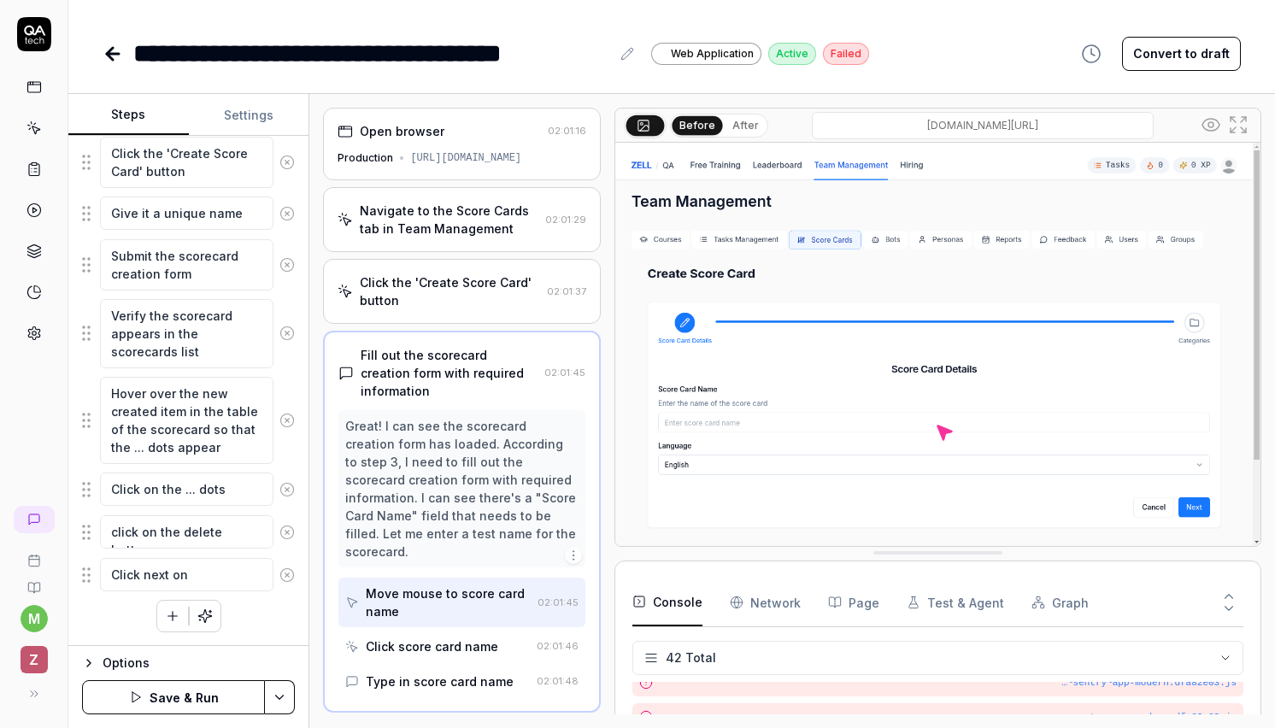
type textarea "Click next on f"
type textarea "*"
type textarea "Click next on fi"
type textarea "*"
type textarea "Click next on f"
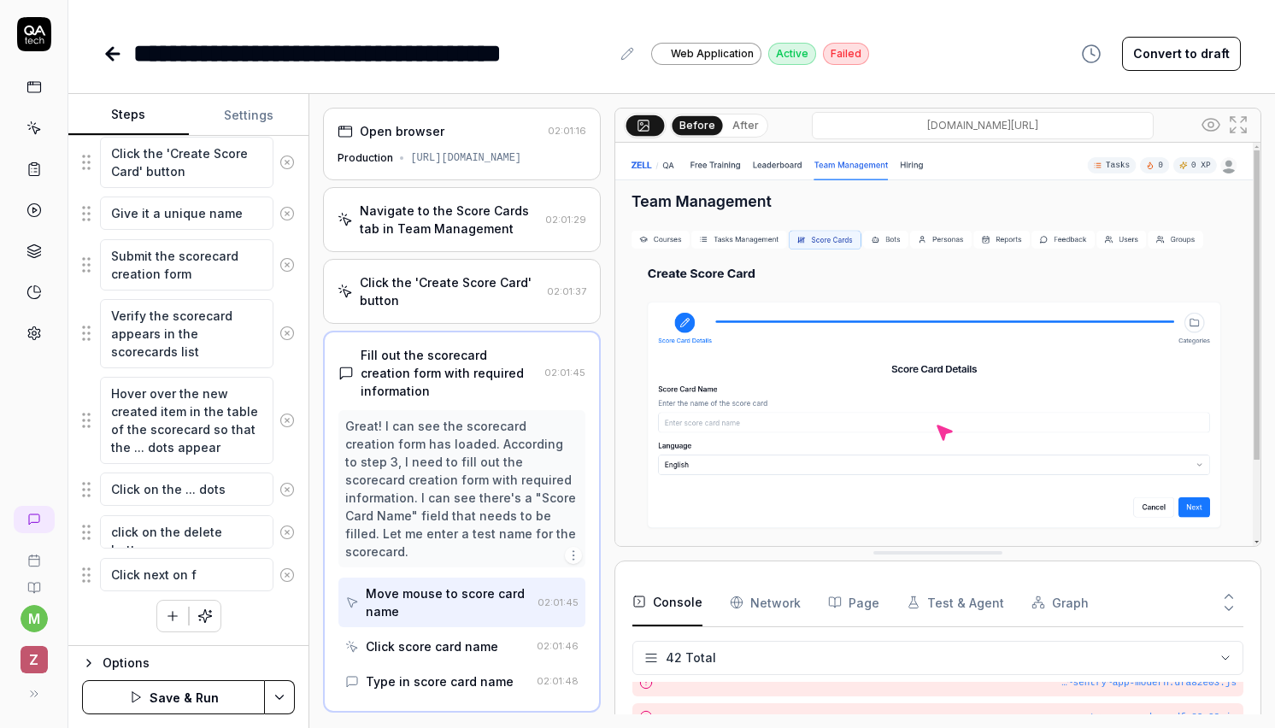
type textarea "*"
type textarea "Click next on"
type textarea "*"
type textarea "Click next on"
type textarea "*"
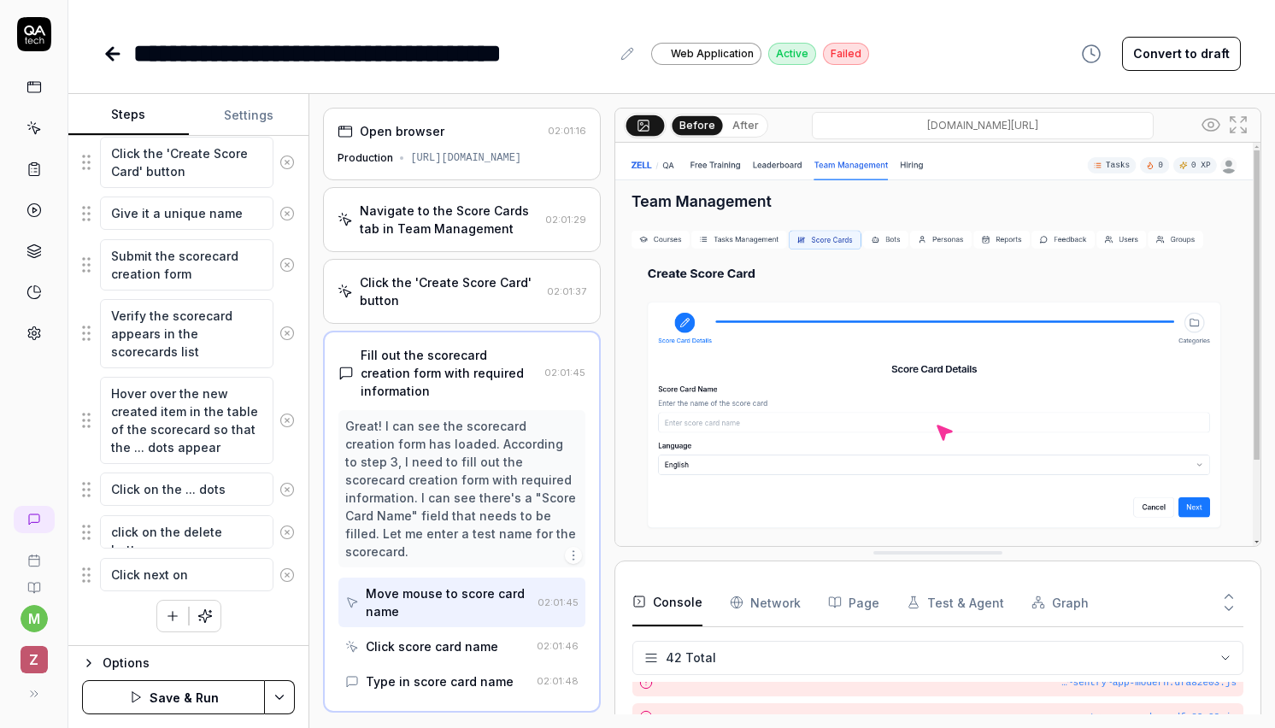
type textarea "Click next on"
type textarea "*"
type textarea "Click next on e"
type textarea "*"
type textarea "Click next on ex"
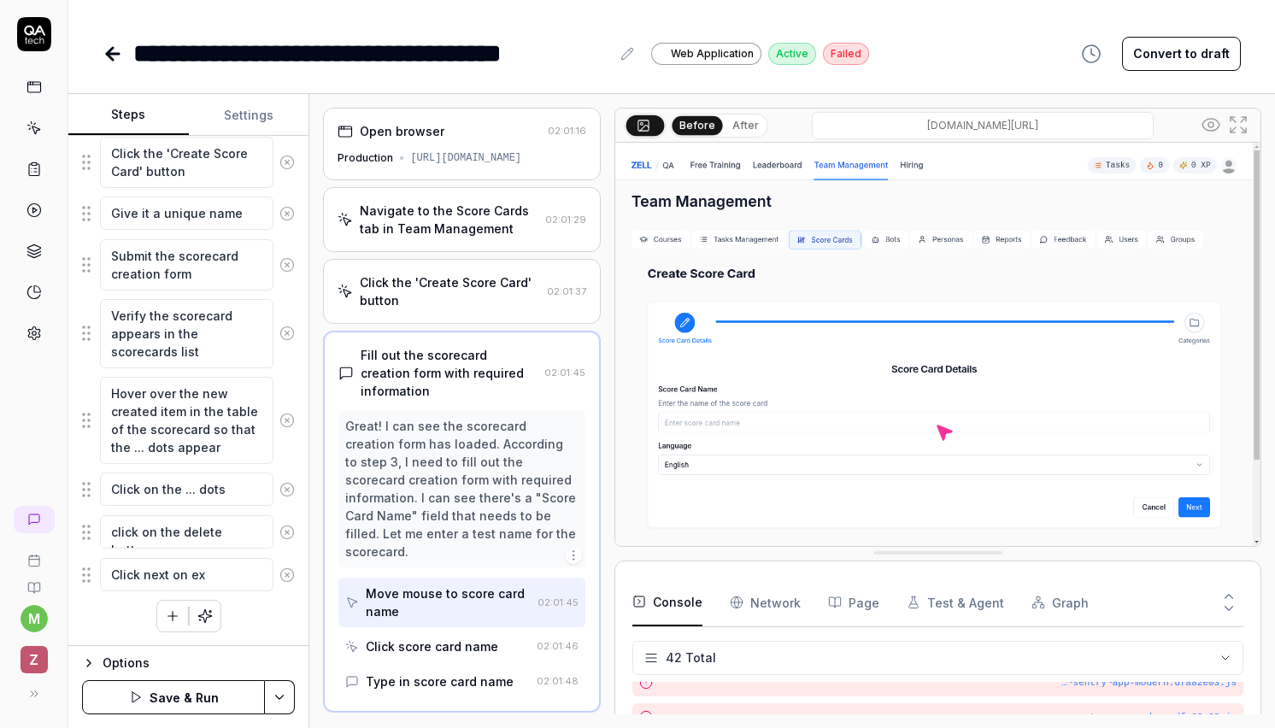
type textarea "*"
type textarea "Click next on exp"
type textarea "*"
type textarea "Click next on expa"
type textarea "*"
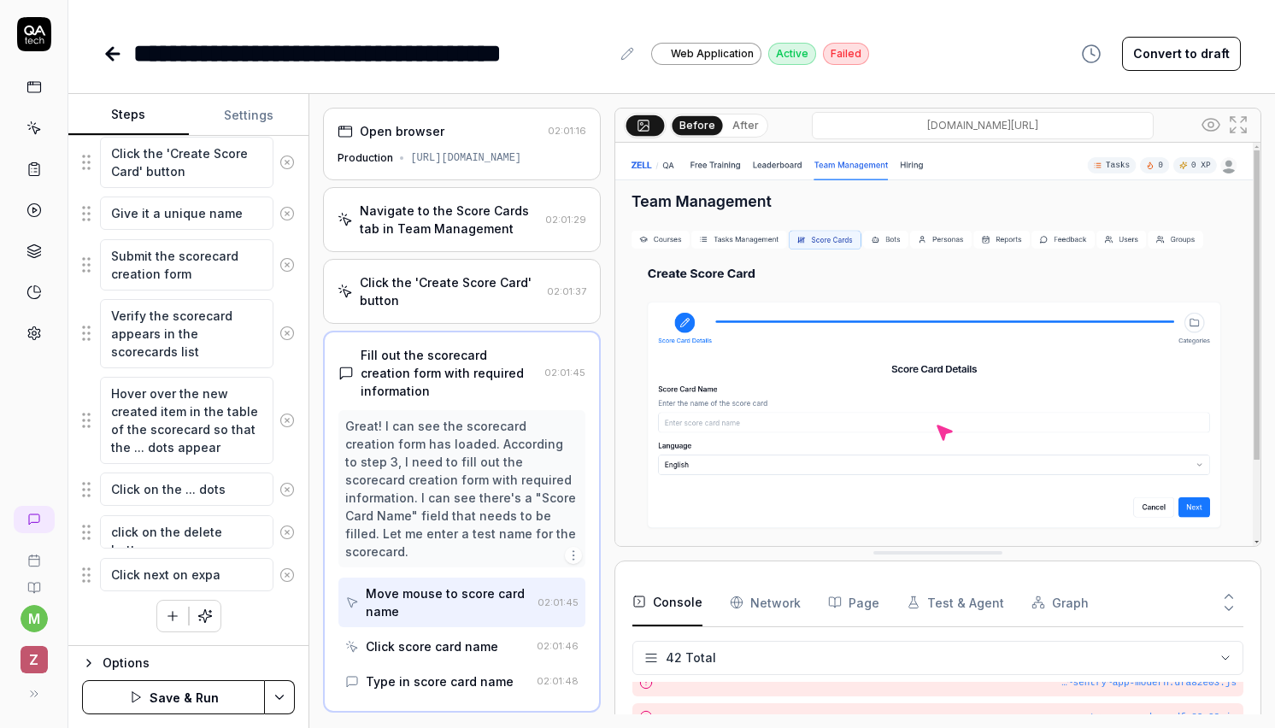
type textarea "Click next on expan"
type textarea "*"
type textarea "Click next on expand"
type textarea "*"
type textarea "Click next on expand th"
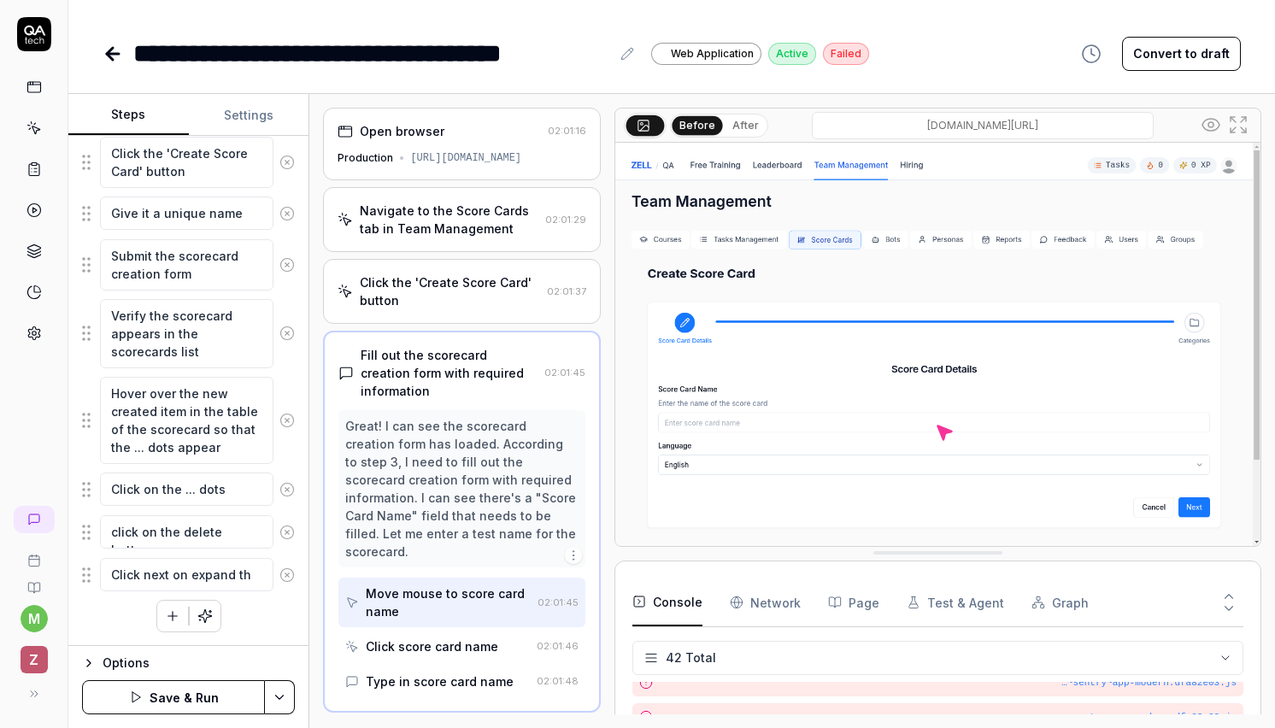
type textarea "*"
type textarea "Click next on expand the"
type textarea "*"
type textarea "Click next on expand the"
type textarea "*"
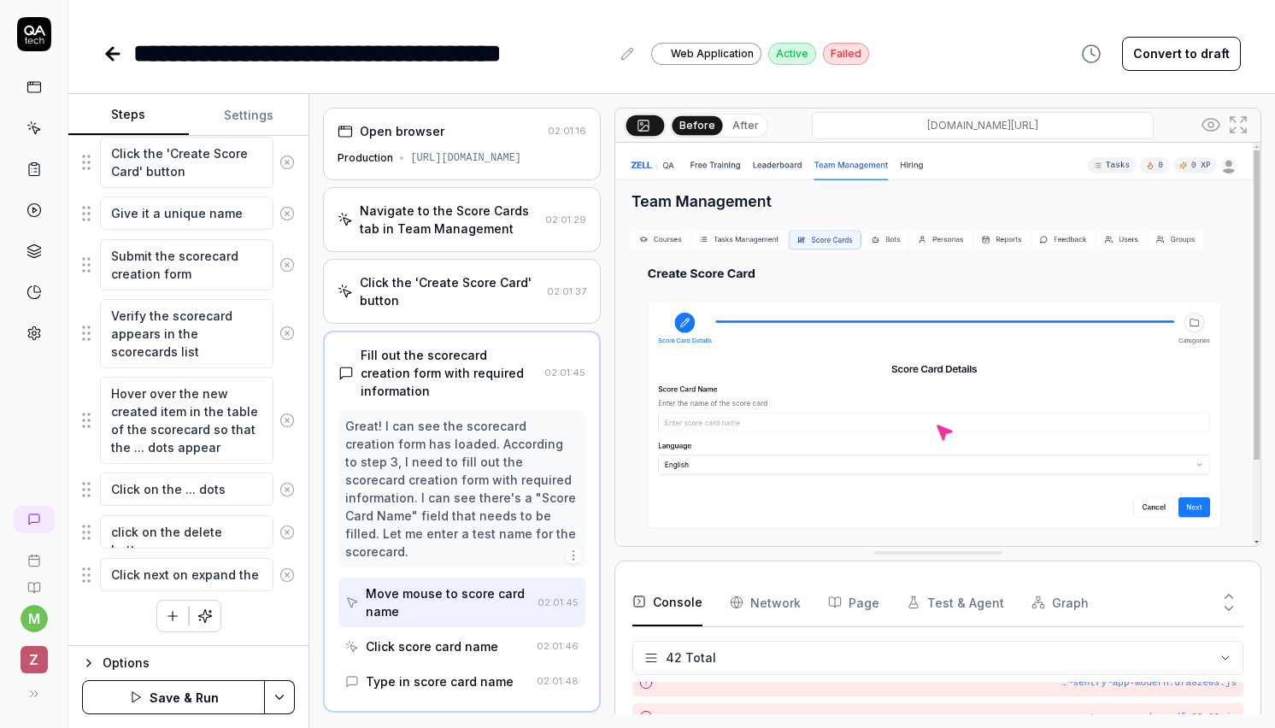
type textarea "Click next on expand the r"
type textarea "*"
type textarea "Click next on expand the ro"
type textarea "*"
type textarea "Click next on expand the row"
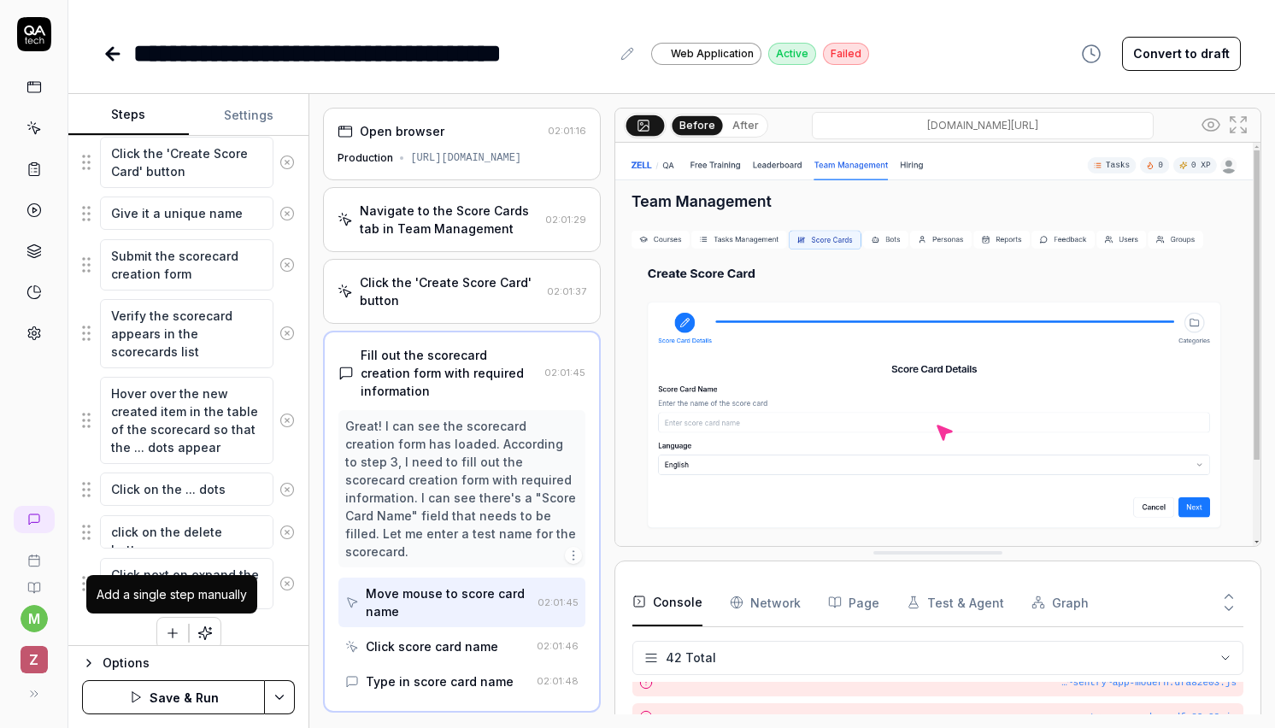
click at [171, 623] on button "button" at bounding box center [172, 633] width 31 height 31
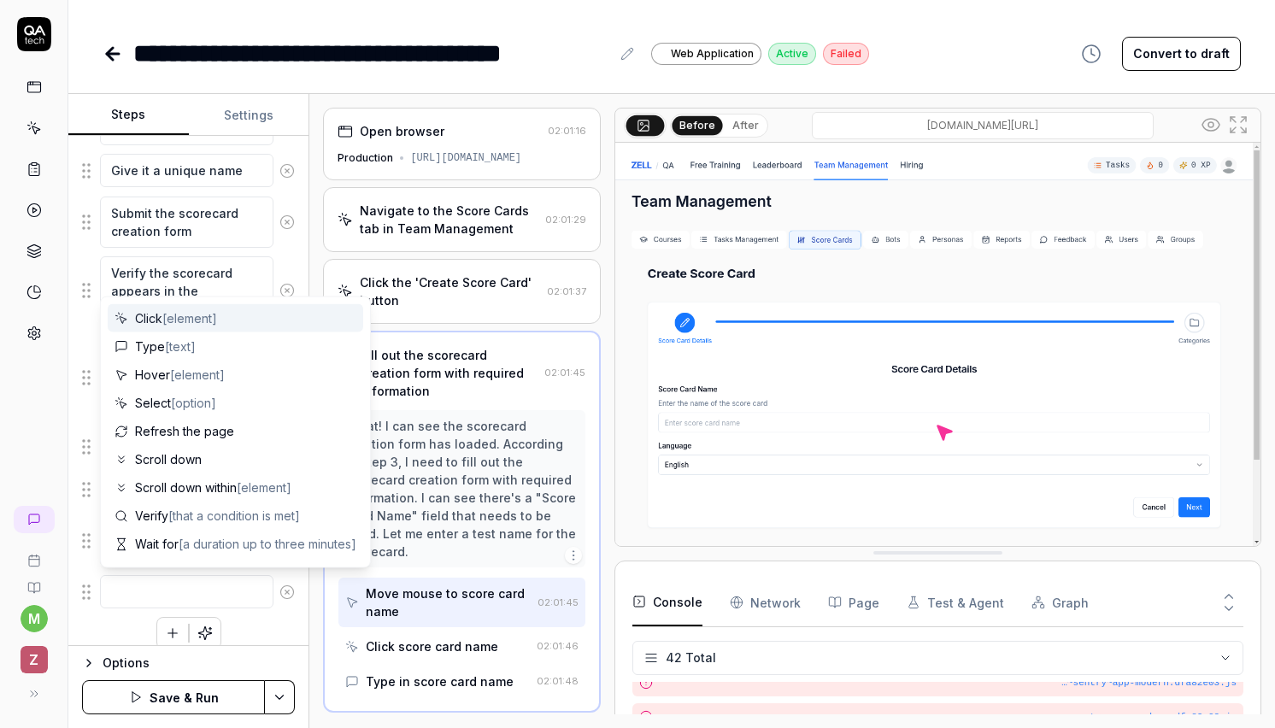
click at [168, 589] on textarea at bounding box center [186, 591] width 173 height 33
type textarea "*"
type textarea "E"
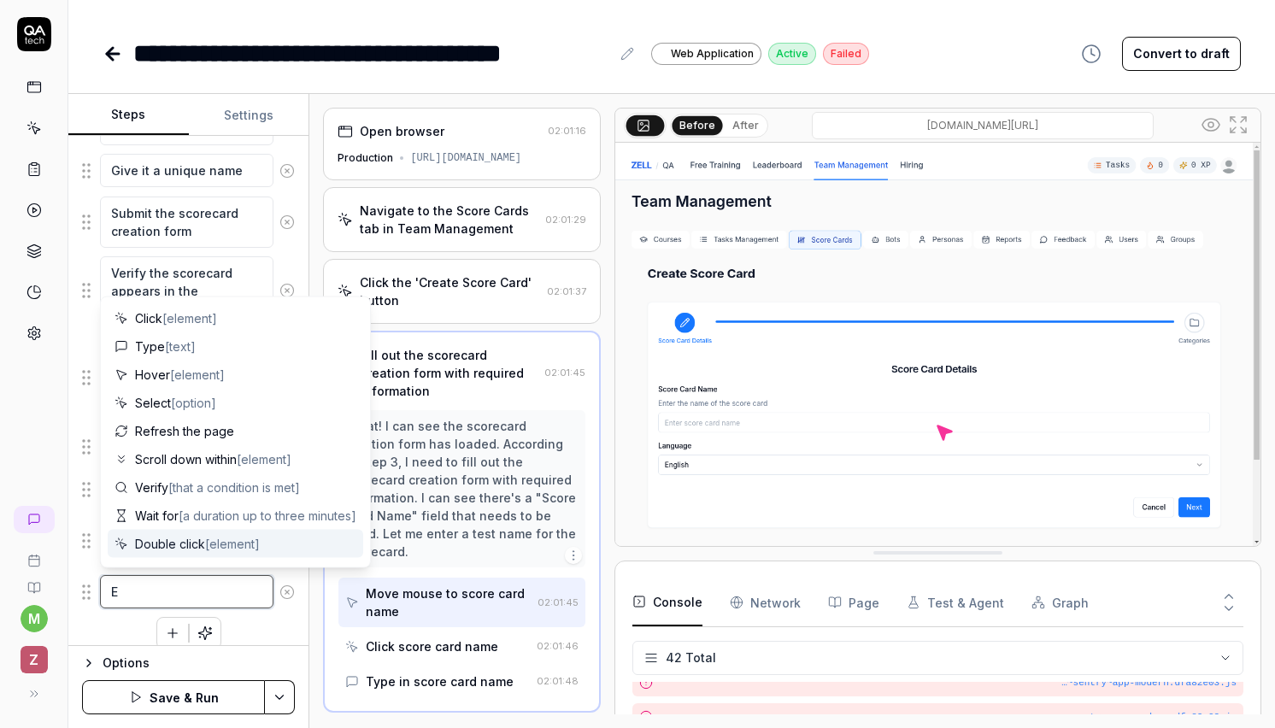
type textarea "*"
type textarea "En"
type textarea "*"
type textarea "Ent"
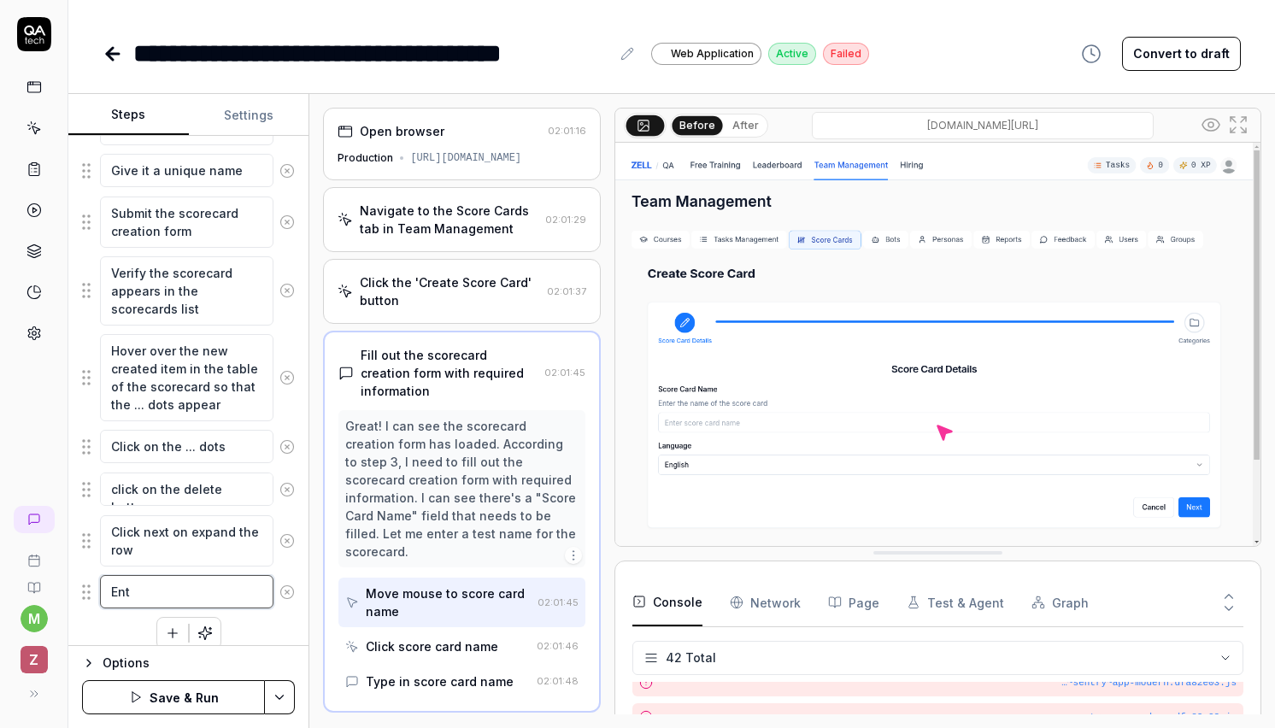
type textarea "*"
type textarea "Ente"
type textarea "*"
type textarea "Enter"
type textarea "*"
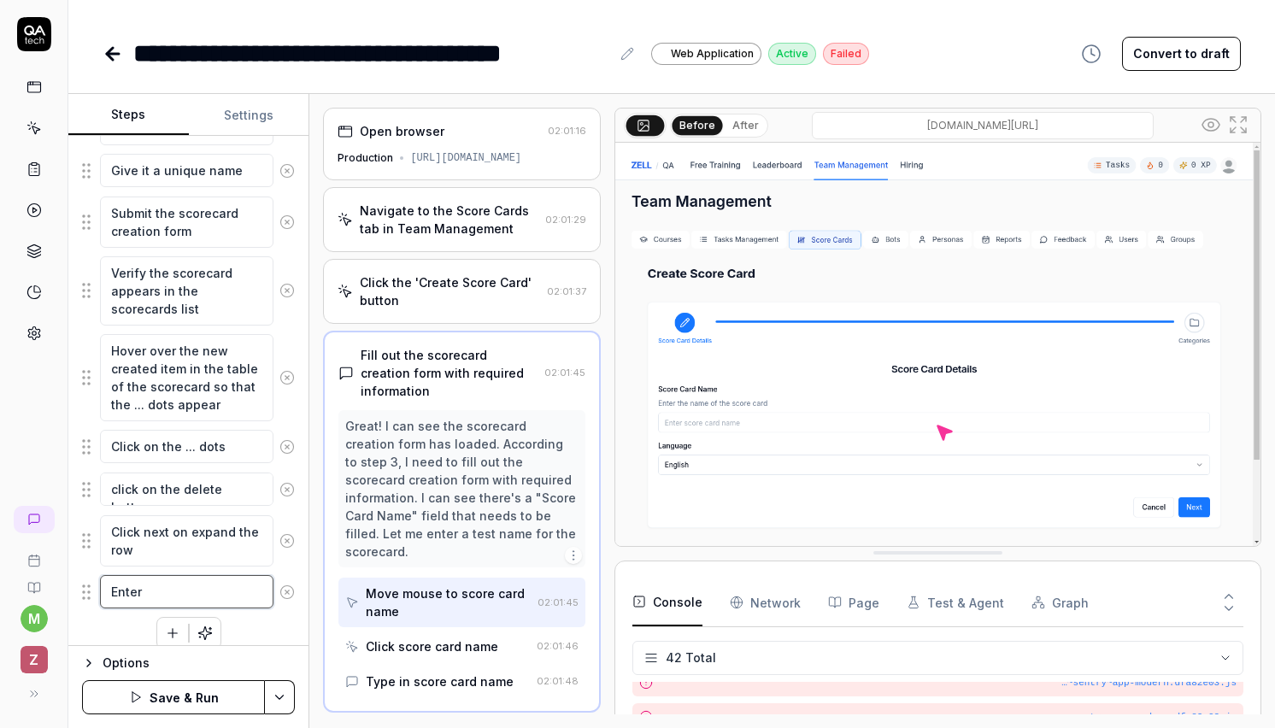
type textarea "Enter"
type textarea "*"
type textarea "Enter c"
type textarea "*"
type textarea "Enter ca"
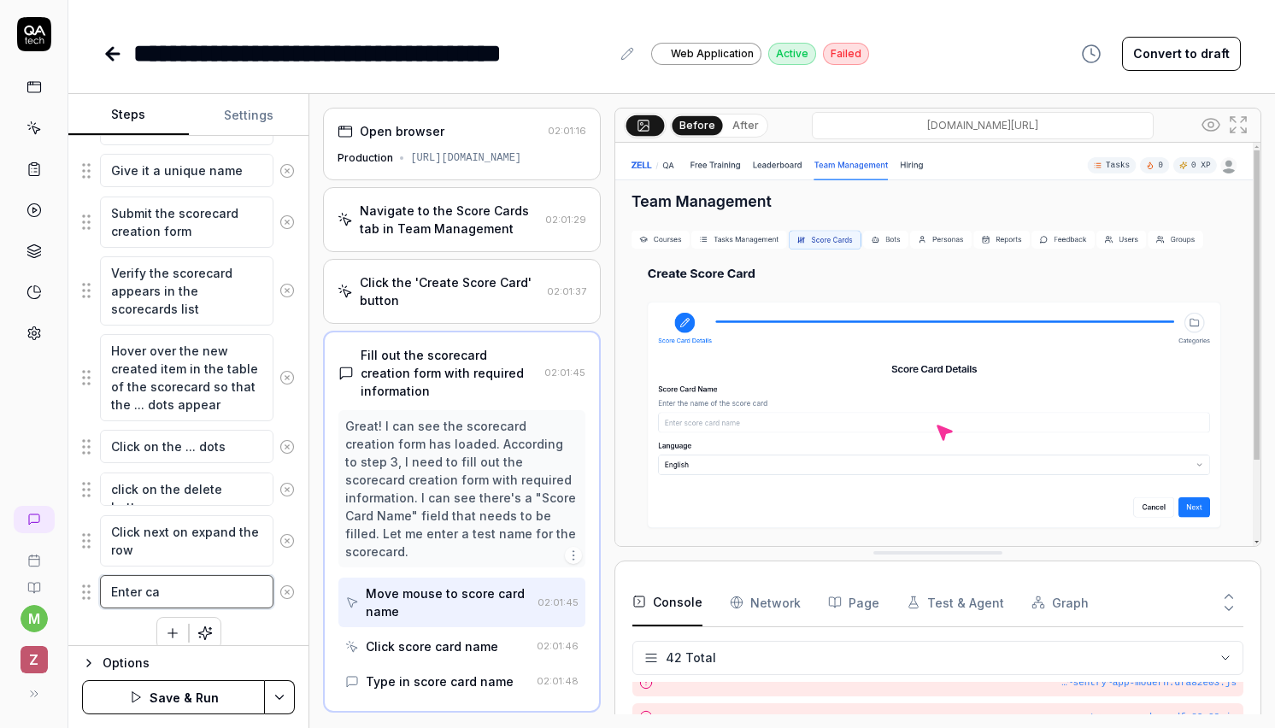
type textarea "*"
type textarea "Enter cat"
type textarea "*"
type textarea "Enter cate"
type textarea "*"
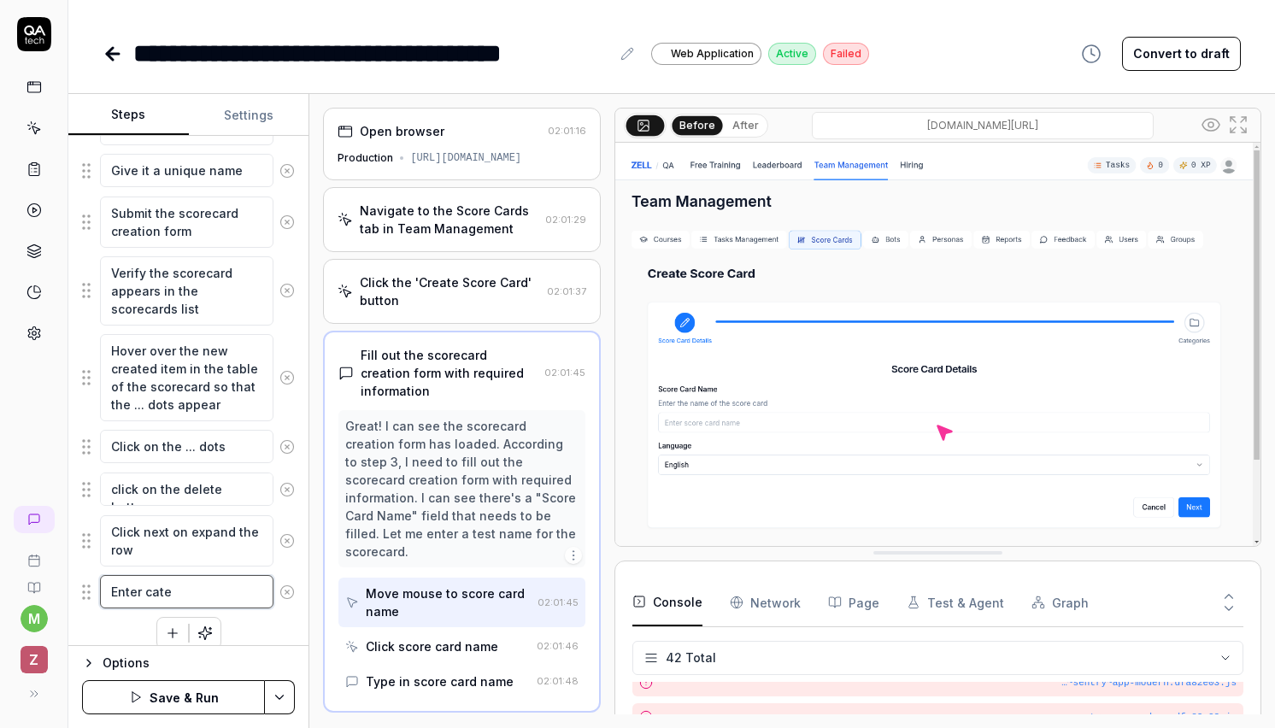
type textarea "Enter categ"
type textarea "*"
type textarea "Enter catego"
type textarea "*"
type textarea "Enter categor"
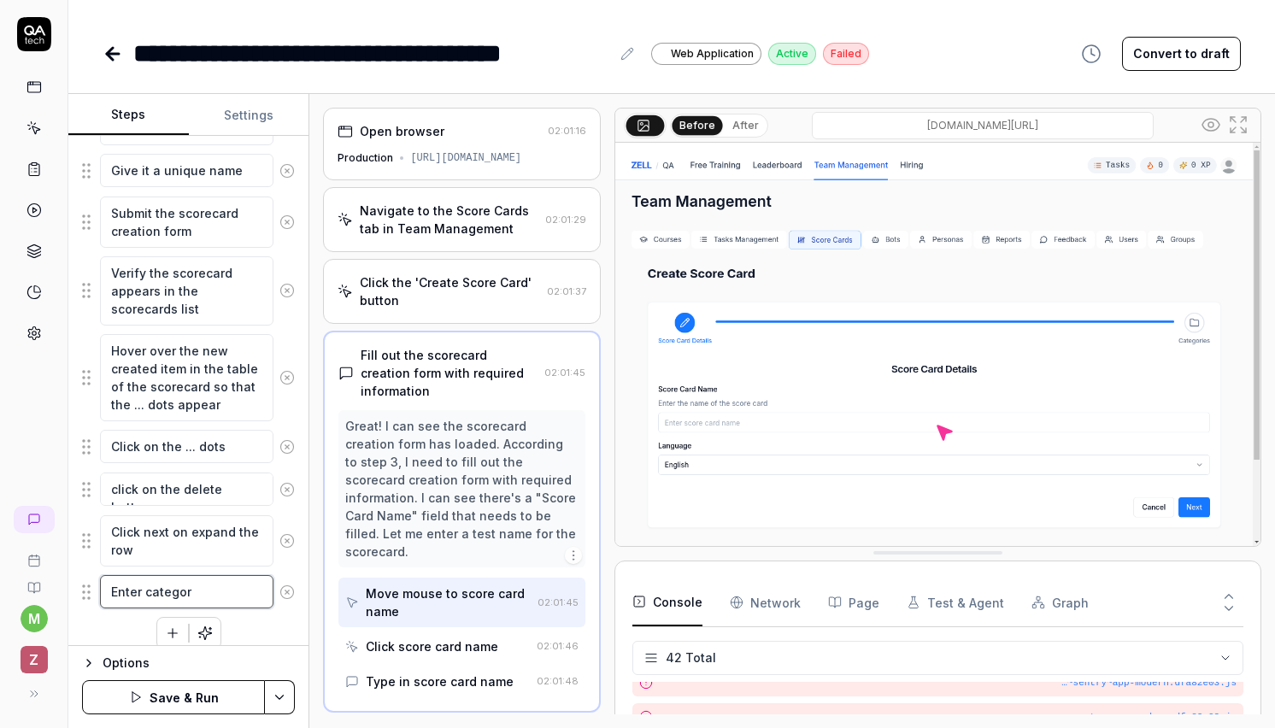
type textarea "*"
type textarea "Enter category"
type textarea "*"
type textarea "Enter category"
type textarea "*"
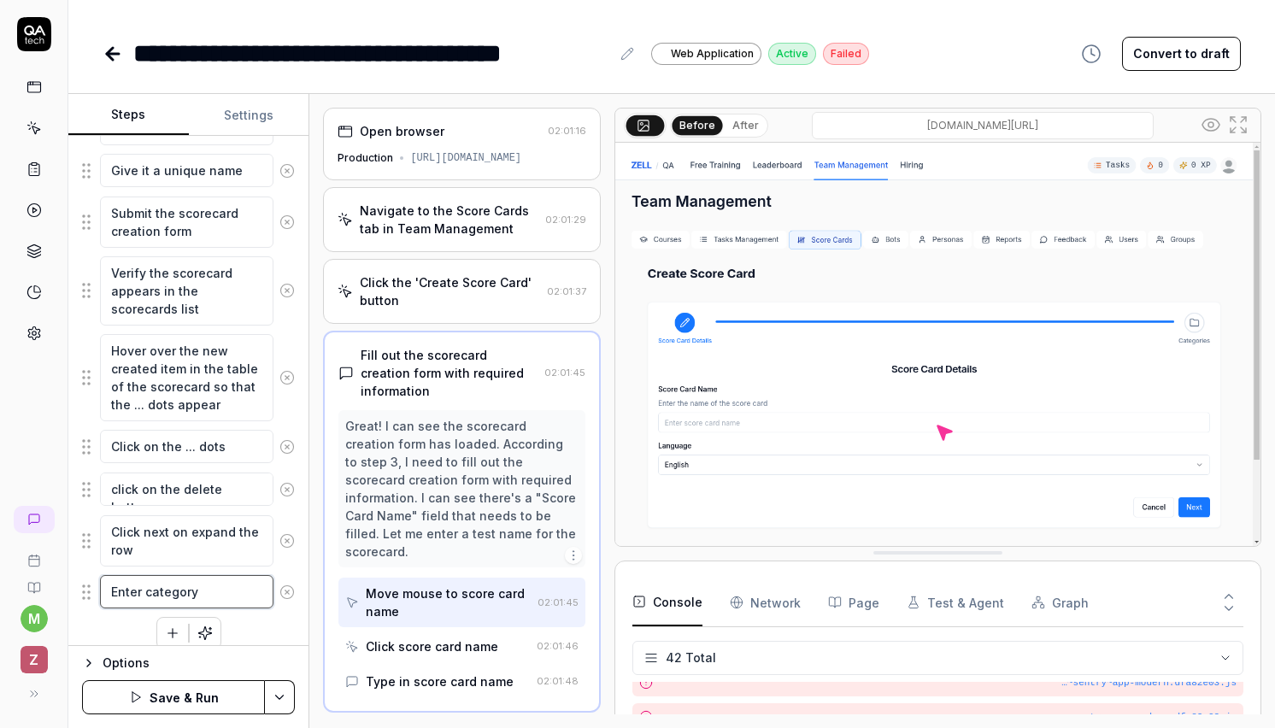
type textarea "Enter category n"
type textarea "*"
type textarea "Enter category na"
type textarea "*"
type textarea "Enter category nam"
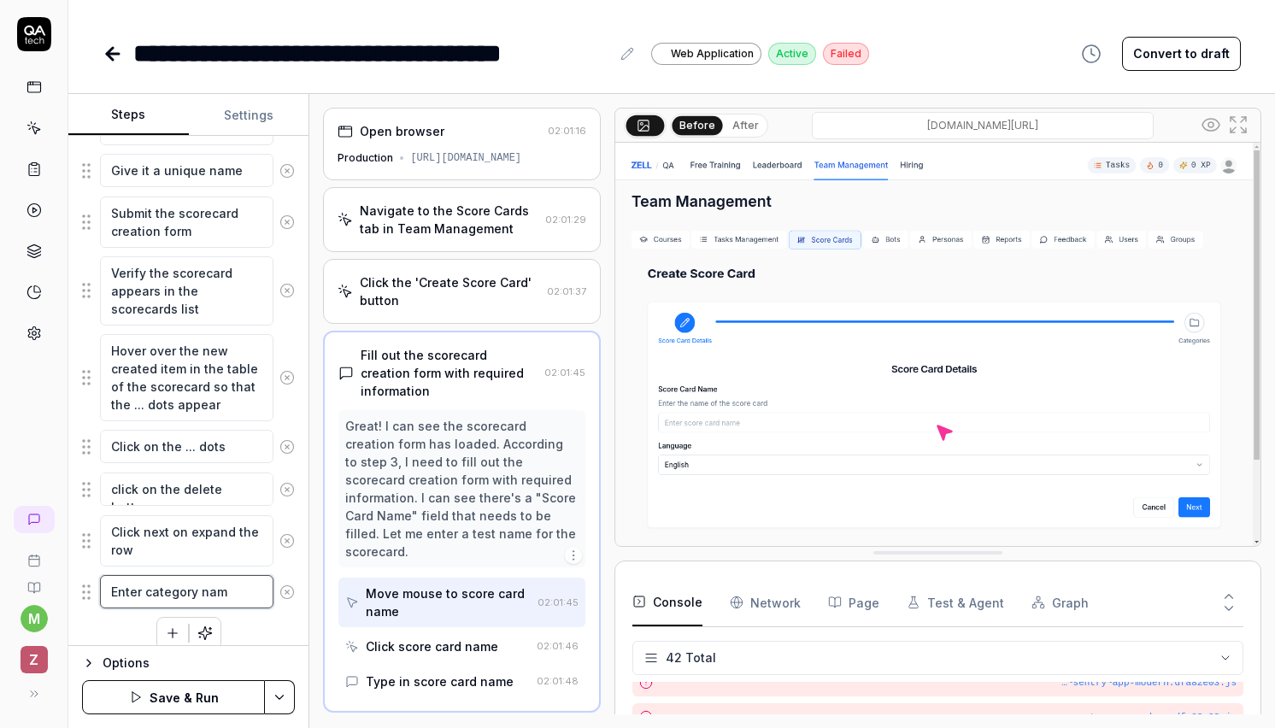
type textarea "*"
type textarea "Enter category name"
type textarea "*"
type textarea "Enter category name,"
type textarea "*"
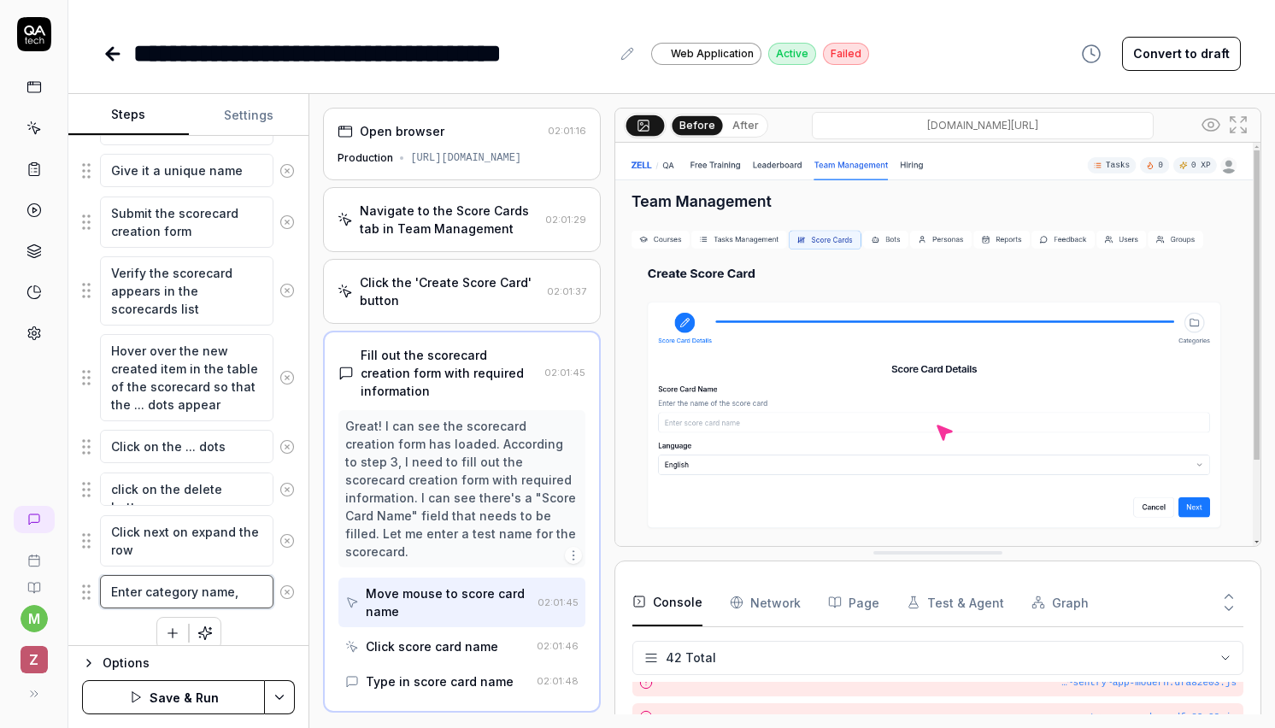
type textarea "Enter category name,"
type textarea "*"
type textarea "Enter category name, e"
type textarea "*"
type textarea "Enter category name, ev"
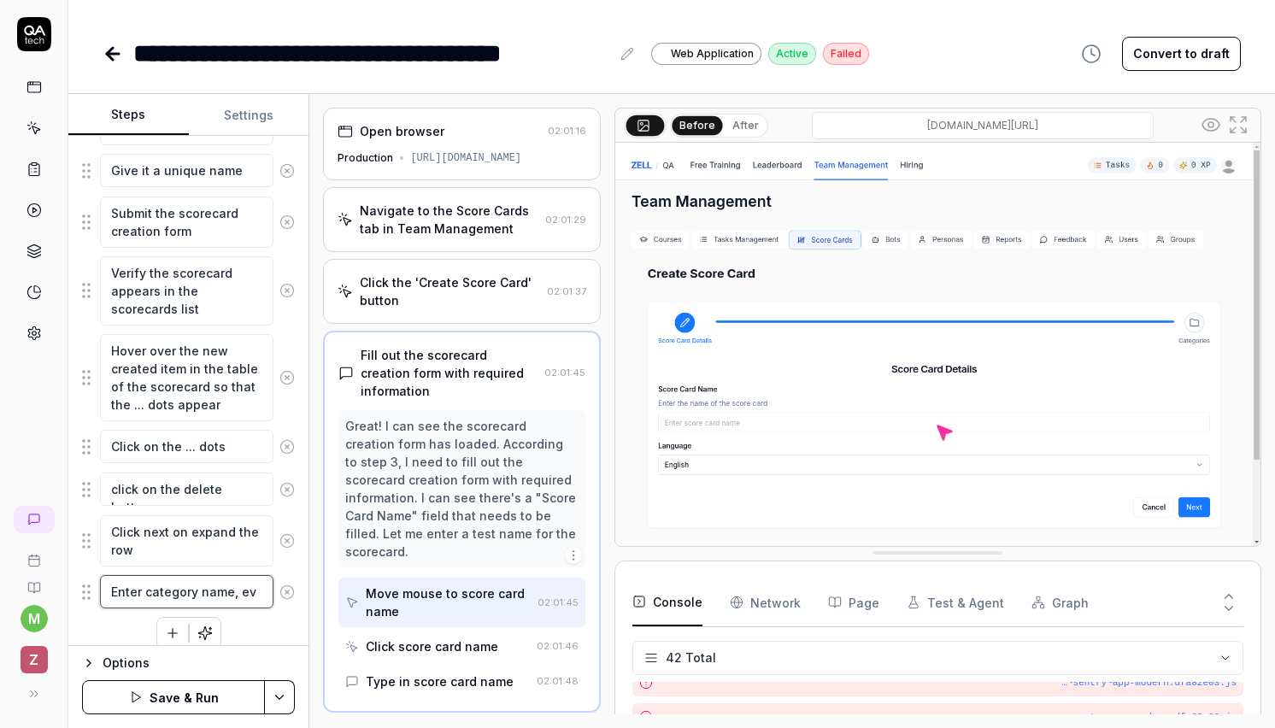
type textarea "*"
type textarea "Enter category name, [PERSON_NAME]"
type textarea "*"
type textarea "Enter category name, eval"
type textarea "*"
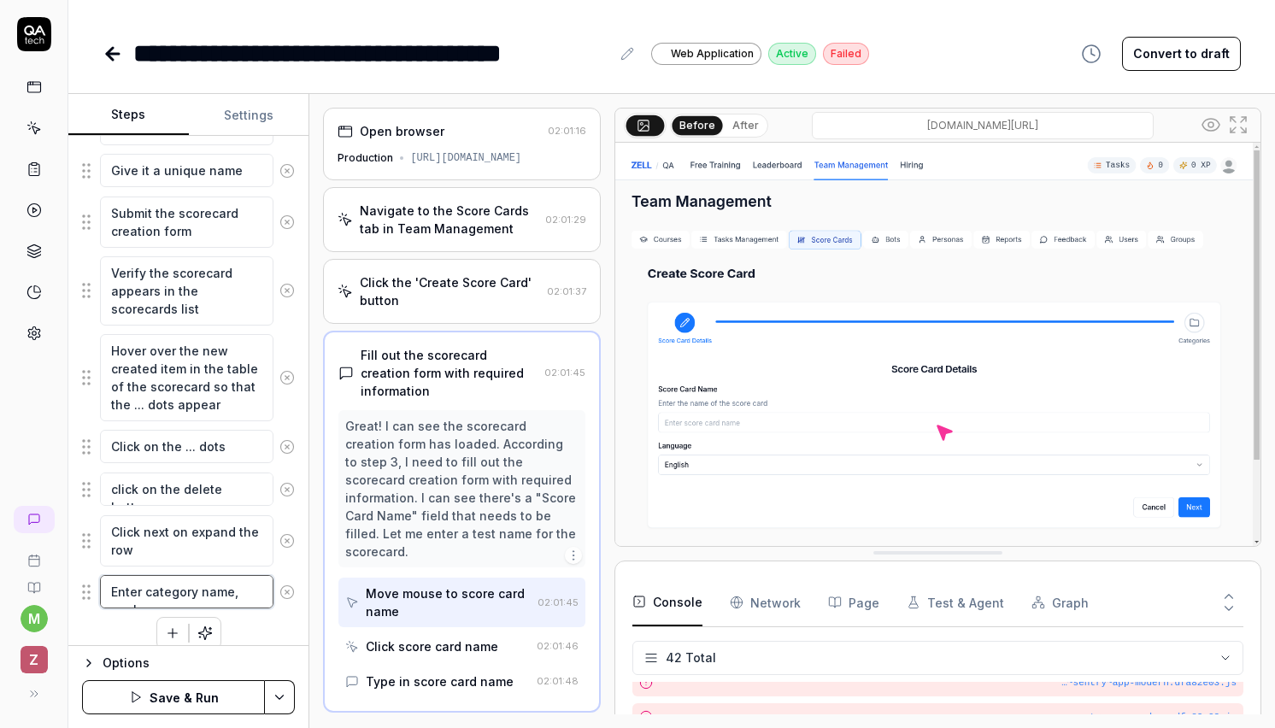
type textarea "Enter category name, evalu"
type textarea "*"
type textarea "Enter category name, evalua"
type textarea "*"
type textarea "Enter category name, evaluat"
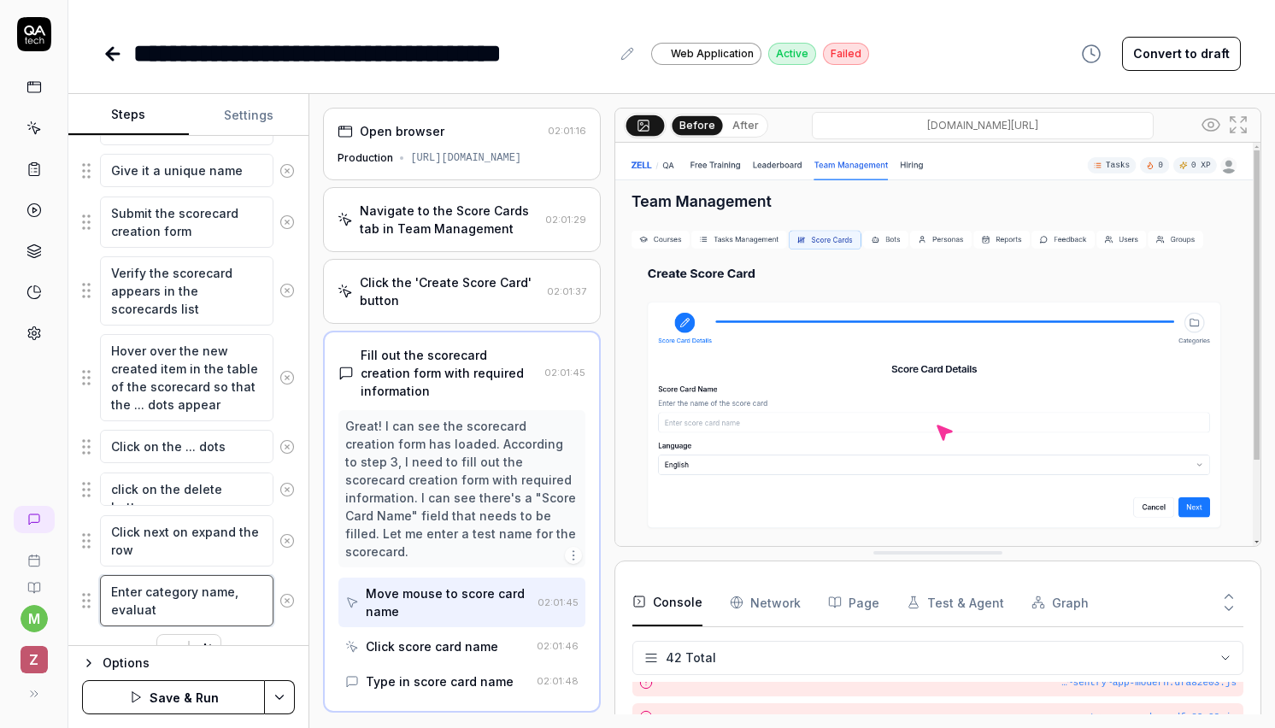
type textarea "*"
type textarea "Enter category name, evaluati"
type textarea "*"
type textarea "Enter category name, evaluatio"
type textarea "*"
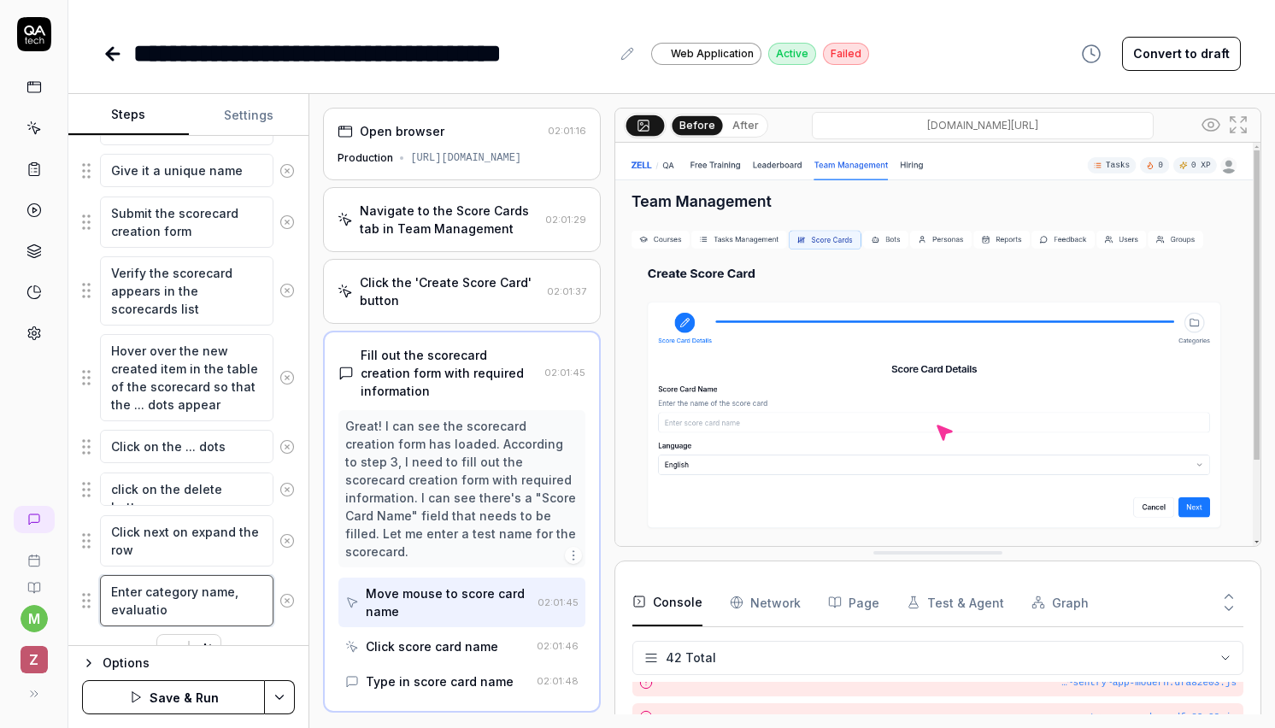
type textarea "Enter category name, evaluation"
type textarea "*"
type textarea "Enter category name, evaluation"
type textarea "*"
type textarea "Enter category name, evaluation c"
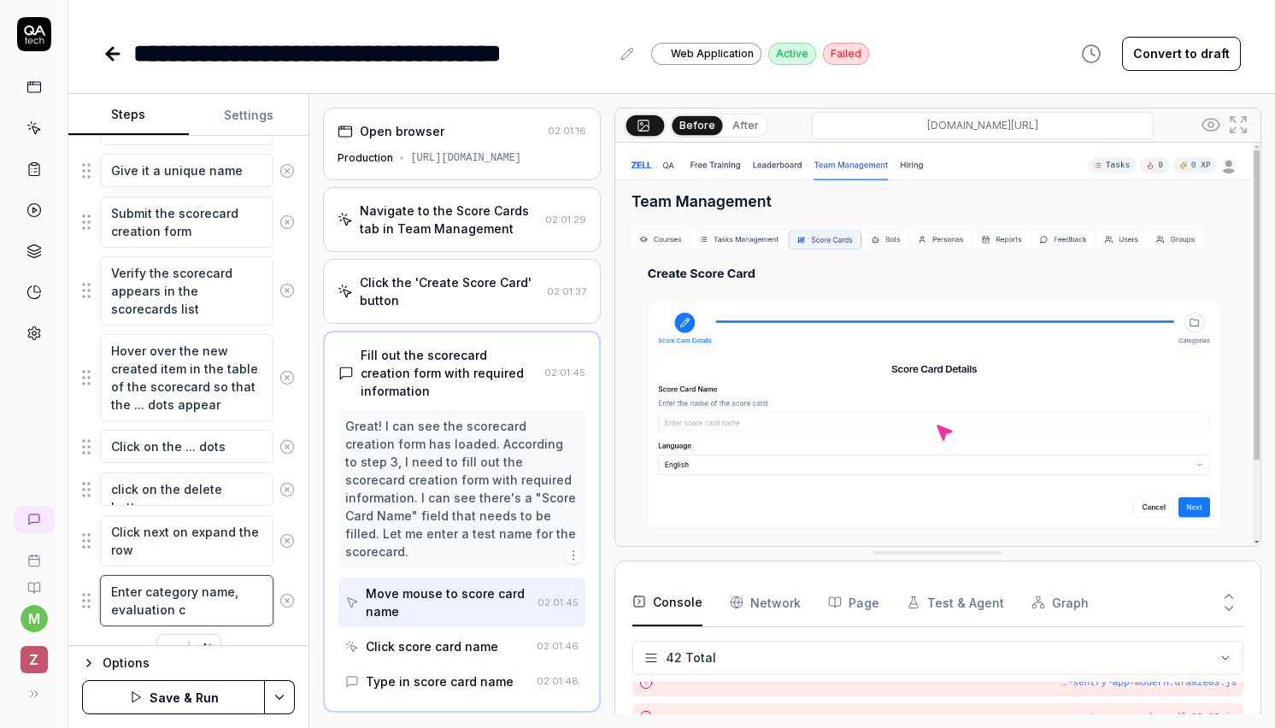
type textarea "*"
type textarea "Enter category name, evaluation cr"
type textarea "*"
type textarea "Enter category name, evaluation crt"
type textarea "*"
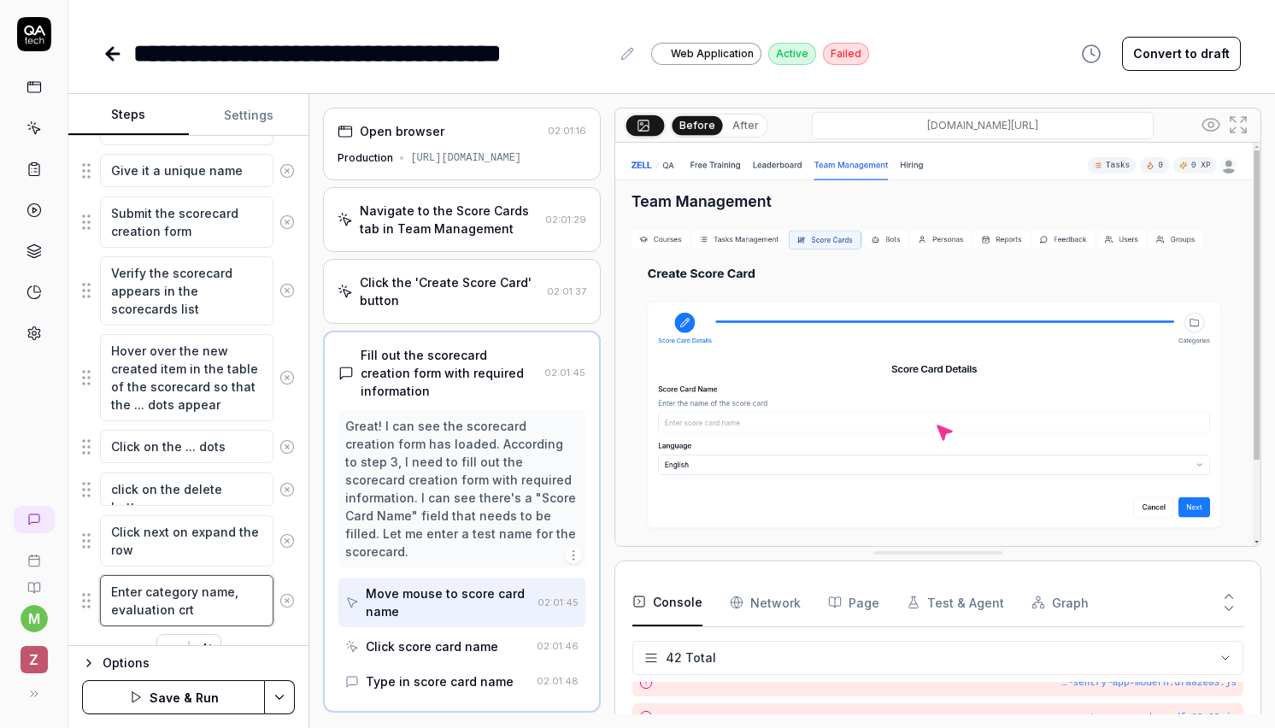
type textarea "Enter category name, evaluation crti"
type textarea "*"
type textarea "Enter category name, evaluation crtie"
type textarea "*"
type textarea "Enter category name, evaluation crti"
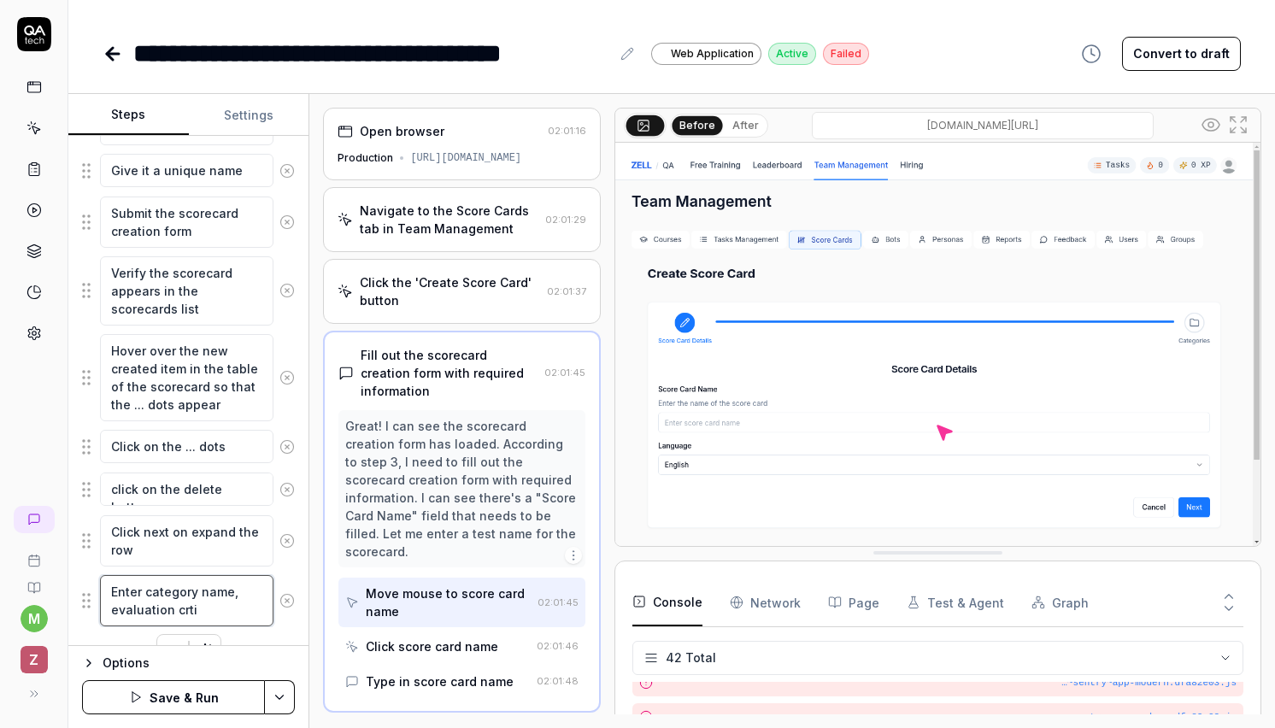
type textarea "*"
type textarea "Enter category name, evaluation crt"
type textarea "*"
type textarea "Enter category name, evaluation cr"
type textarea "*"
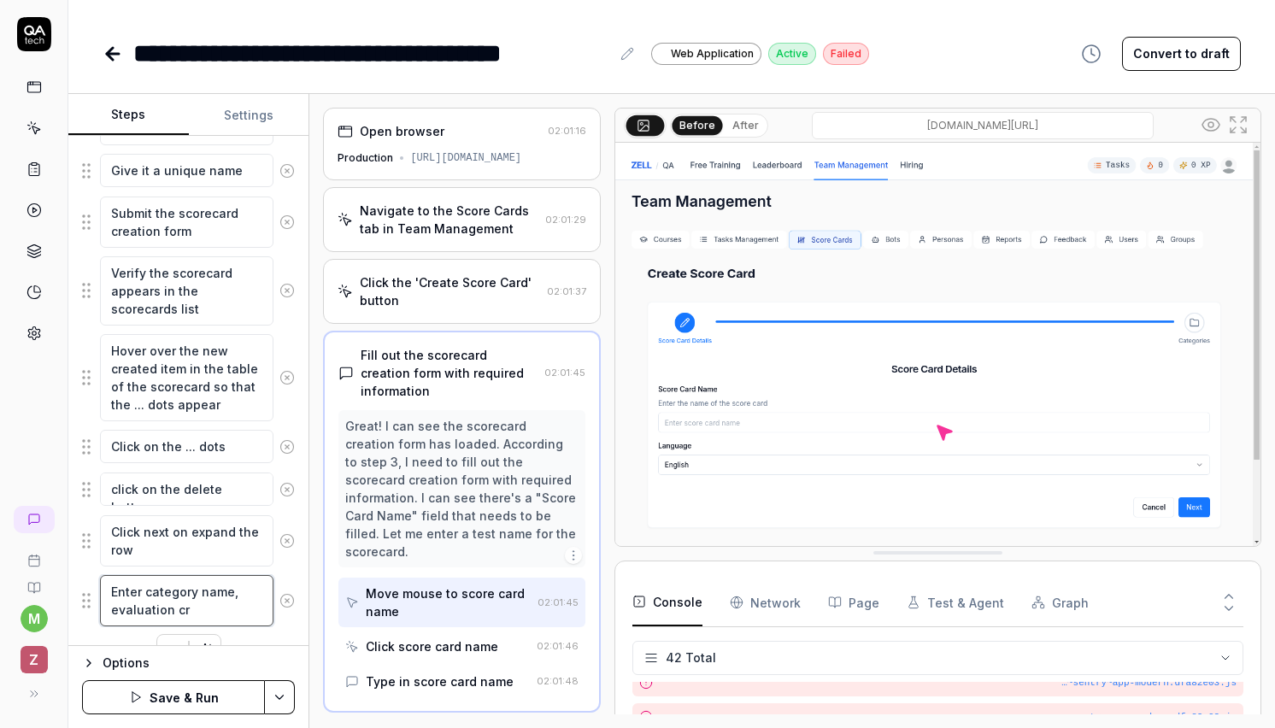
type textarea "Enter category name, evaluation cri"
type textarea "*"
type textarea "Enter category name, evaluation crit"
type textarea "*"
type textarea "Enter category name, evaluation [PERSON_NAME]"
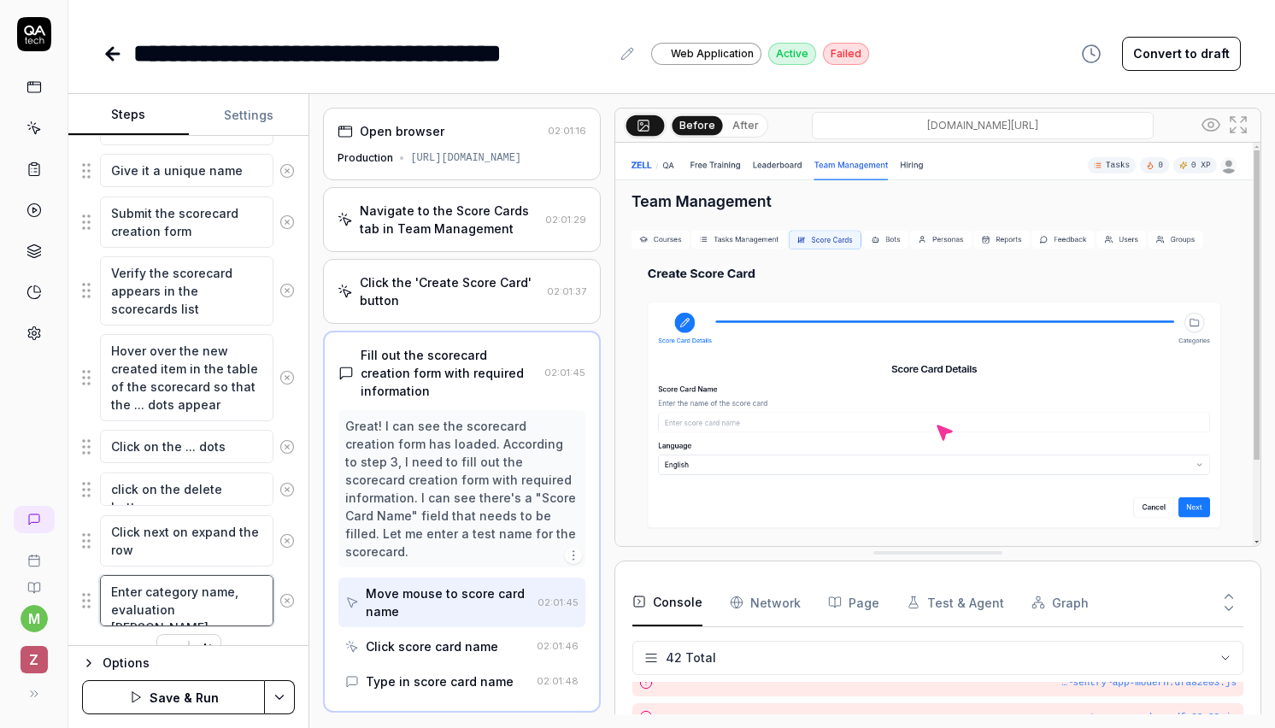
type textarea "*"
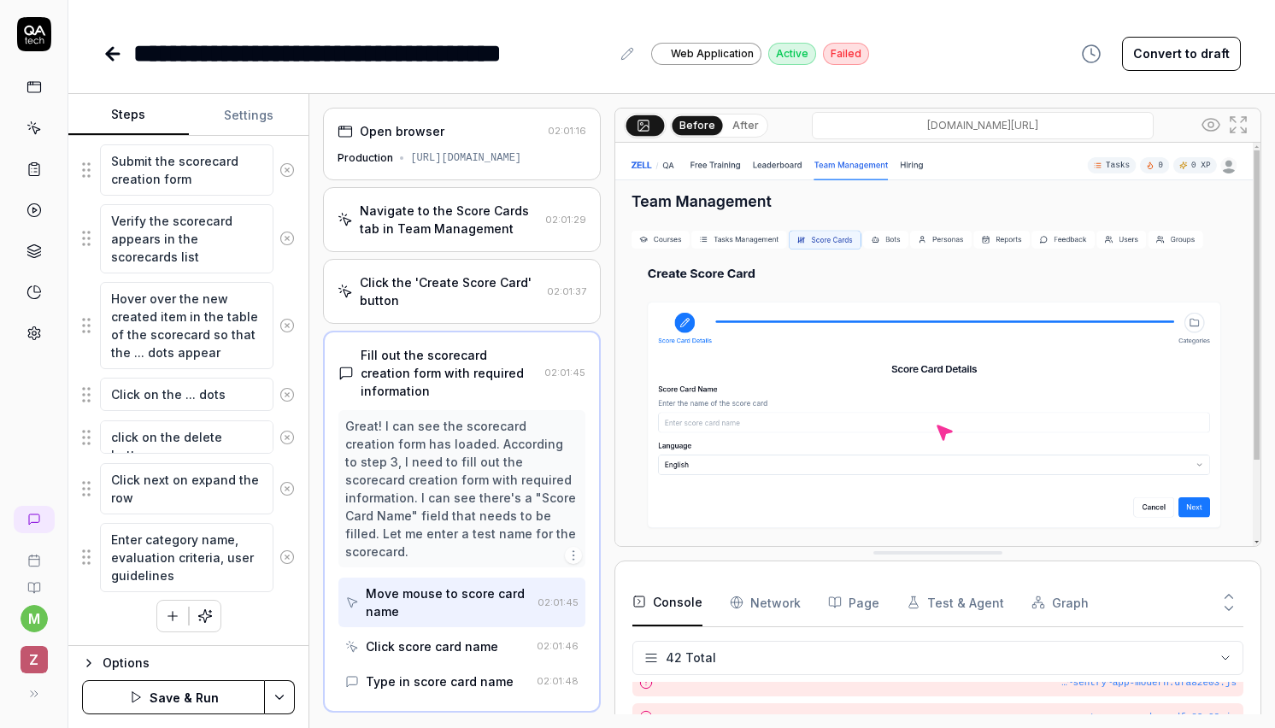
click at [256, 613] on div "Navigate to the Score Cards tab in Team Management Click the 'Create Score Card…" at bounding box center [188, 297] width 213 height 669
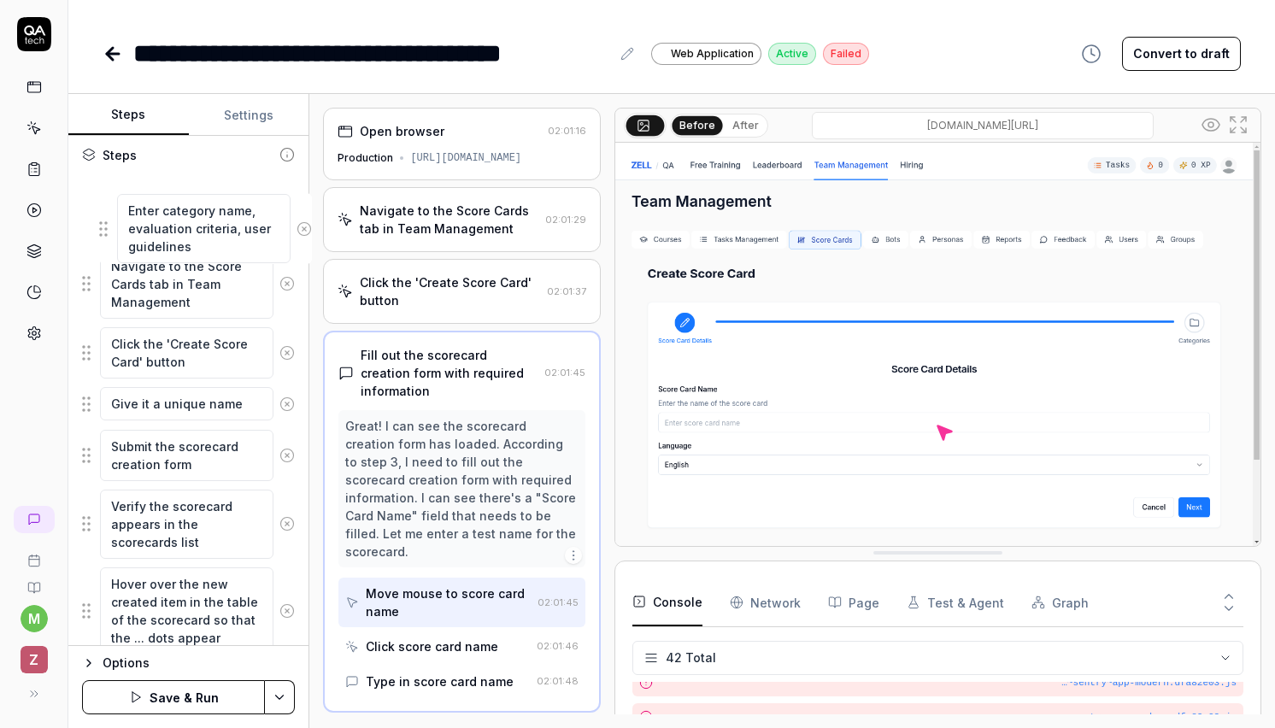
scroll to position [270, 0]
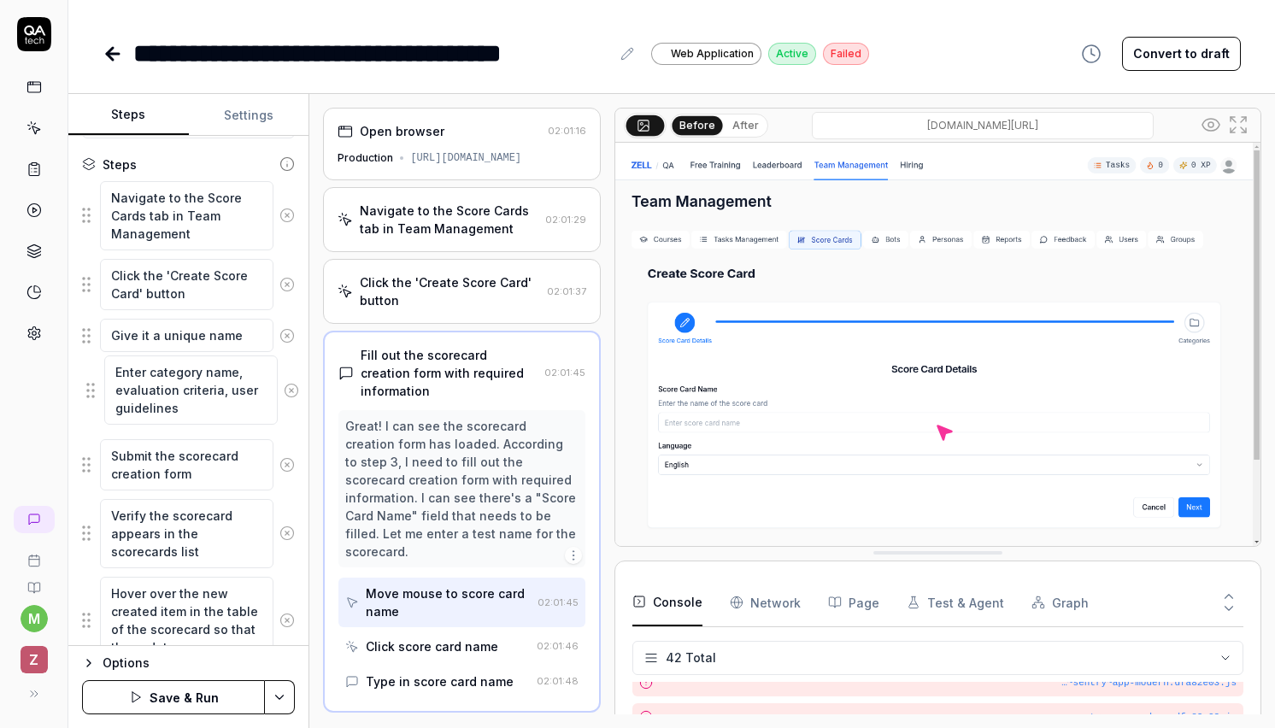
drag, startPoint x: 87, startPoint y: 566, endPoint x: 91, endPoint y: 398, distance: 167.5
click at [91, 398] on fieldset "Navigate to the Score Cards tab in Team Management Click the 'Create Score Card…" at bounding box center [188, 495] width 213 height 630
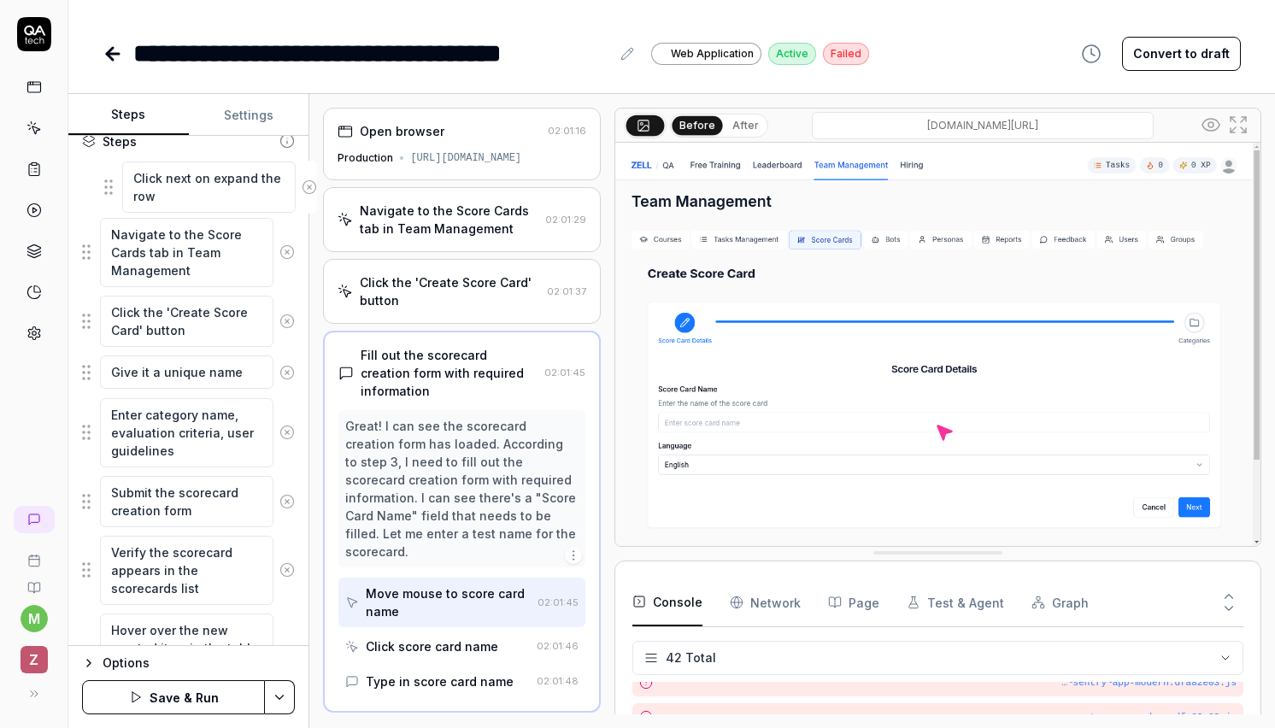
scroll to position [243, 0]
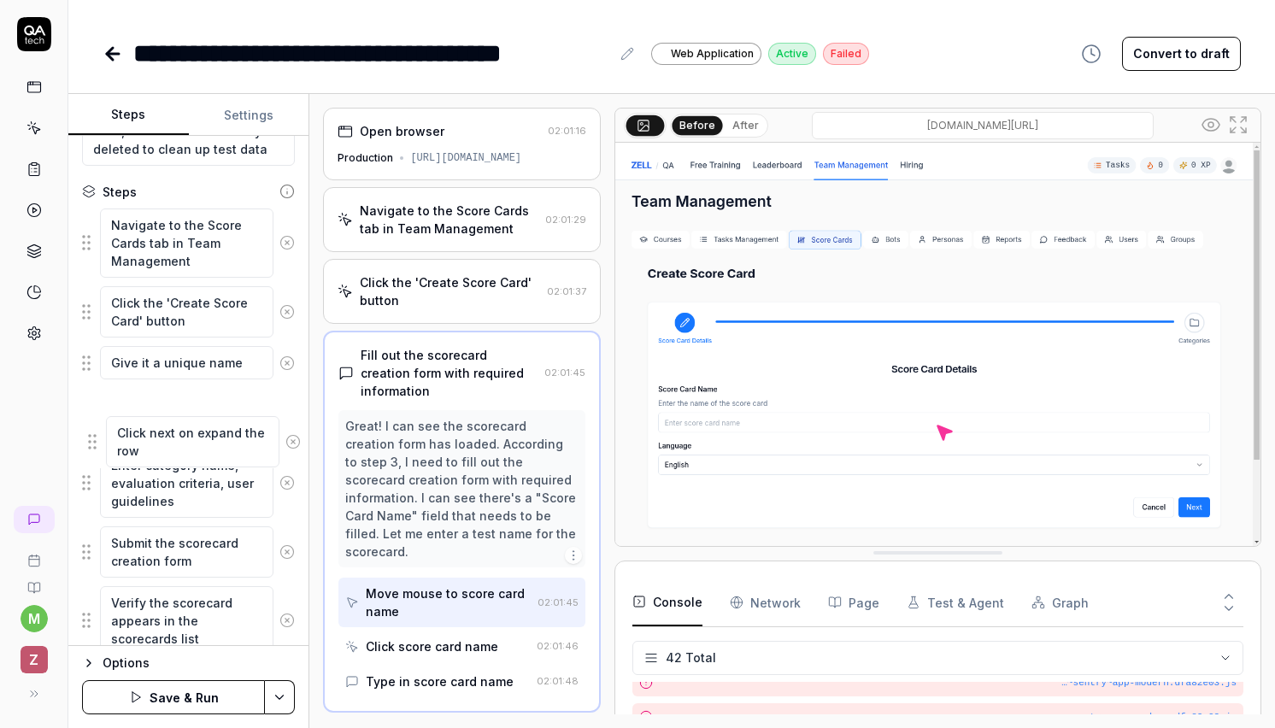
drag, startPoint x: 84, startPoint y: 563, endPoint x: 89, endPoint y: 431, distance: 132.5
click at [89, 431] on fieldset "Navigate to the Score Cards tab in Team Management Click the 'Create Score Card…" at bounding box center [188, 523] width 213 height 630
click at [183, 403] on textarea "Click next on expand the row" at bounding box center [186, 414] width 173 height 51
click at [223, 413] on textarea "Click next and expand the row" at bounding box center [186, 414] width 173 height 51
click at [223, 423] on textarea "Click next and expand the row" at bounding box center [186, 414] width 173 height 51
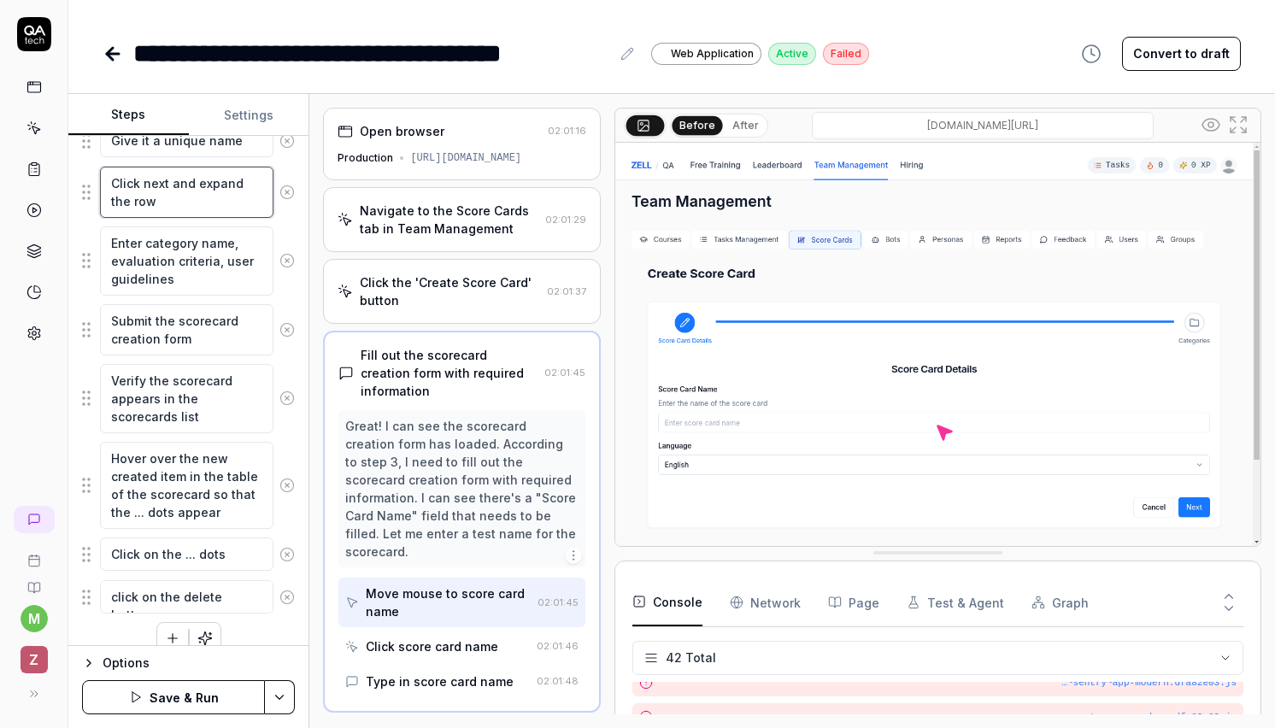
scroll to position [484, 0]
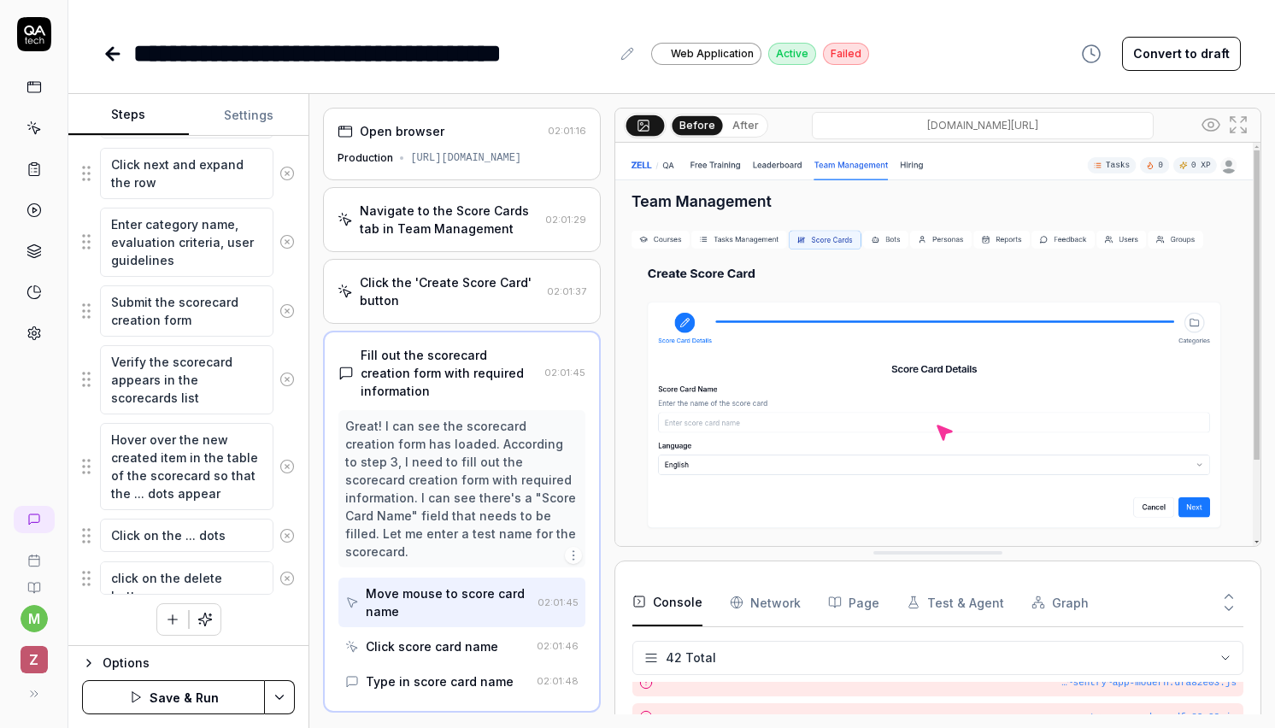
click at [285, 625] on div "Navigate to the Score Cards tab in Team Management Click the 'Create Score Card…" at bounding box center [188, 301] width 213 height 669
click at [35, 38] on icon at bounding box center [35, 40] width 5 height 5
